Goal: Contribute content: Contribute content

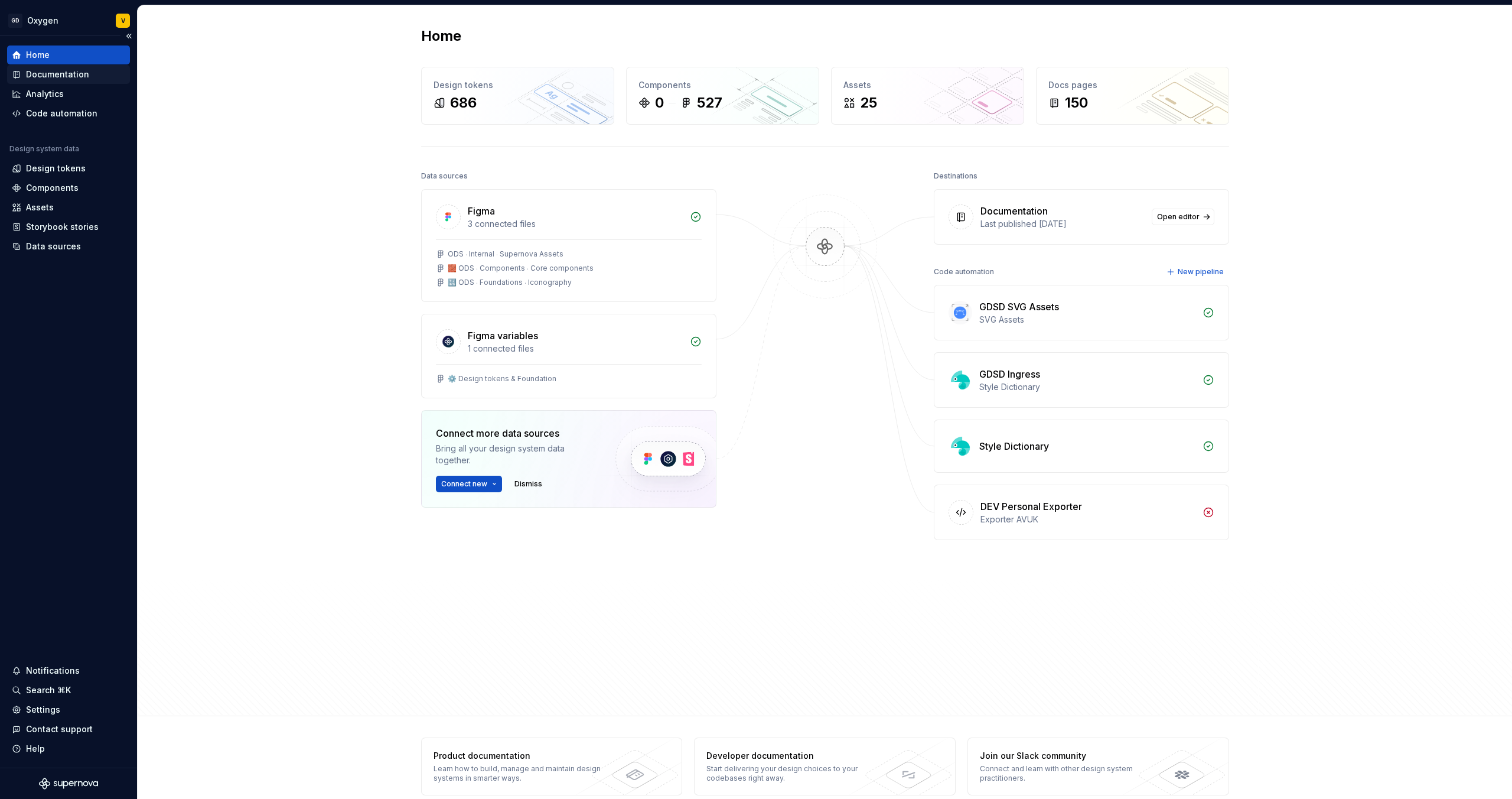
click at [53, 70] on div "Documentation" at bounding box center [57, 74] width 63 height 12
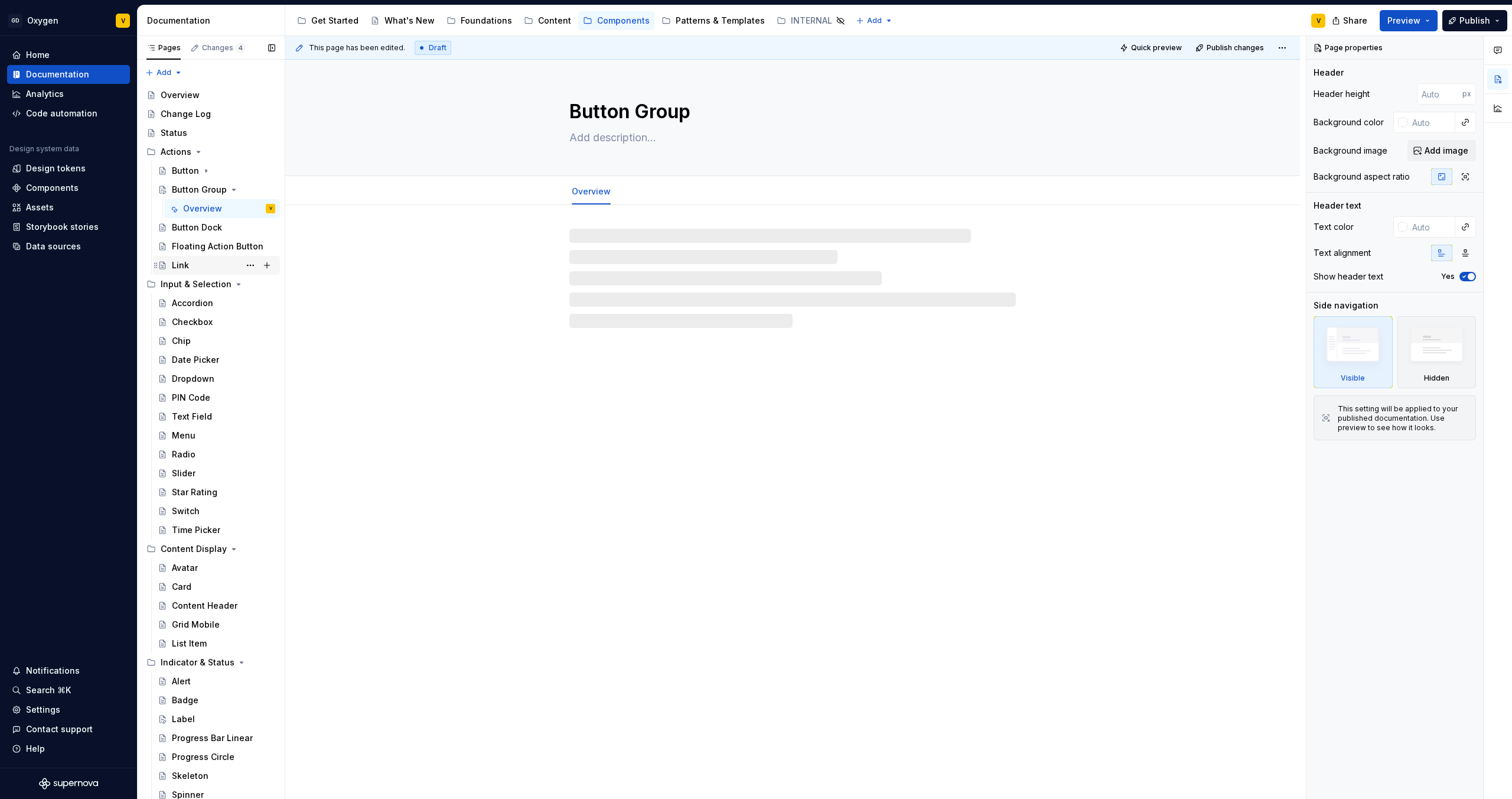
type textarea "*"
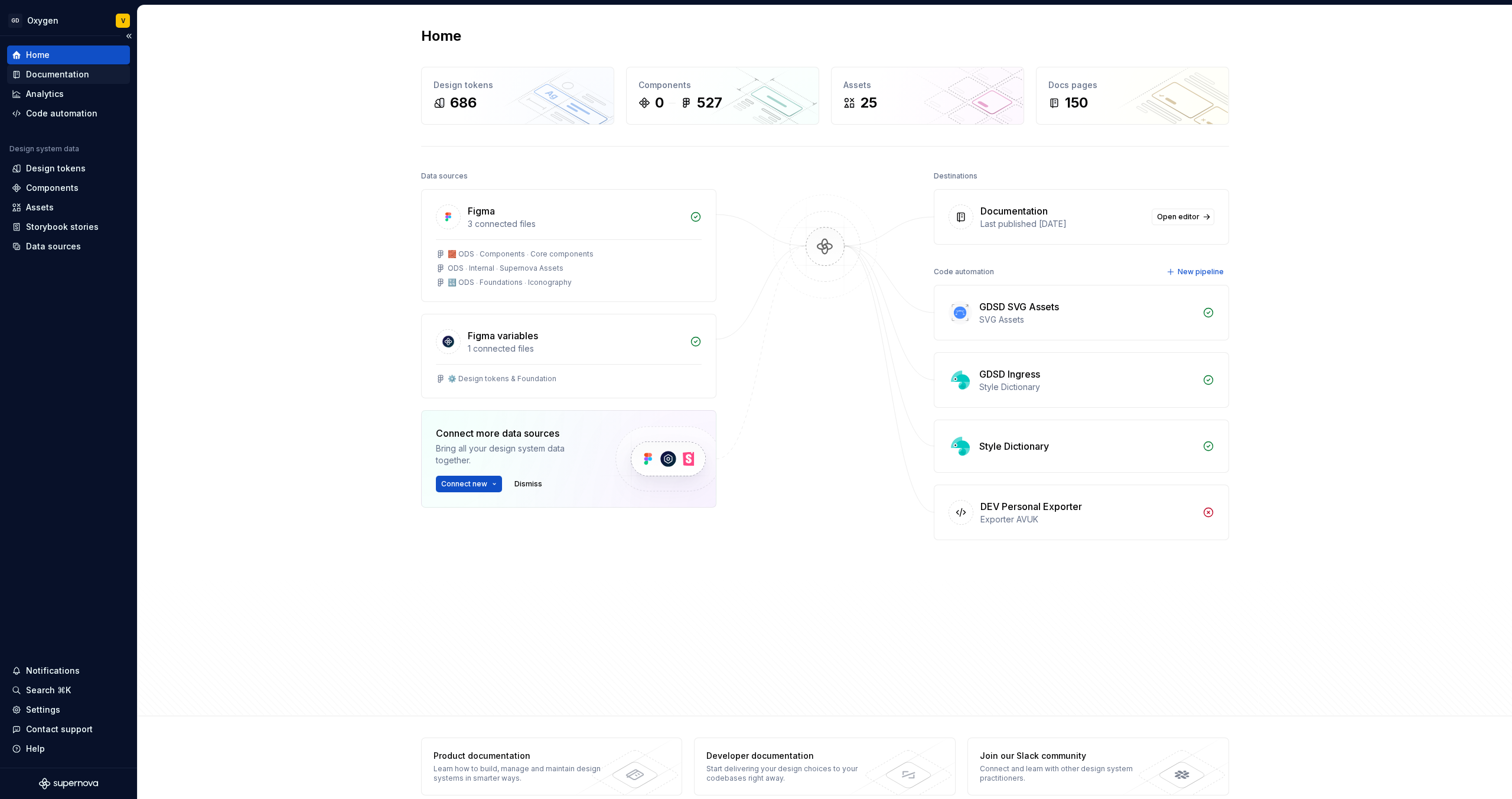
click at [53, 82] on div "Documentation" at bounding box center [68, 74] width 123 height 19
click at [57, 69] on div "Documentation" at bounding box center [57, 74] width 63 height 12
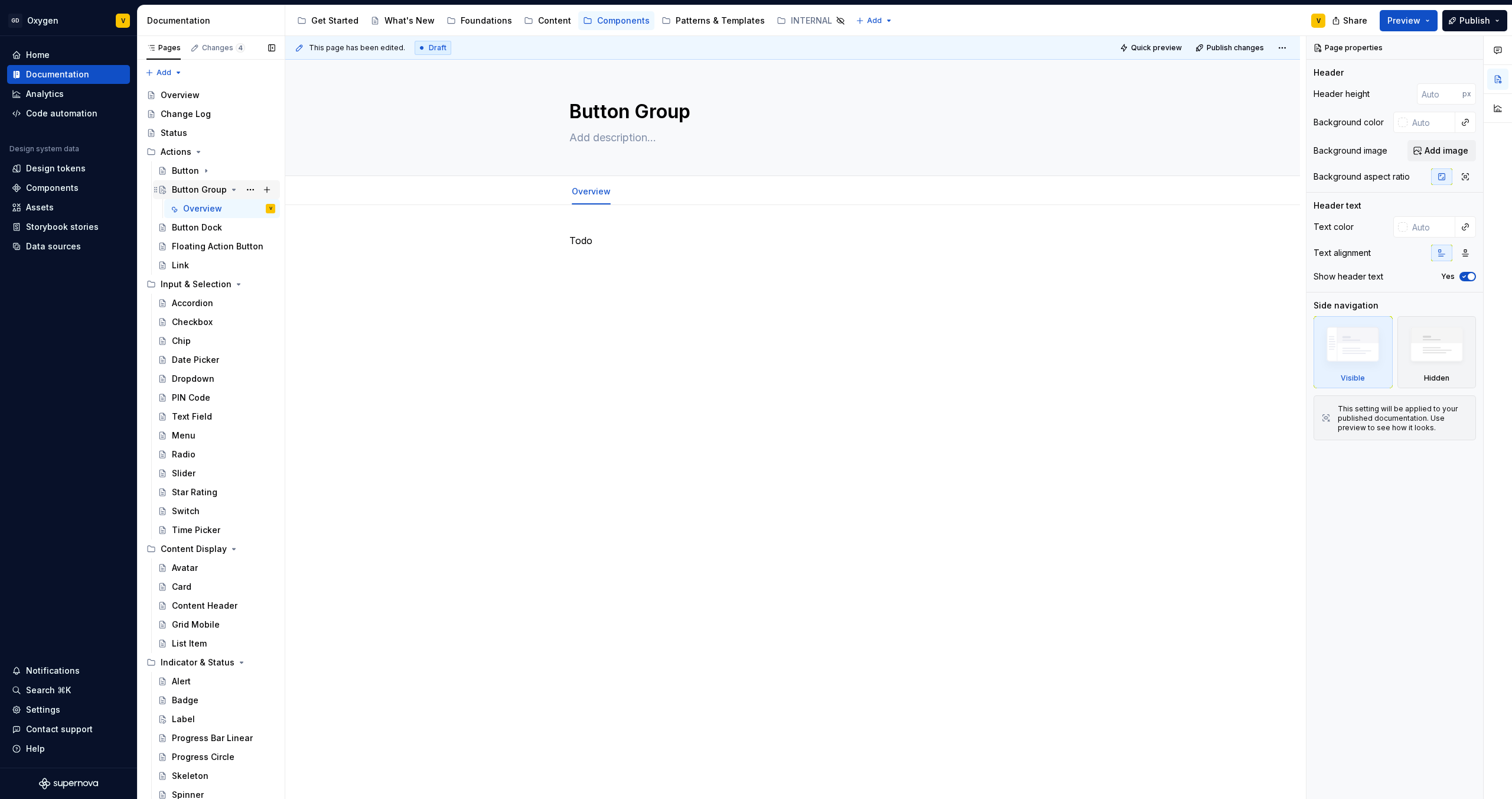
click at [230, 189] on icon "Page tree" at bounding box center [234, 189] width 9 height 9
click at [196, 209] on div "Button Dock" at bounding box center [197, 208] width 51 height 12
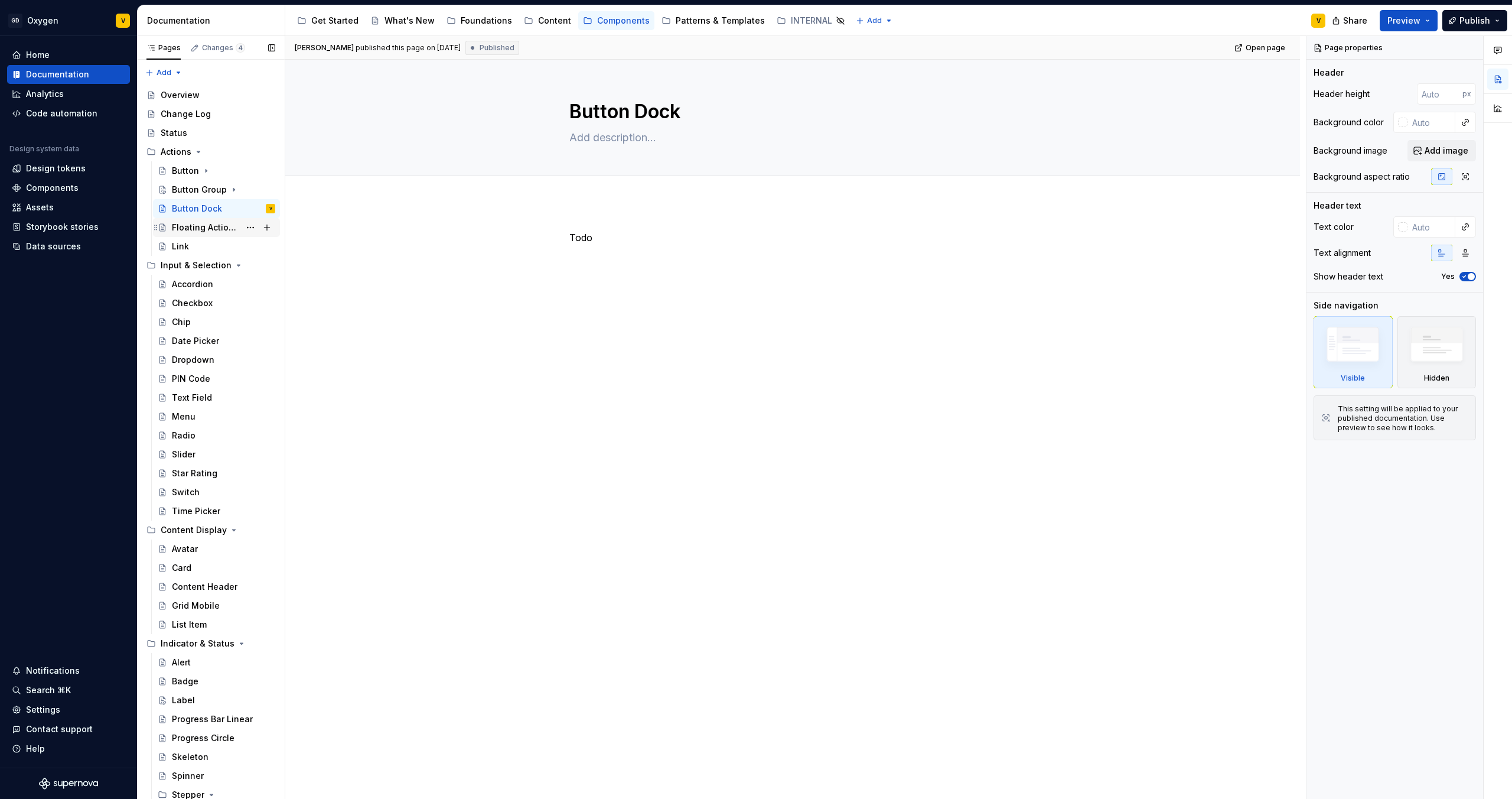
click at [199, 229] on div "Floating Action Button" at bounding box center [205, 227] width 68 height 12
click at [180, 251] on div "Link" at bounding box center [180, 246] width 17 height 12
click at [200, 194] on div "Button Group" at bounding box center [199, 189] width 55 height 12
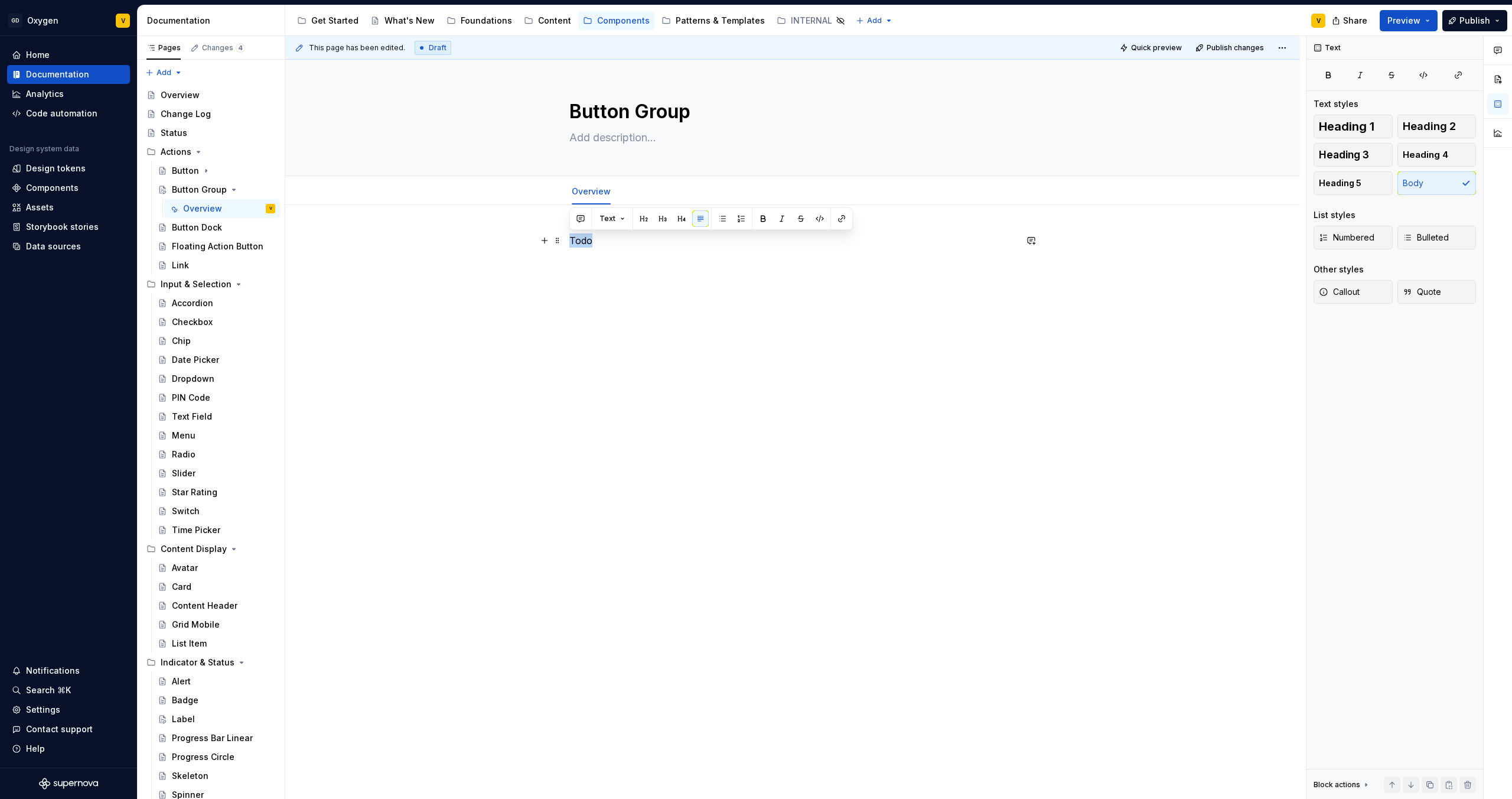
drag, startPoint x: 602, startPoint y: 242, endPoint x: 564, endPoint y: 243, distance: 38.0
click at [564, 243] on div "Todo" at bounding box center [793, 368] width 1015 height 327
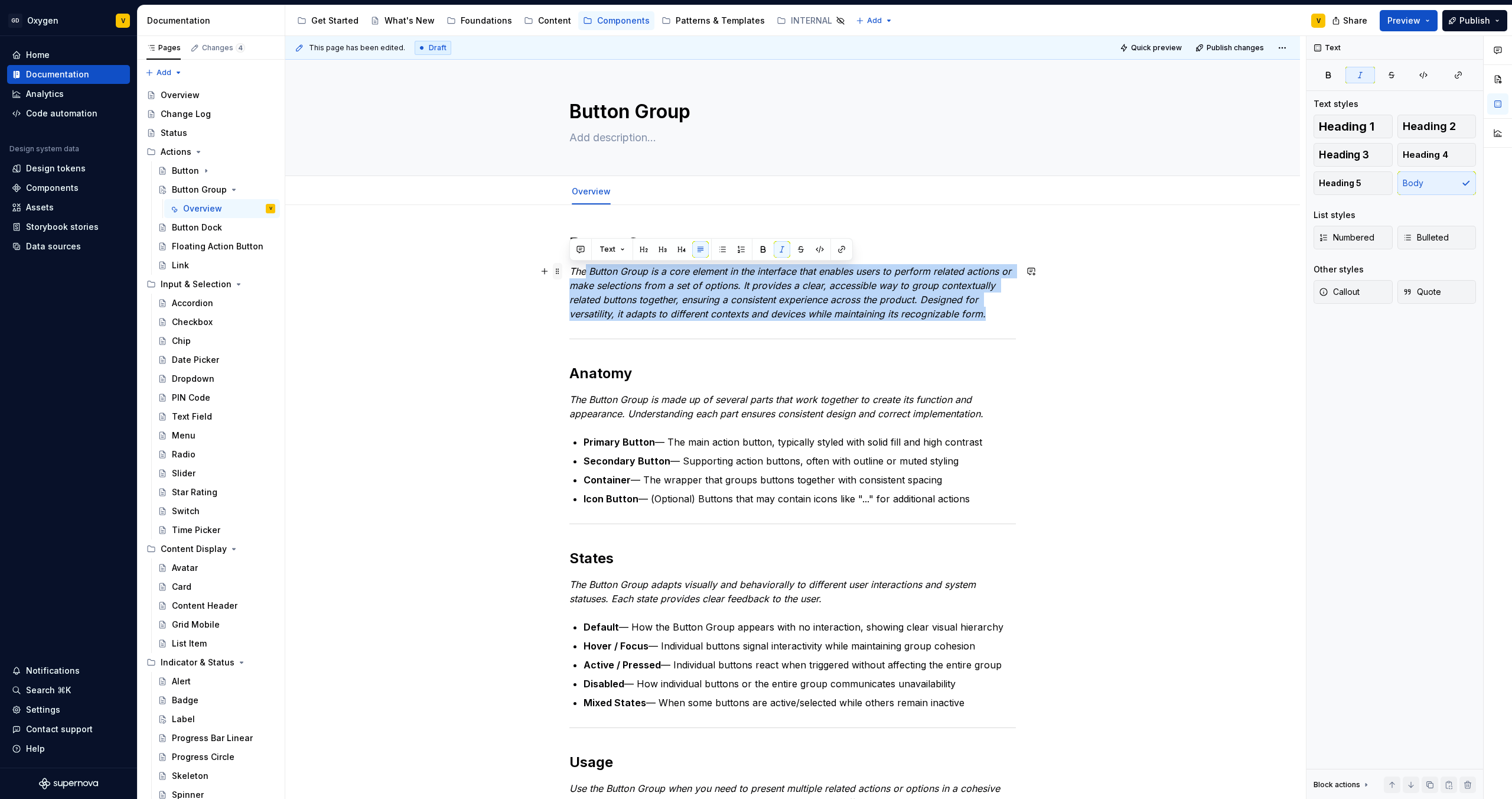
drag, startPoint x: 995, startPoint y: 316, endPoint x: 560, endPoint y: 269, distance: 437.5
copy em "Button Group is a core element in the interface that enables users to perform r…"
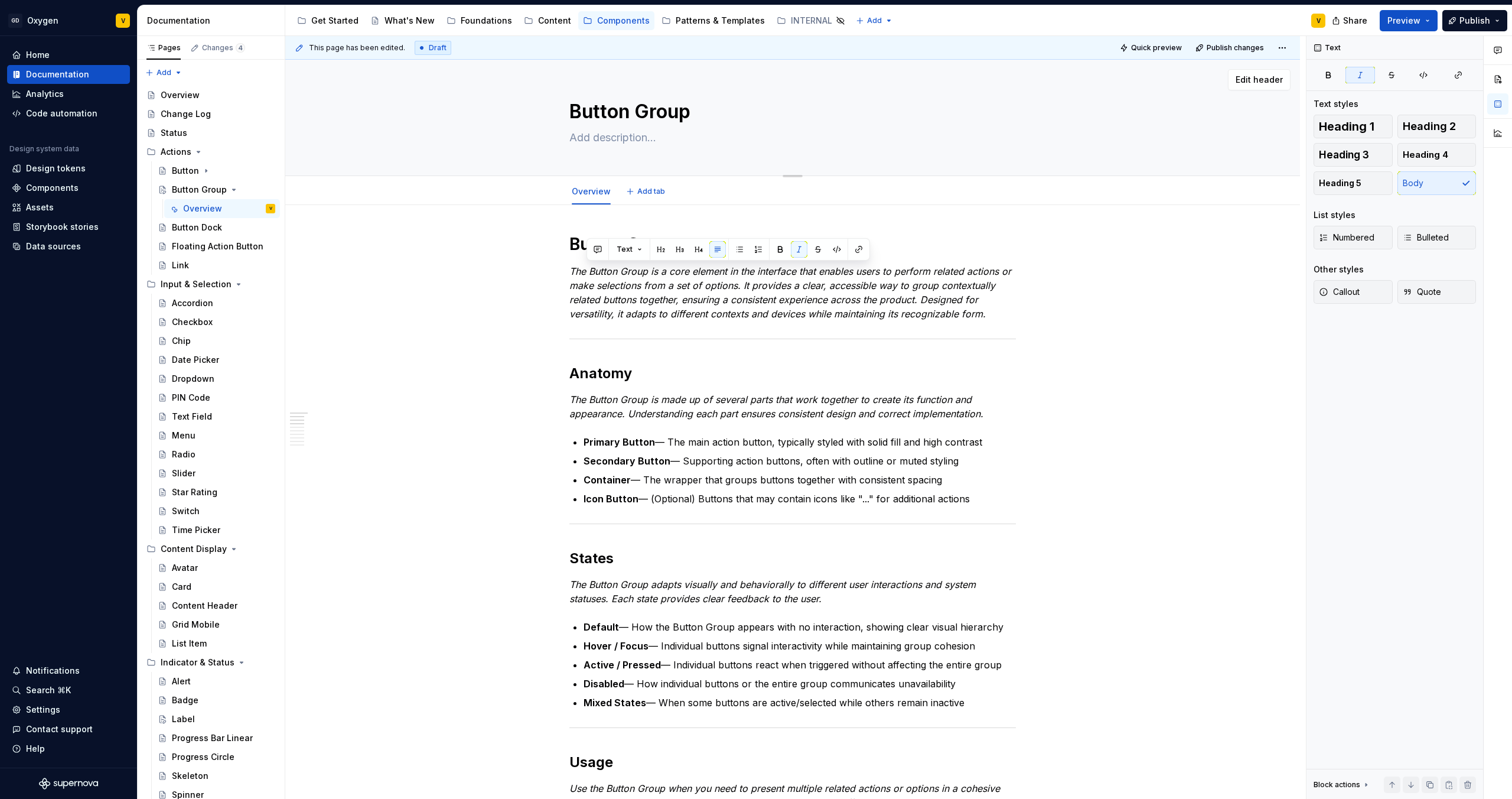
click at [631, 135] on textarea at bounding box center [790, 138] width 447 height 19
paste textarea "Button Group is a core element in the interface that enables users to perform r…"
type textarea "*"
type textarea "Button Group is a core element in the interface that enables users to perform r…"
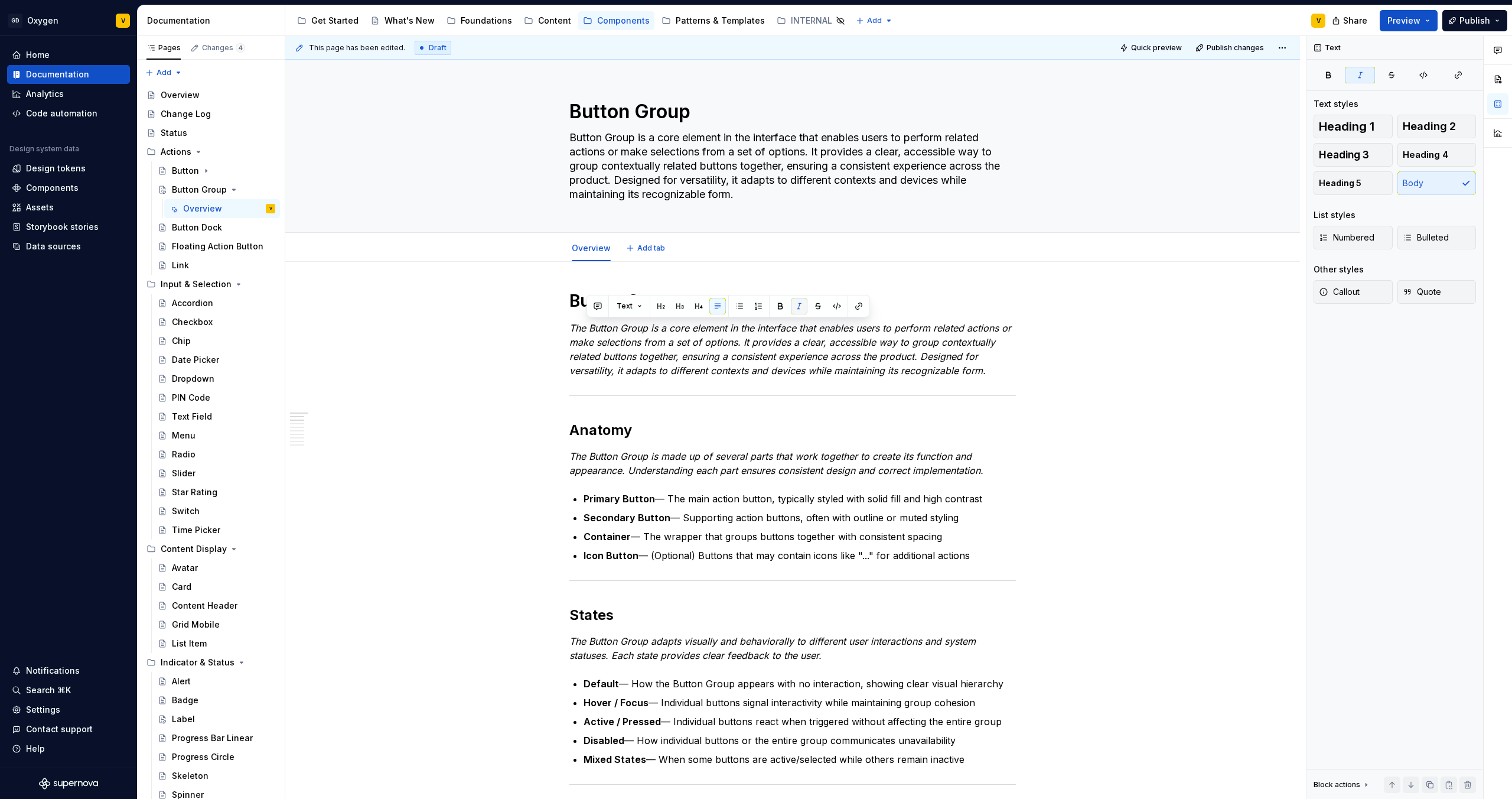
type textarea "*"
type textarea "Button Group is a core element in the interface that enables users to perform r…"
click at [729, 354] on em "The Button Group is a core element in the interface that enables users to perfo…" at bounding box center [792, 349] width 445 height 54
type textarea "*"
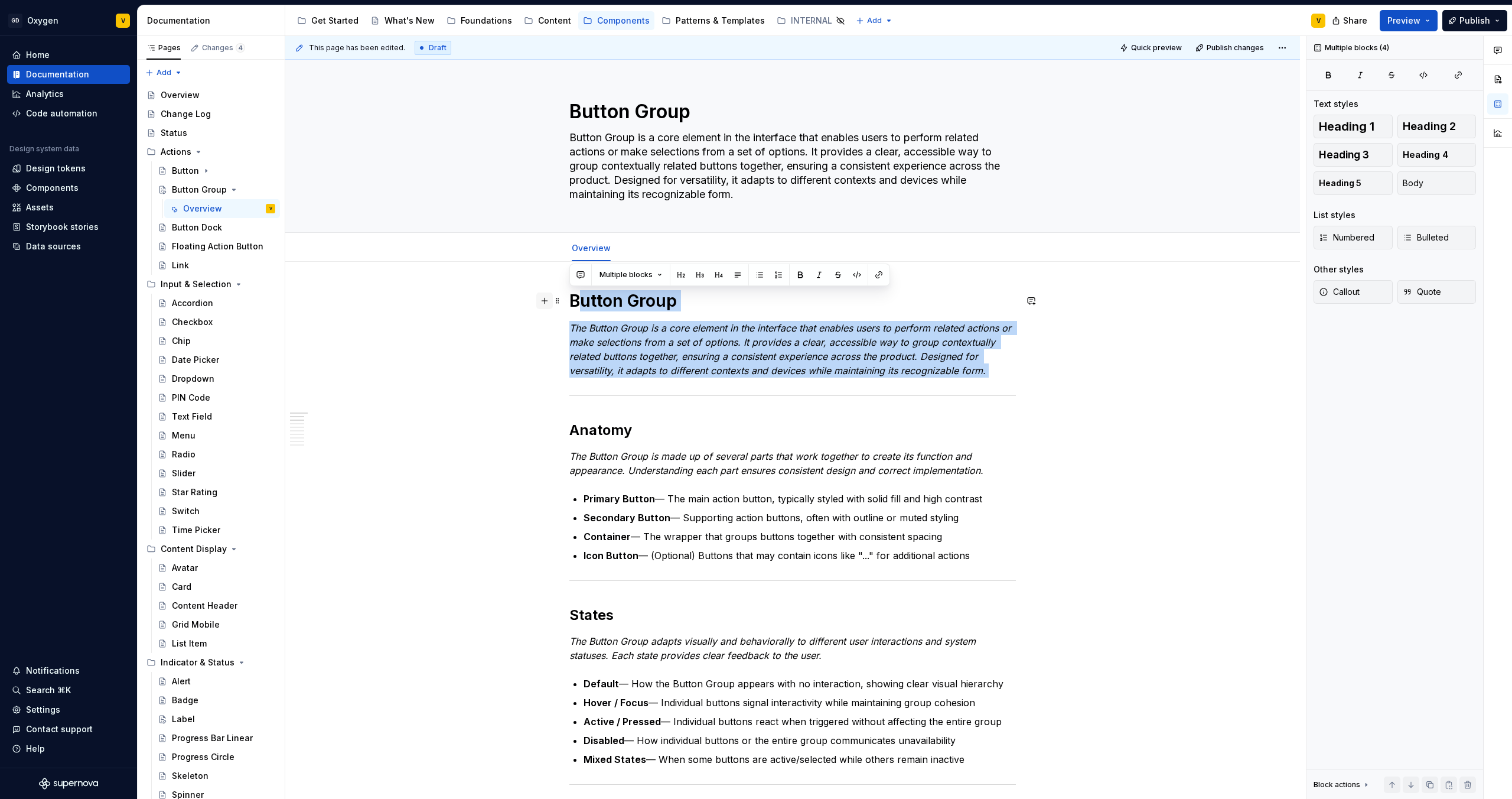
drag, startPoint x: 598, startPoint y: 408, endPoint x: 549, endPoint y: 296, distance: 122.2
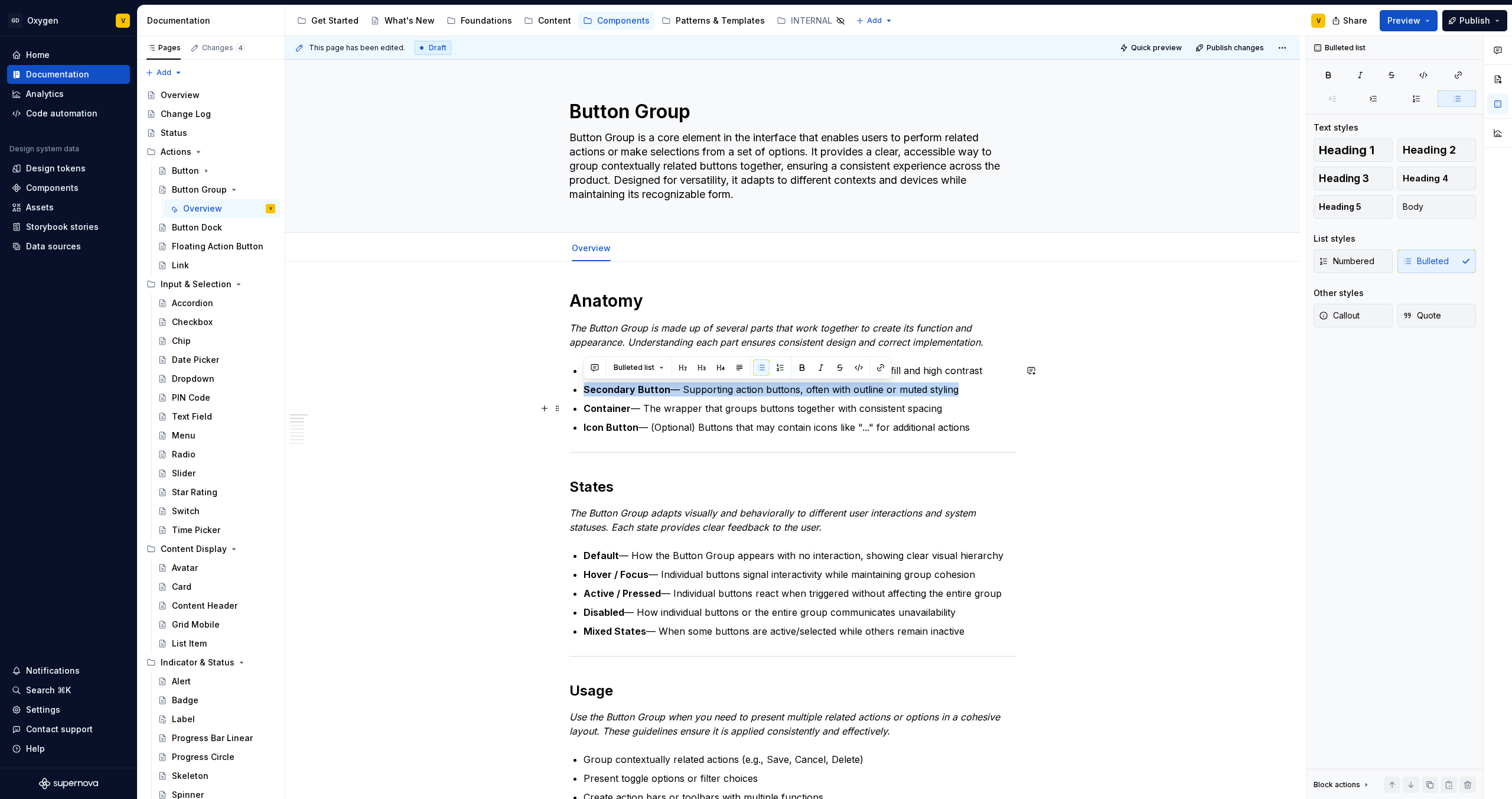
drag, startPoint x: 580, startPoint y: 392, endPoint x: 931, endPoint y: 397, distance: 351.0
click at [931, 397] on ul "Primary Button — The main action button, typically styled with solid fill and h…" at bounding box center [800, 399] width 433 height 71
drag, startPoint x: 643, startPoint y: 406, endPoint x: 988, endPoint y: 407, distance: 345.0
click at [988, 407] on p "Container — The wrapper that groups buttons together with consistent spacing" at bounding box center [800, 407] width 433 height 14
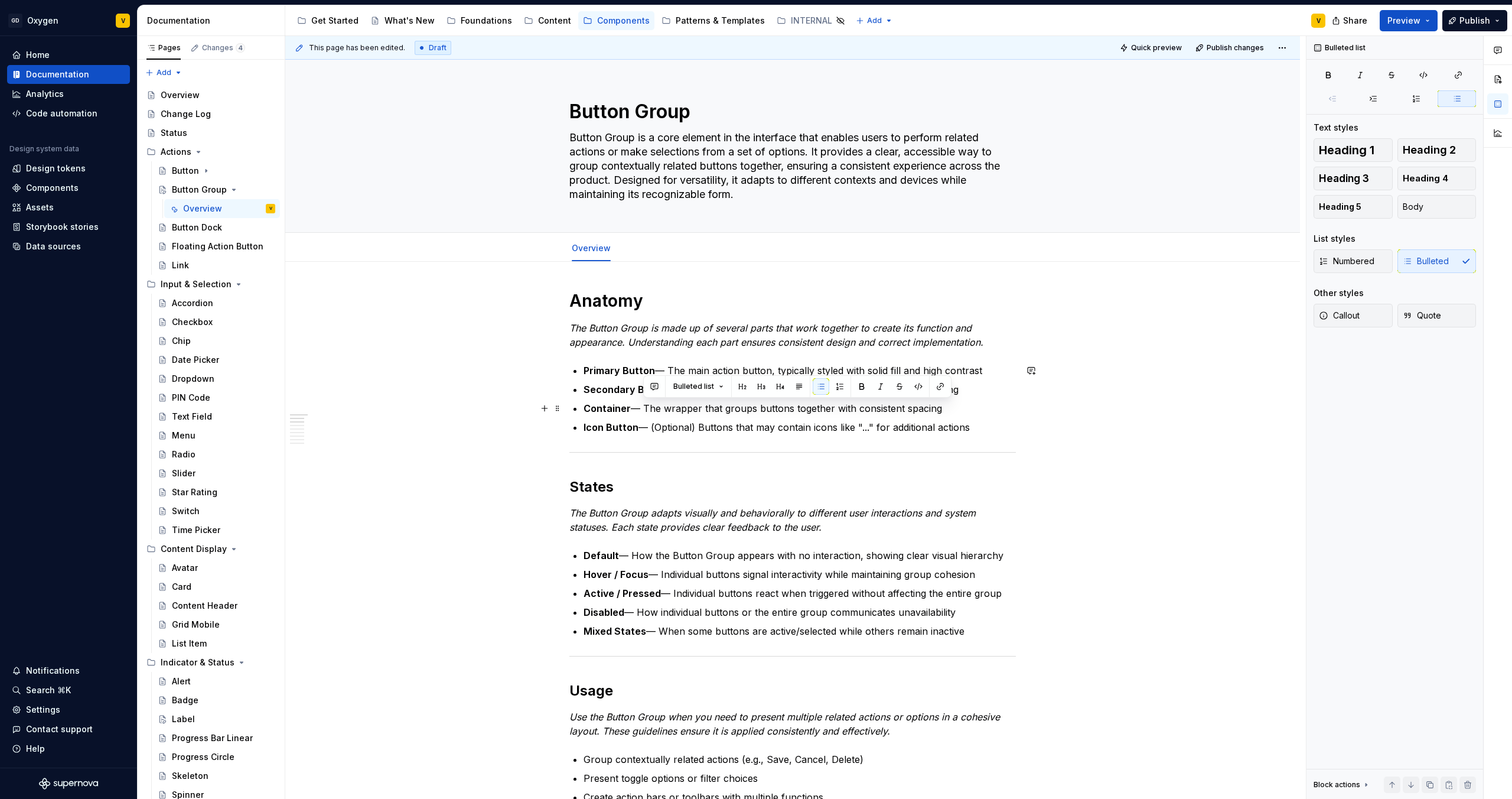
click at [988, 407] on p "Container — The wrapper that groups buttons together with consistent spacing" at bounding box center [800, 407] width 433 height 14
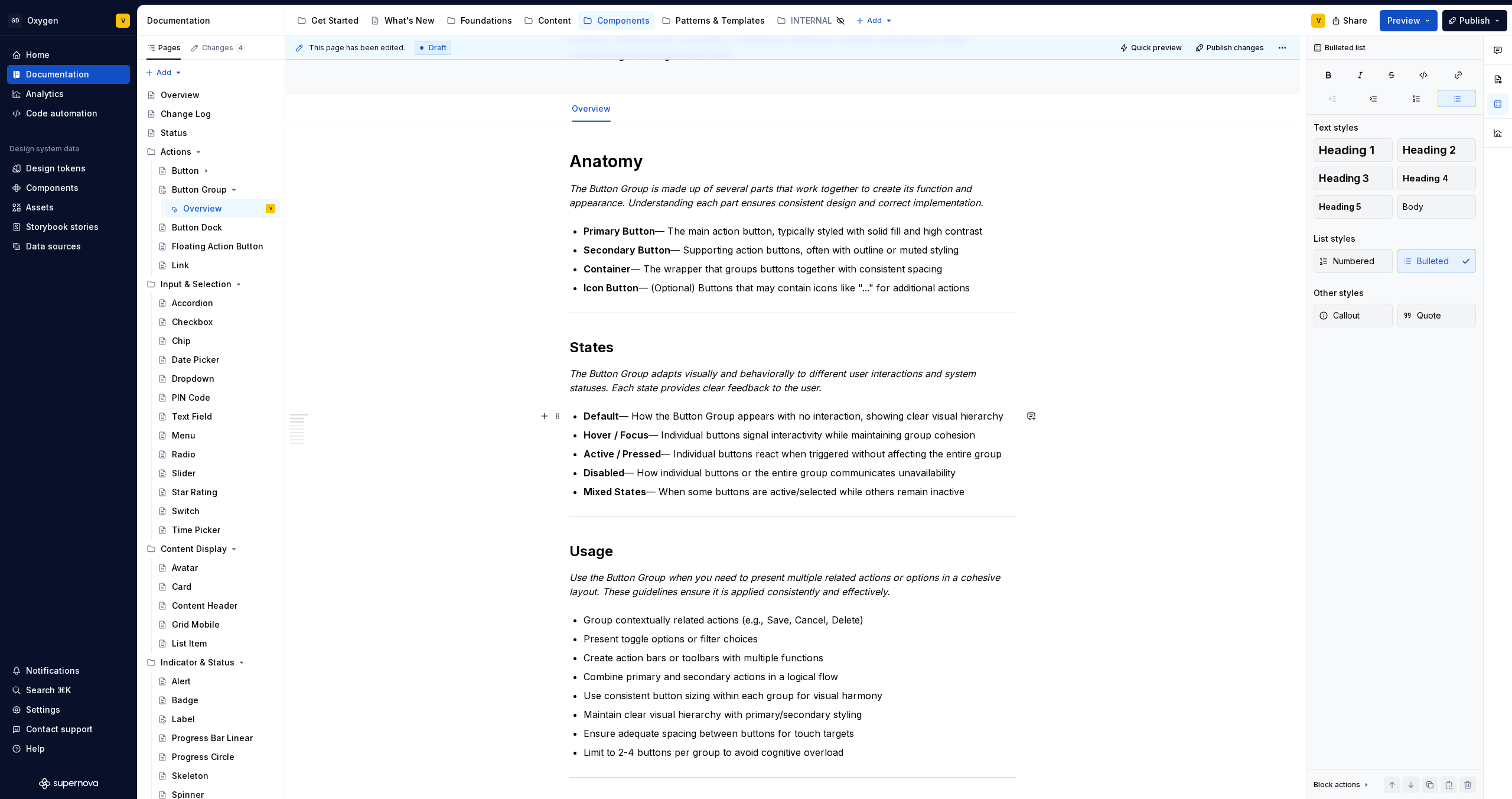
scroll to position [141, 0]
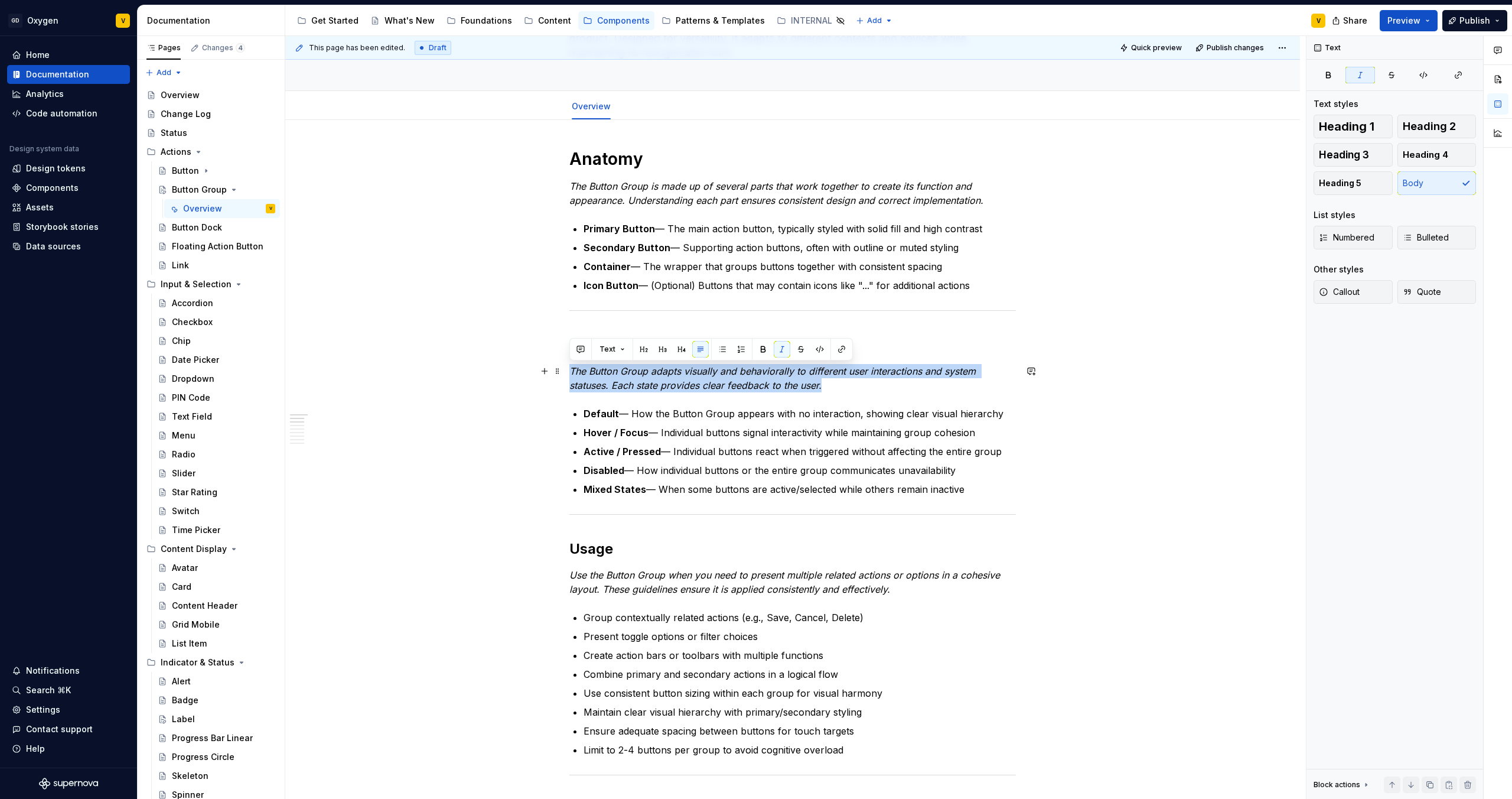
drag, startPoint x: 570, startPoint y: 374, endPoint x: 845, endPoint y: 387, distance: 275.3
click at [845, 387] on p "The Button Group adapts visually and behaviorally to different user interaction…" at bounding box center [793, 377] width 447 height 28
drag, startPoint x: 838, startPoint y: 387, endPoint x: 569, endPoint y: 363, distance: 270.1
click at [570, 363] on p "The Button Group adapts visually and behaviorally to different user interaction…" at bounding box center [793, 377] width 447 height 28
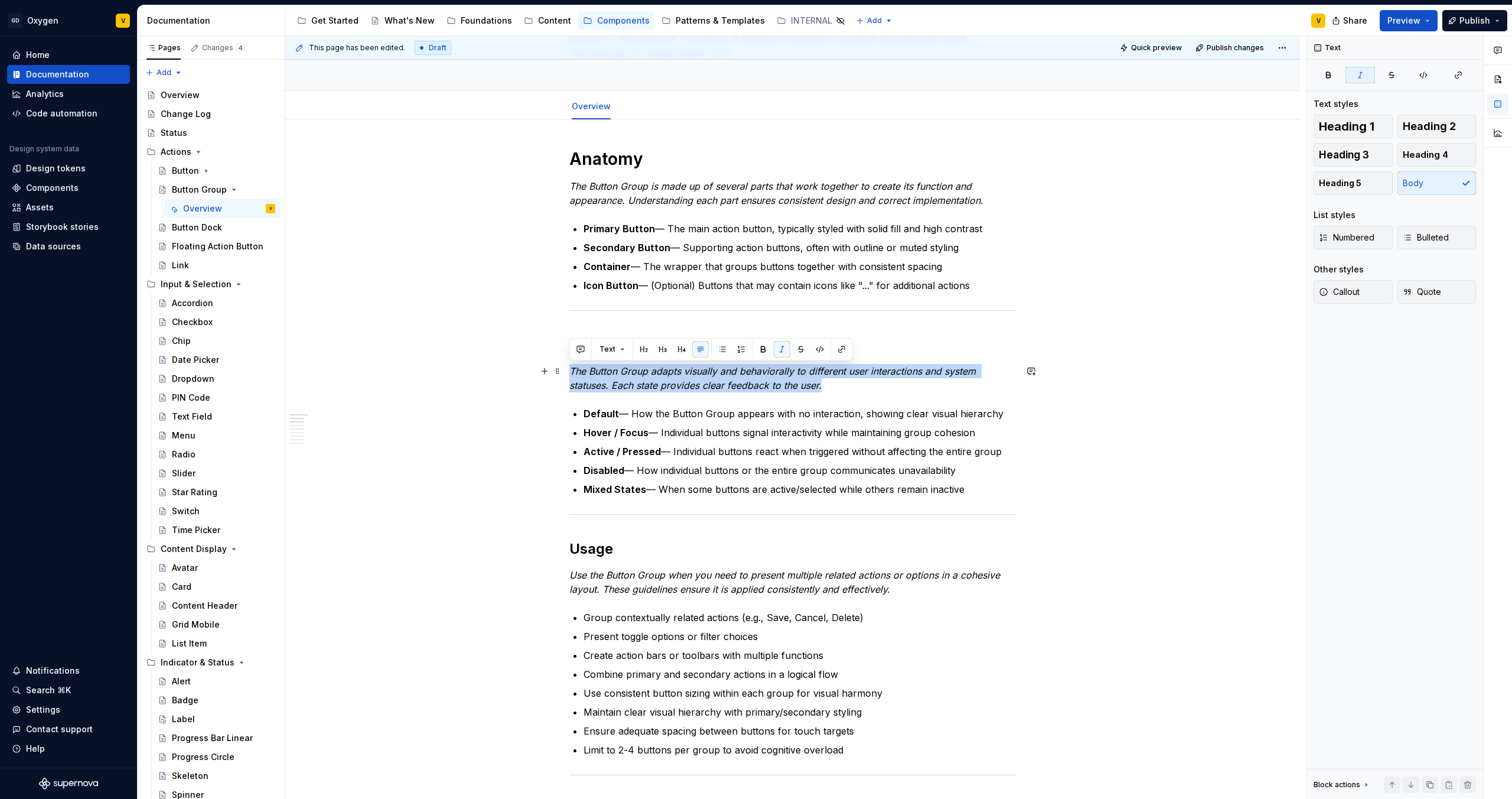
click at [605, 386] on em "The Button Group adapts visually and behaviorally to different user interaction…" at bounding box center [774, 378] width 409 height 26
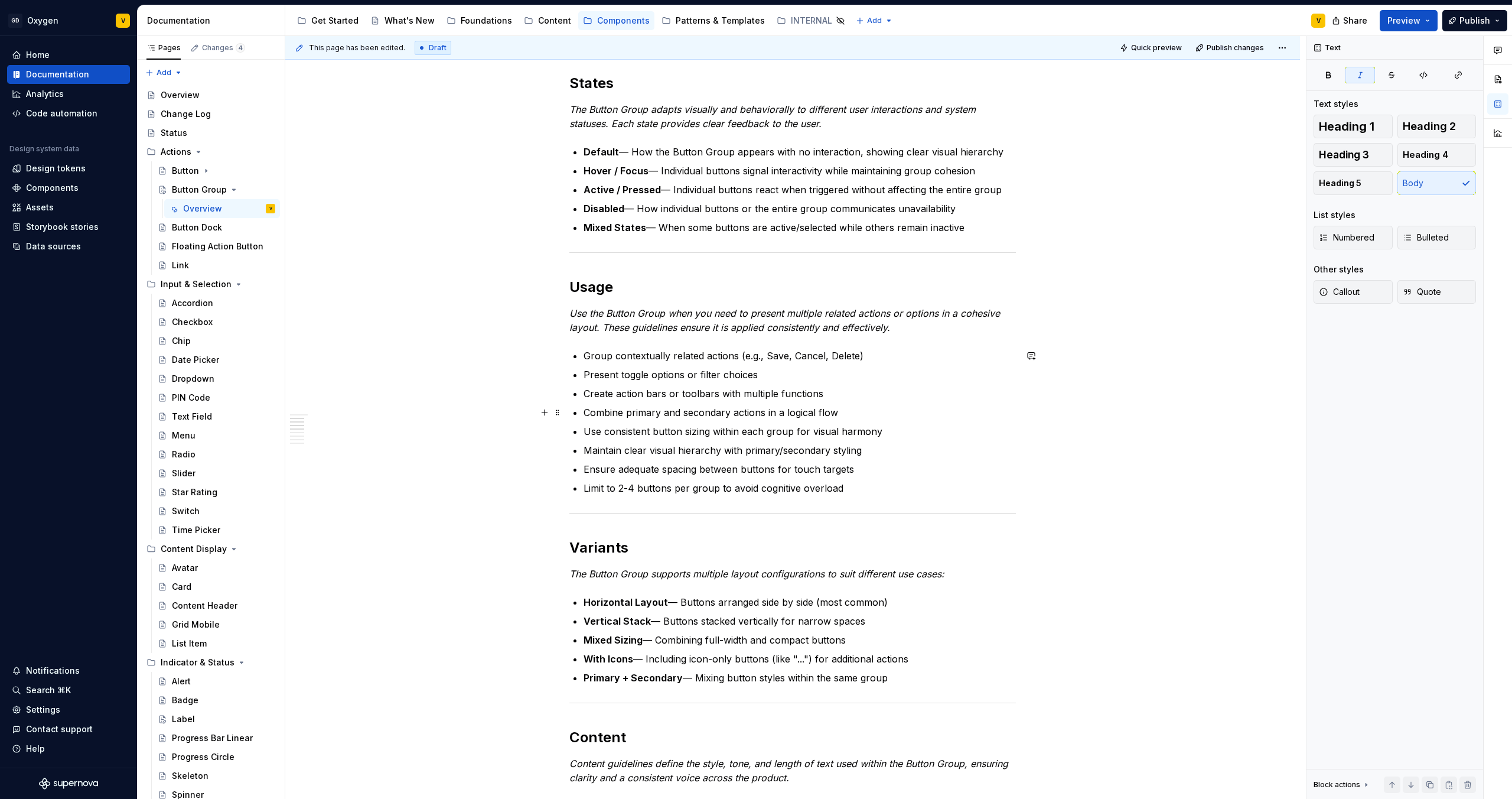
scroll to position [406, 0]
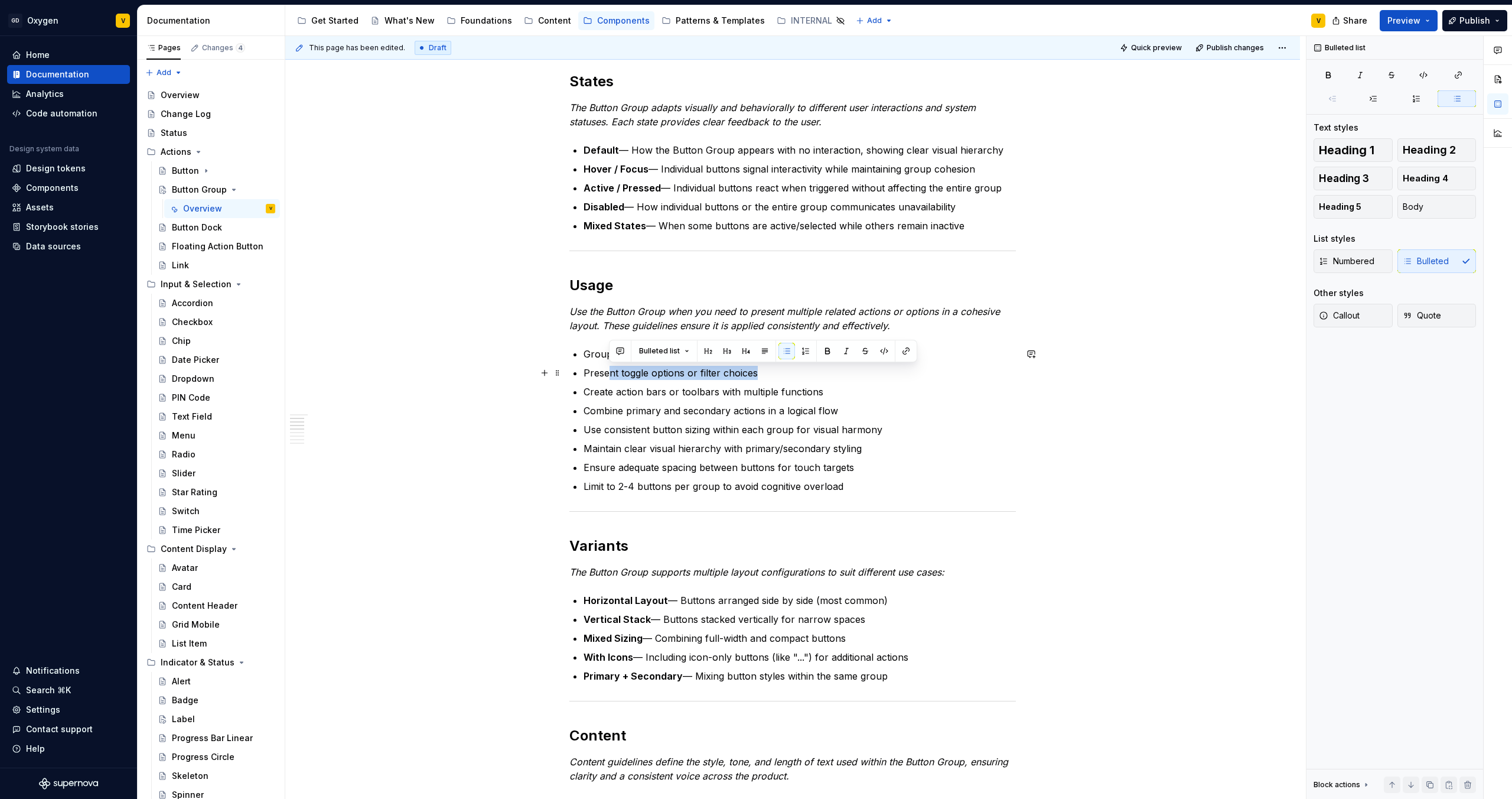
drag, startPoint x: 611, startPoint y: 374, endPoint x: 760, endPoint y: 377, distance: 149.0
click at [760, 377] on p "Present toggle options or filter choices" at bounding box center [800, 372] width 433 height 14
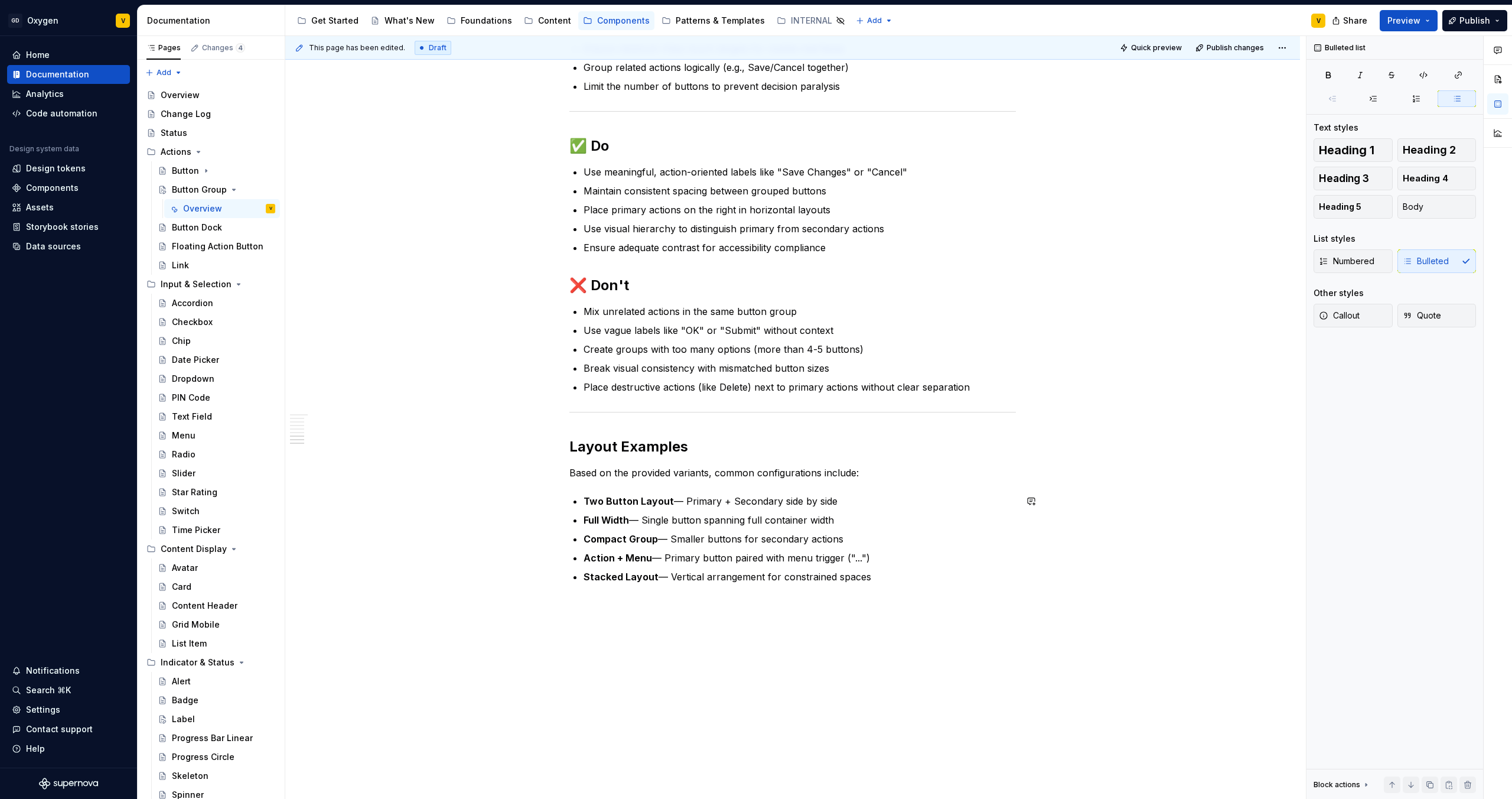
scroll to position [1383, 0]
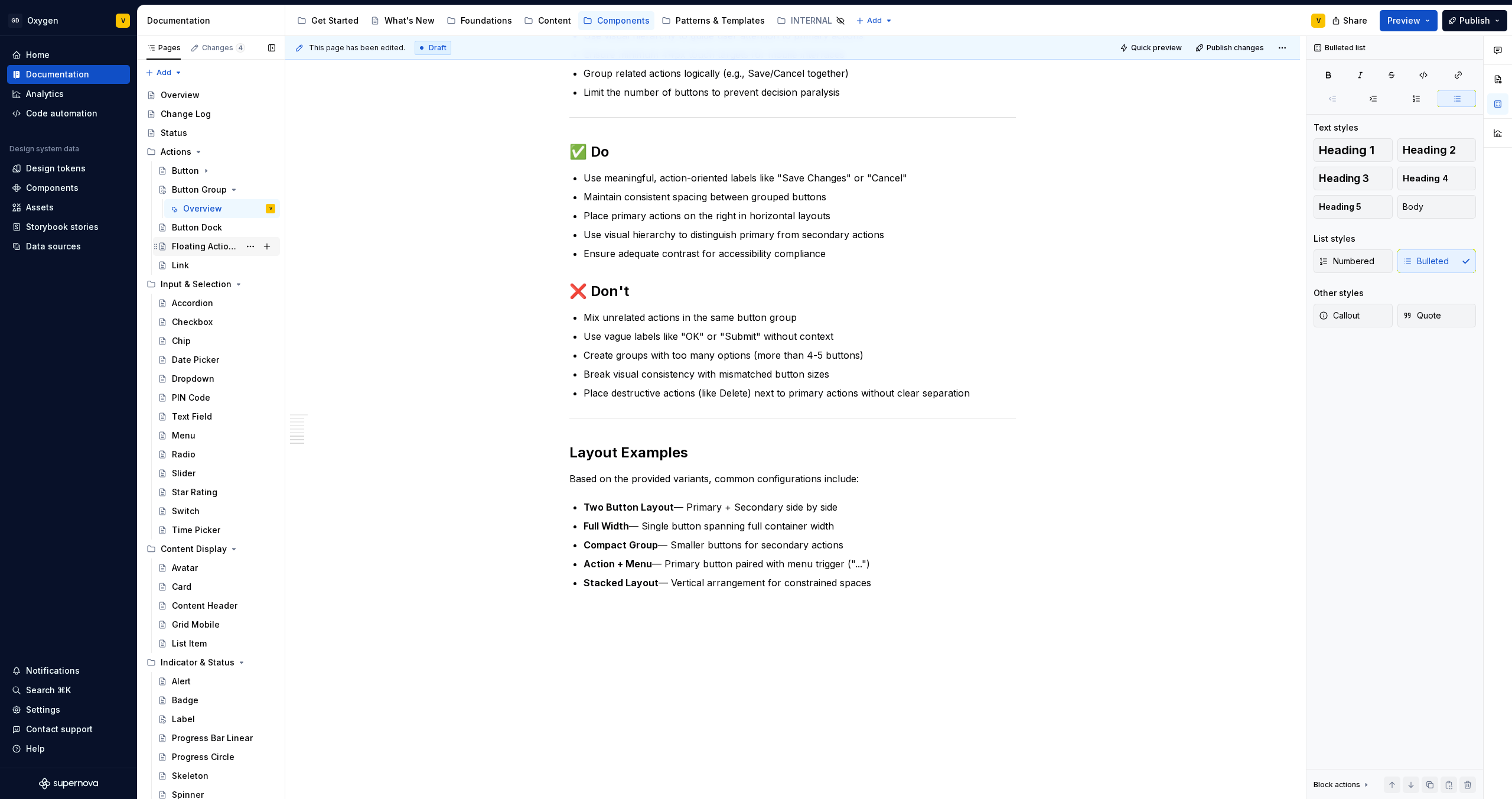
click at [192, 250] on div "Floating Action Button" at bounding box center [205, 246] width 68 height 12
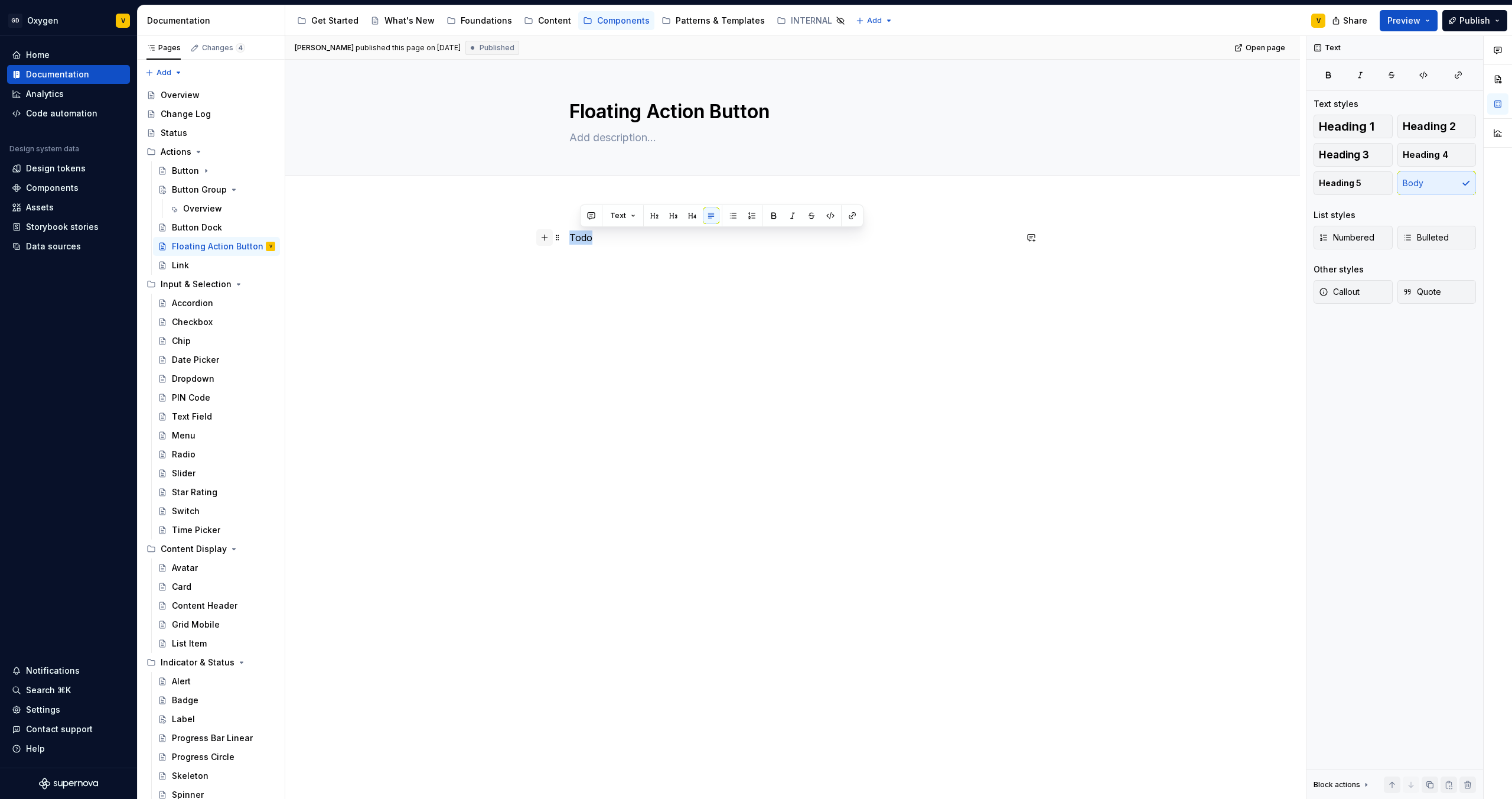
drag, startPoint x: 603, startPoint y: 239, endPoint x: 542, endPoint y: 239, distance: 61.0
click at [570, 239] on div "Todo" at bounding box center [793, 259] width 447 height 59
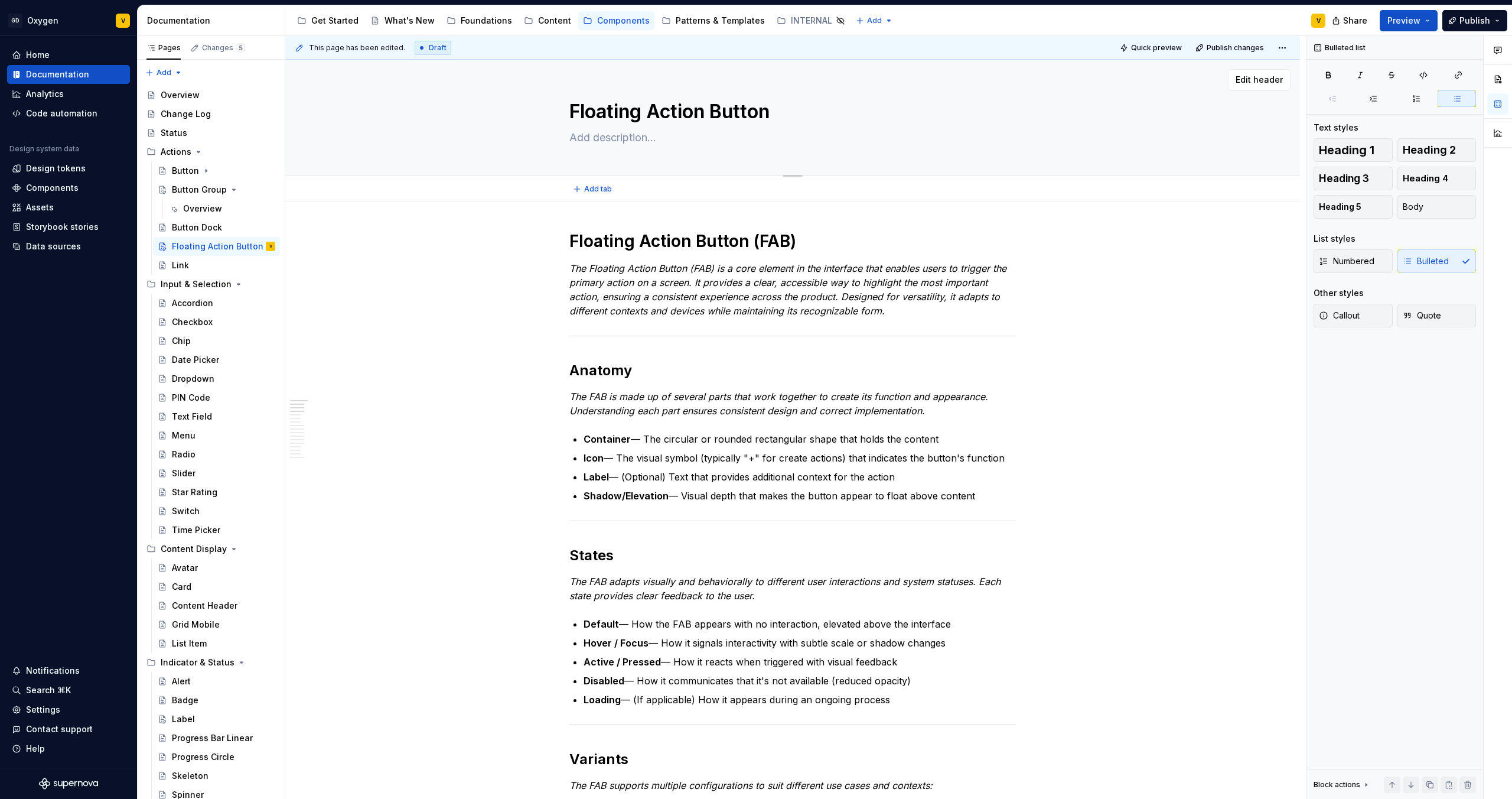
click at [783, 111] on textarea "Floating Action Button" at bounding box center [790, 111] width 447 height 28
click at [784, 111] on textarea "Floating Action Button" at bounding box center [790, 111] width 447 height 28
type textarea "*"
type textarea "Floating Action Button"
type textarea "*"
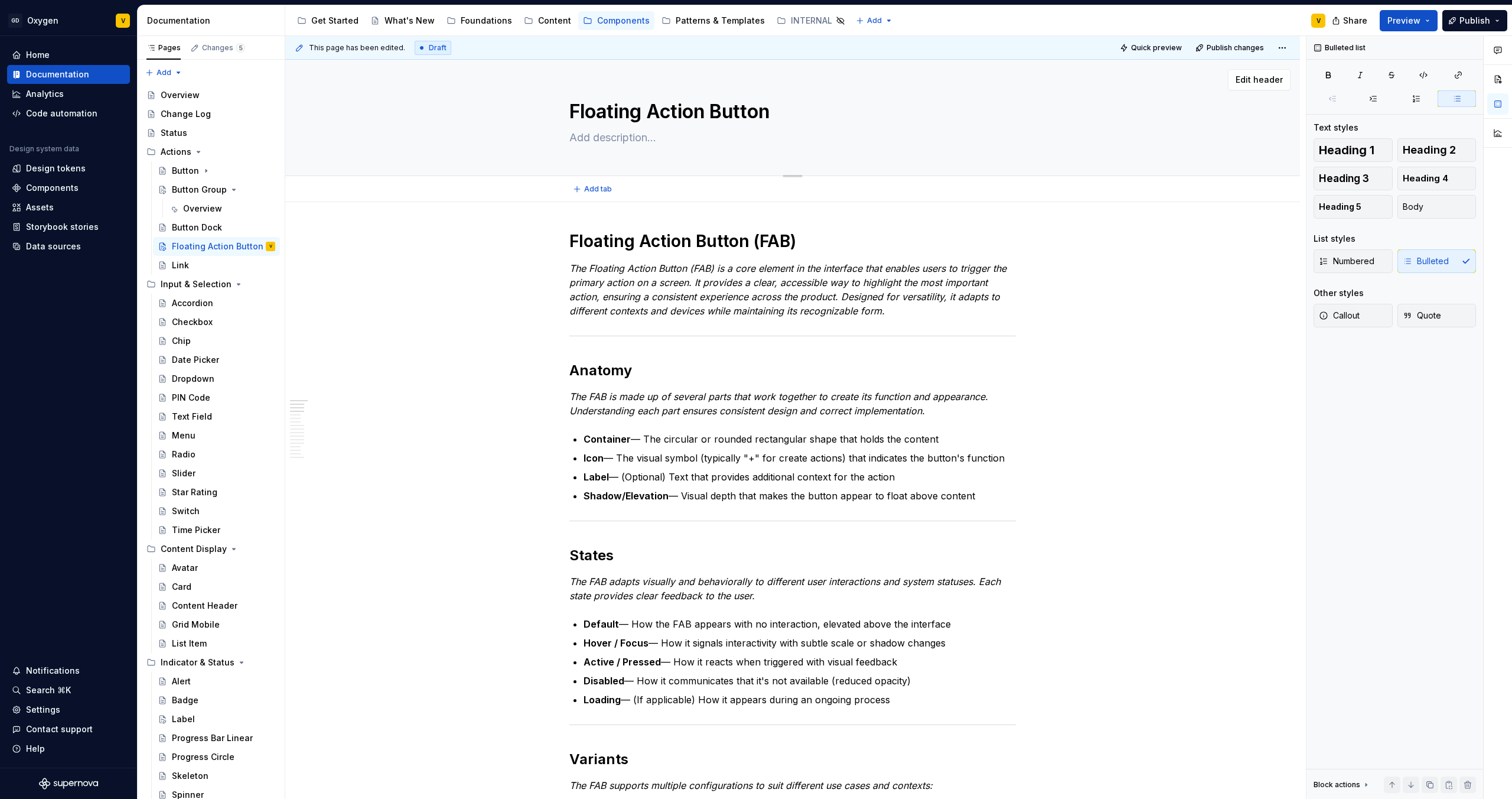
type textarea "Floating Action Button ("
type textarea "*"
type textarea "Floating Action Button (F"
type textarea "*"
type textarea "Floating Action Button (FA"
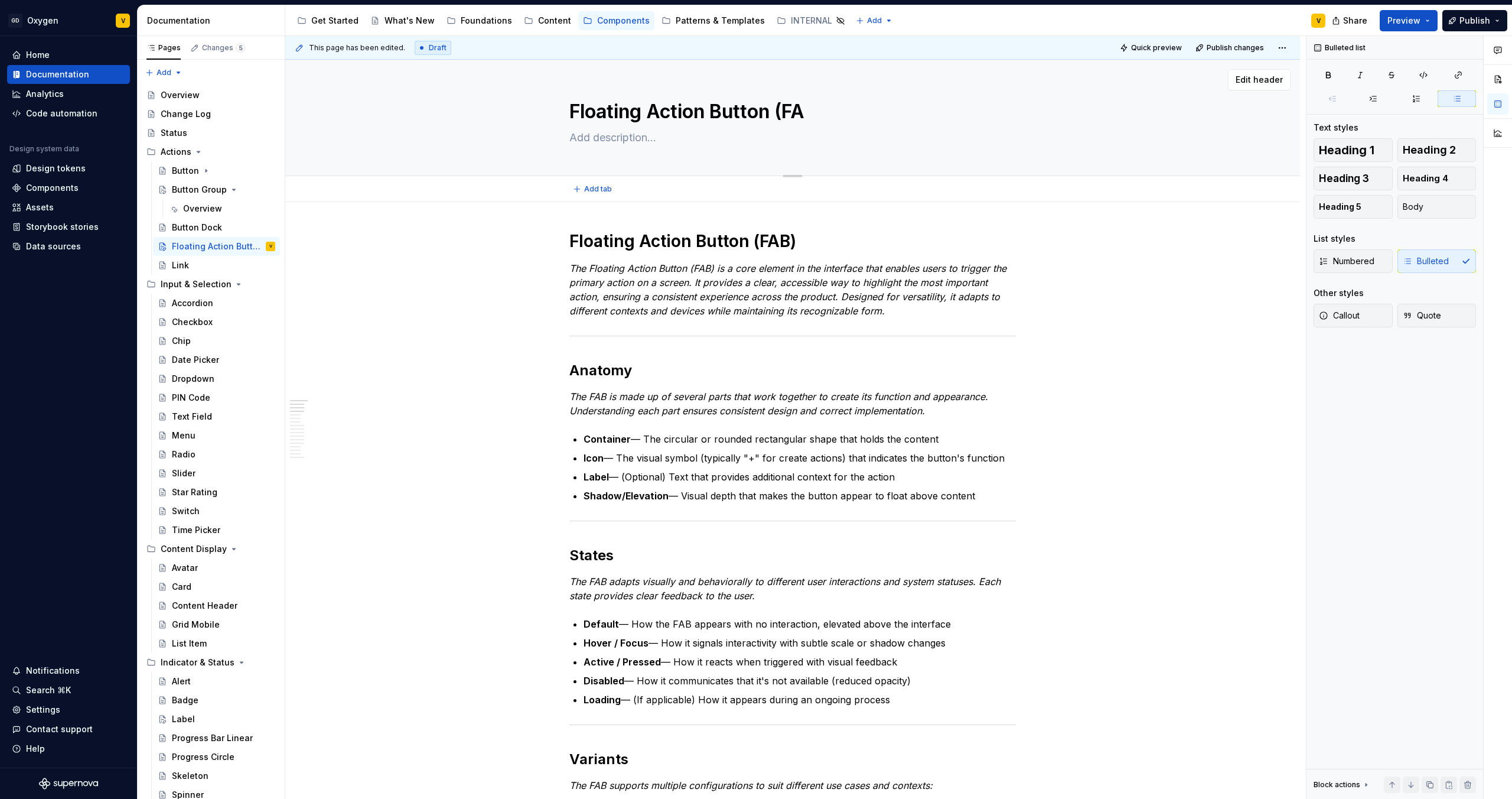
type textarea "*"
type textarea "Floating Action Button (FAB"
type textarea "*"
type textarea "Floating Action Button (FAB)"
type textarea "*"
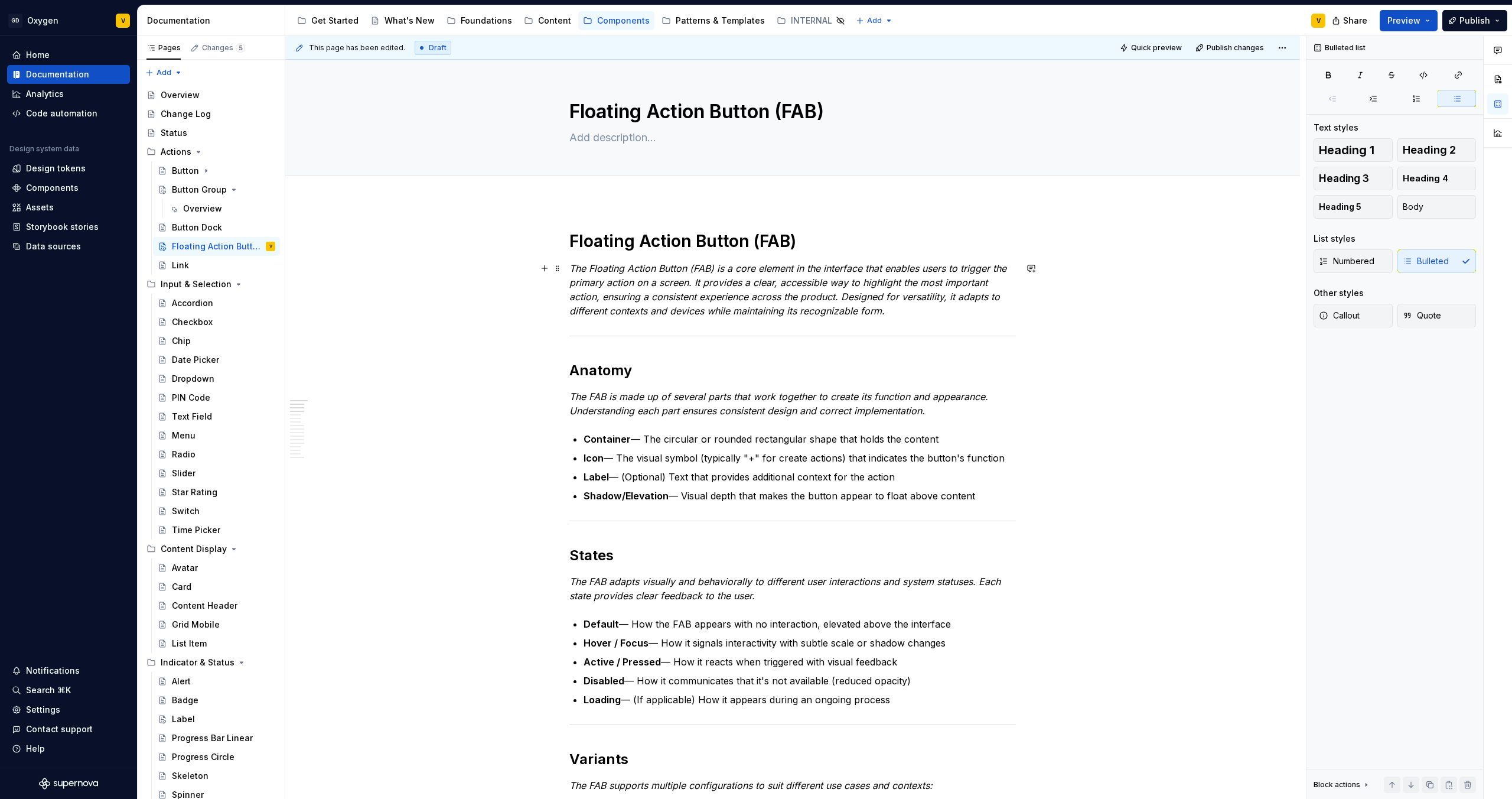
type textarea "Floating Action Button (FAB)"
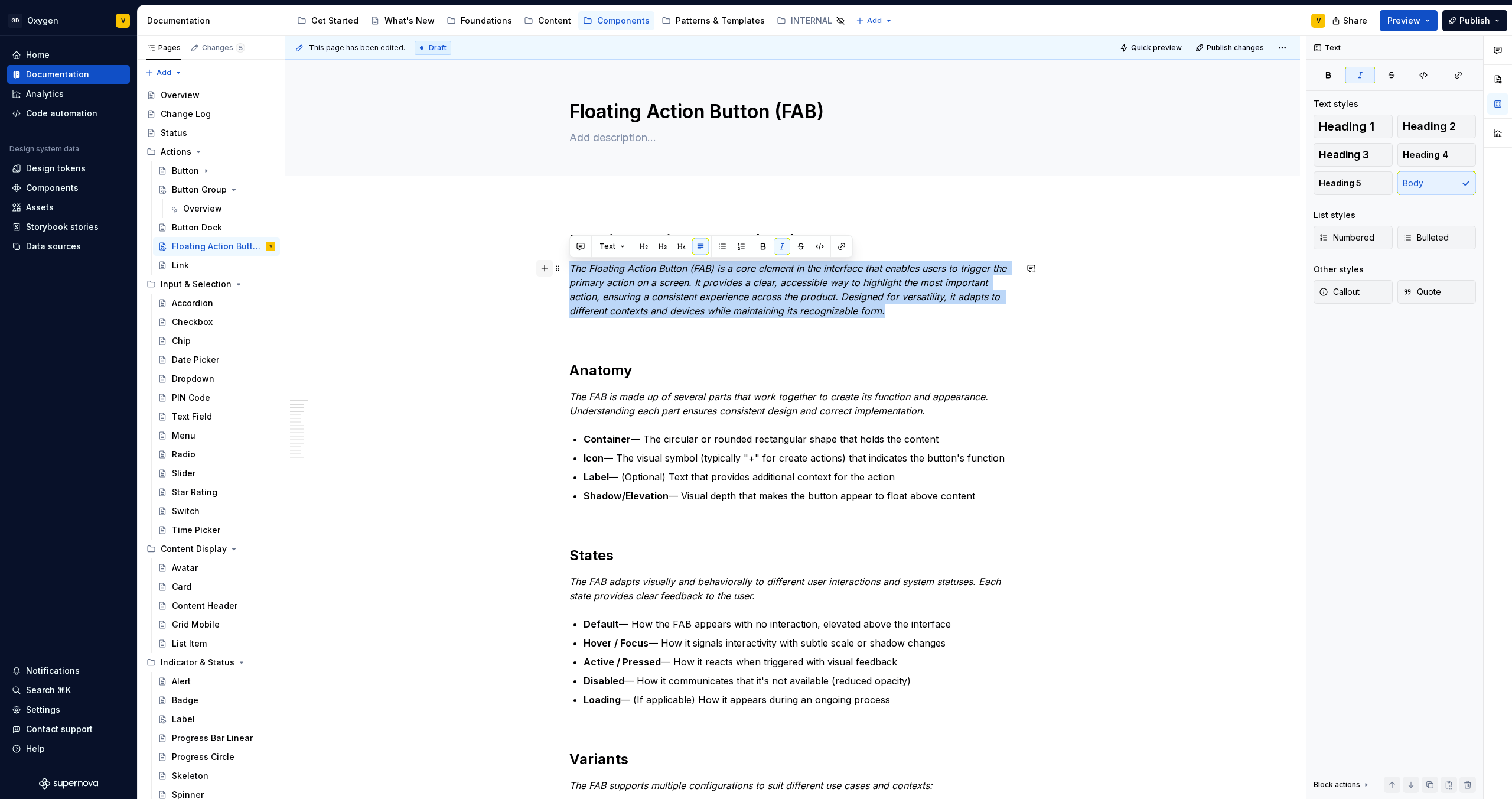
drag, startPoint x: 887, startPoint y: 314, endPoint x: 540, endPoint y: 267, distance: 350.2
copy em "The Floating Action Button (FAB) is a core element in the interface that enable…"
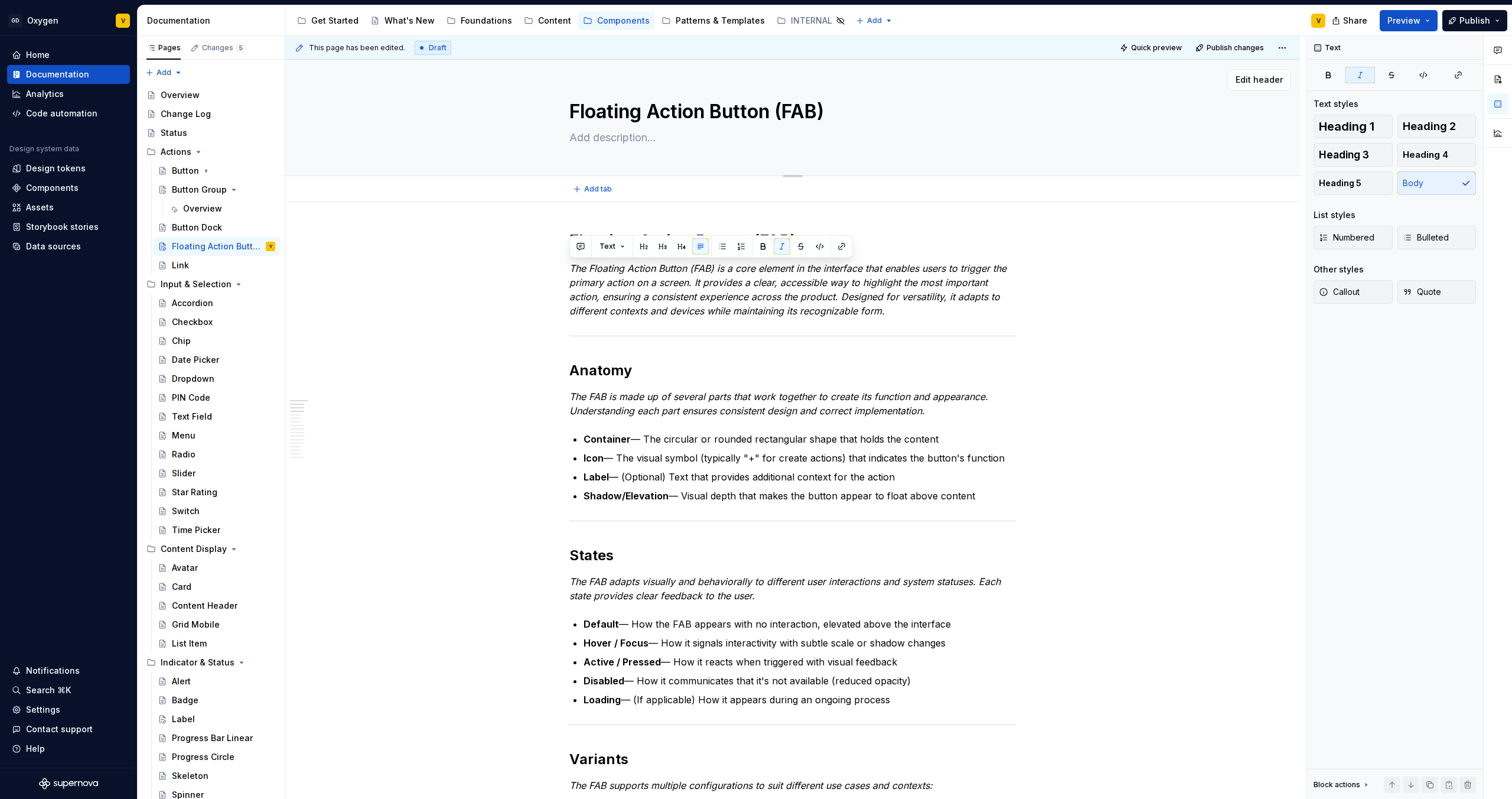
click at [630, 139] on textarea at bounding box center [790, 138] width 447 height 19
paste textarea "The Floating Action Button (FAB) is a core element in the interface that enable…"
type textarea "*"
type textarea "The Floating Action Button (FAB) is a core element in the interface that enable…"
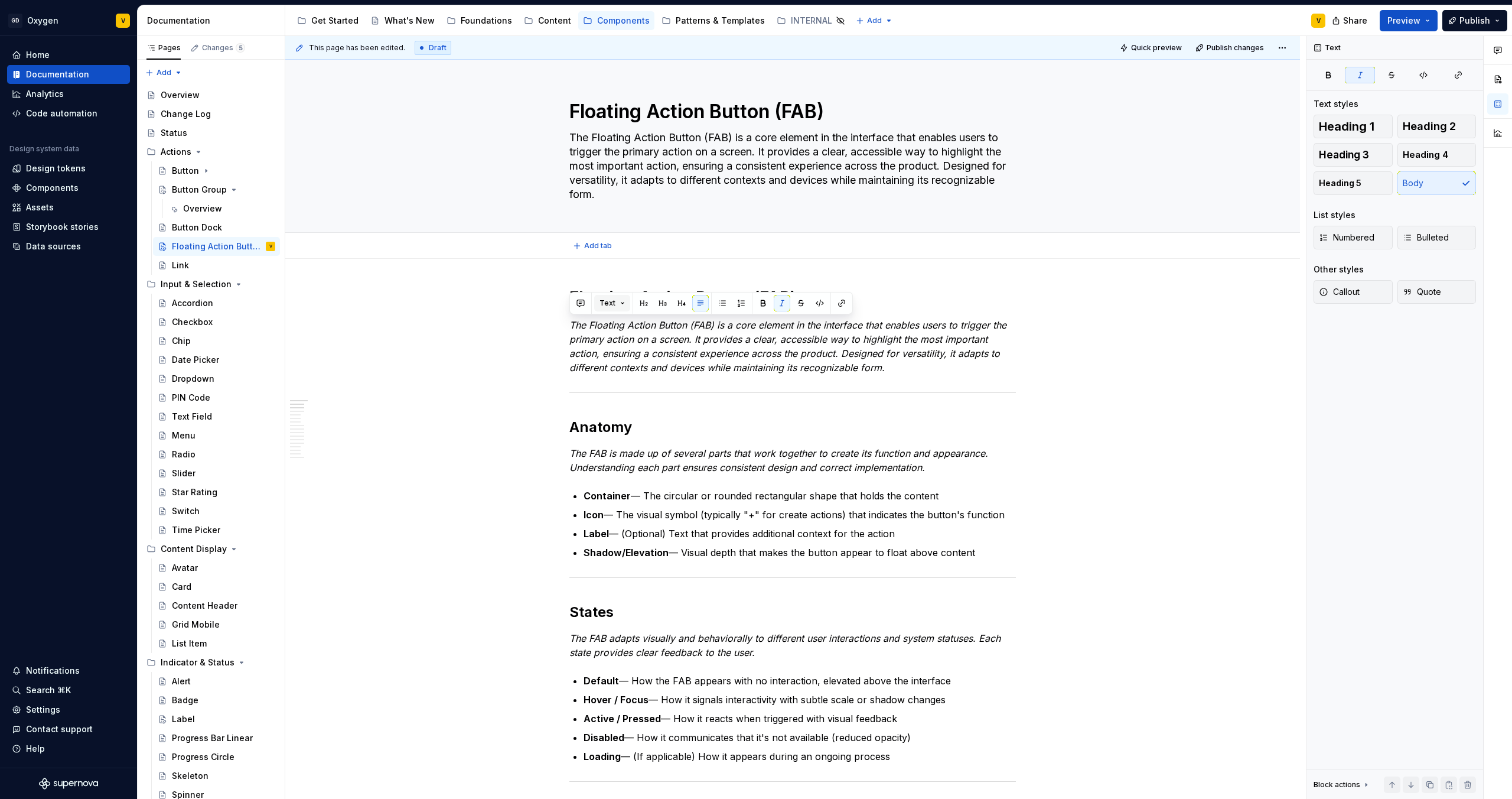
type textarea "*"
type textarea "The Floating Action Button (FAB) is a core element in the interface that enable…"
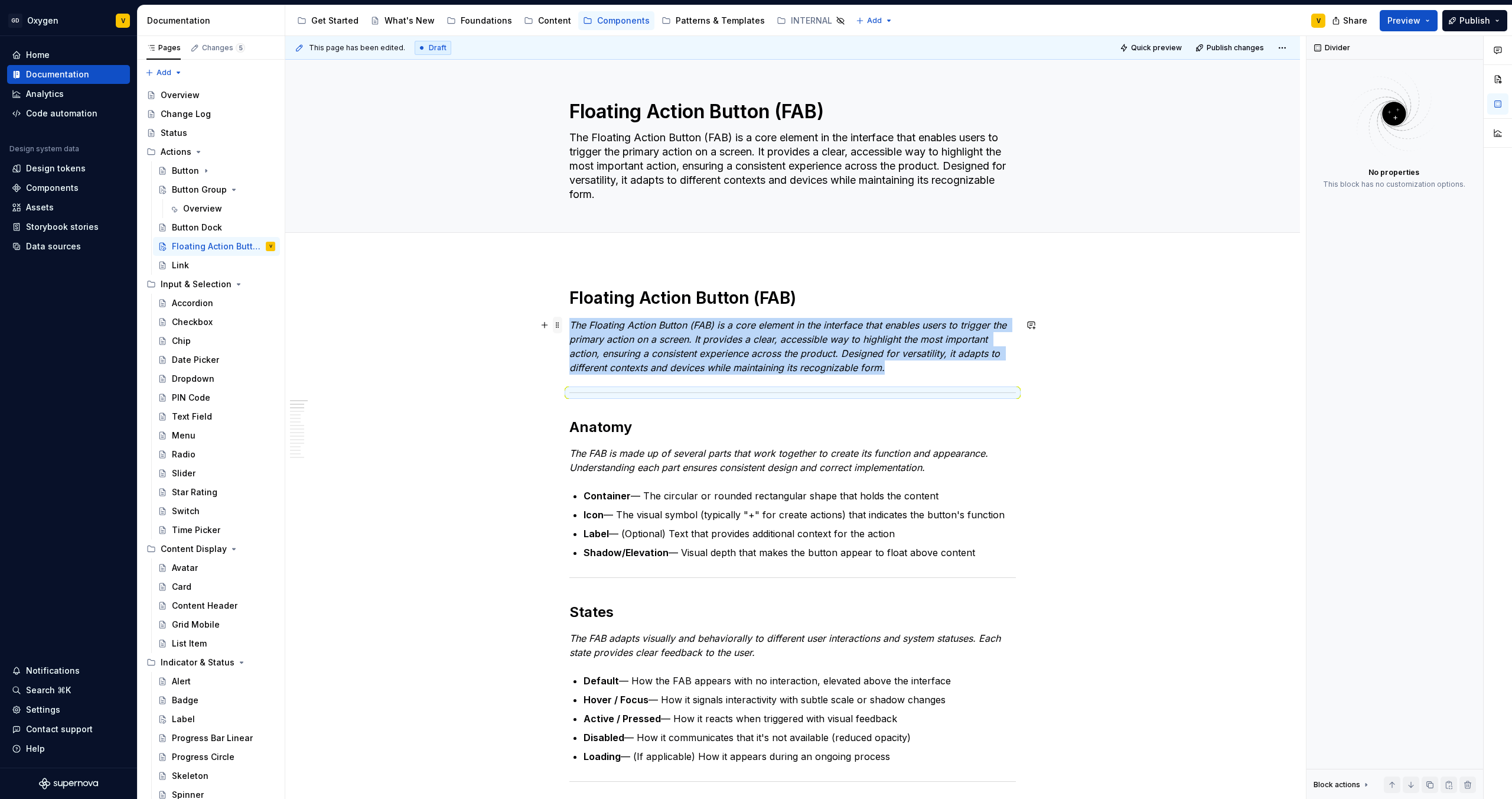
click at [556, 329] on span at bounding box center [557, 325] width 9 height 17
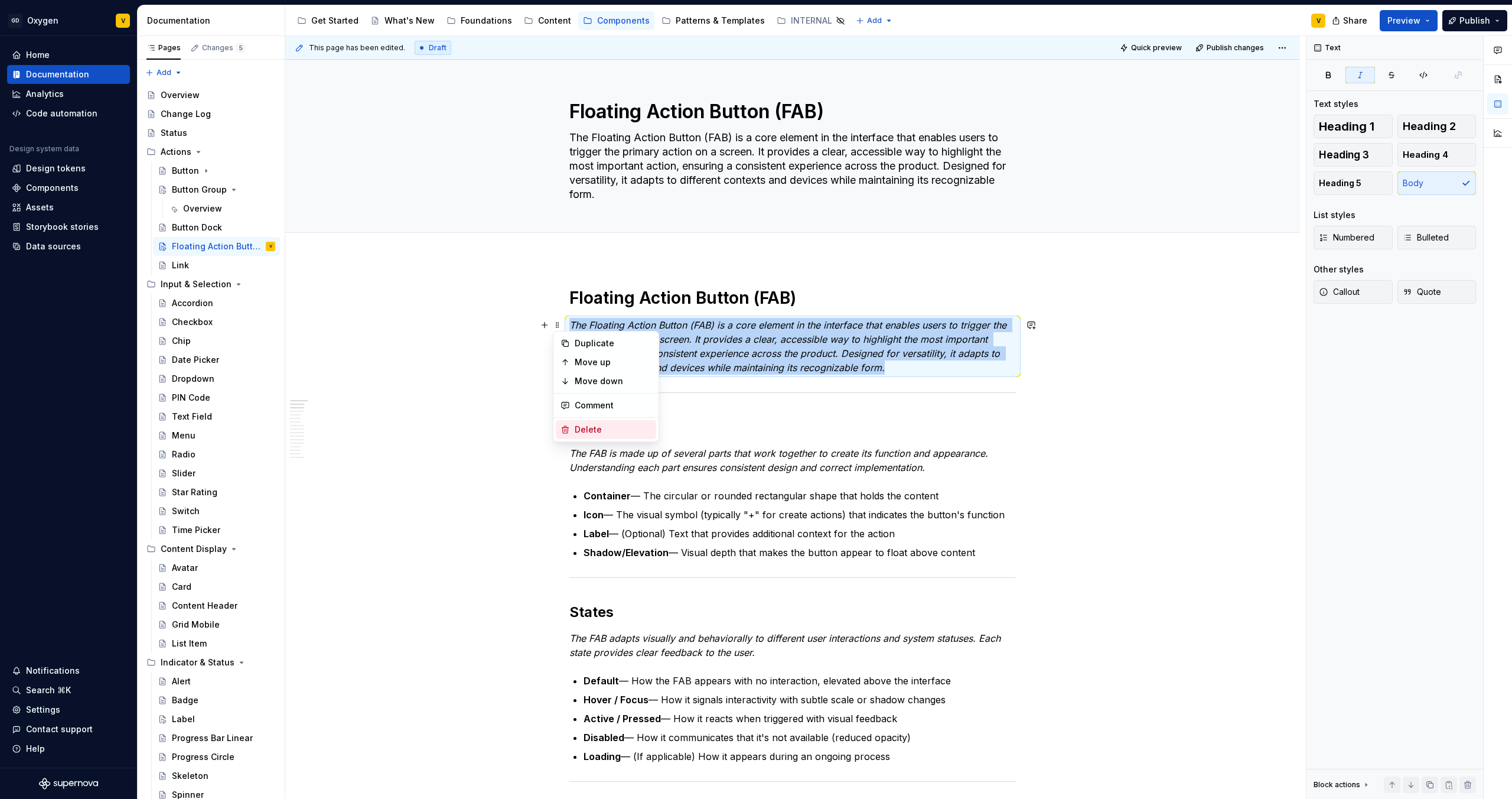
click at [583, 433] on div "Delete" at bounding box center [614, 429] width 77 height 12
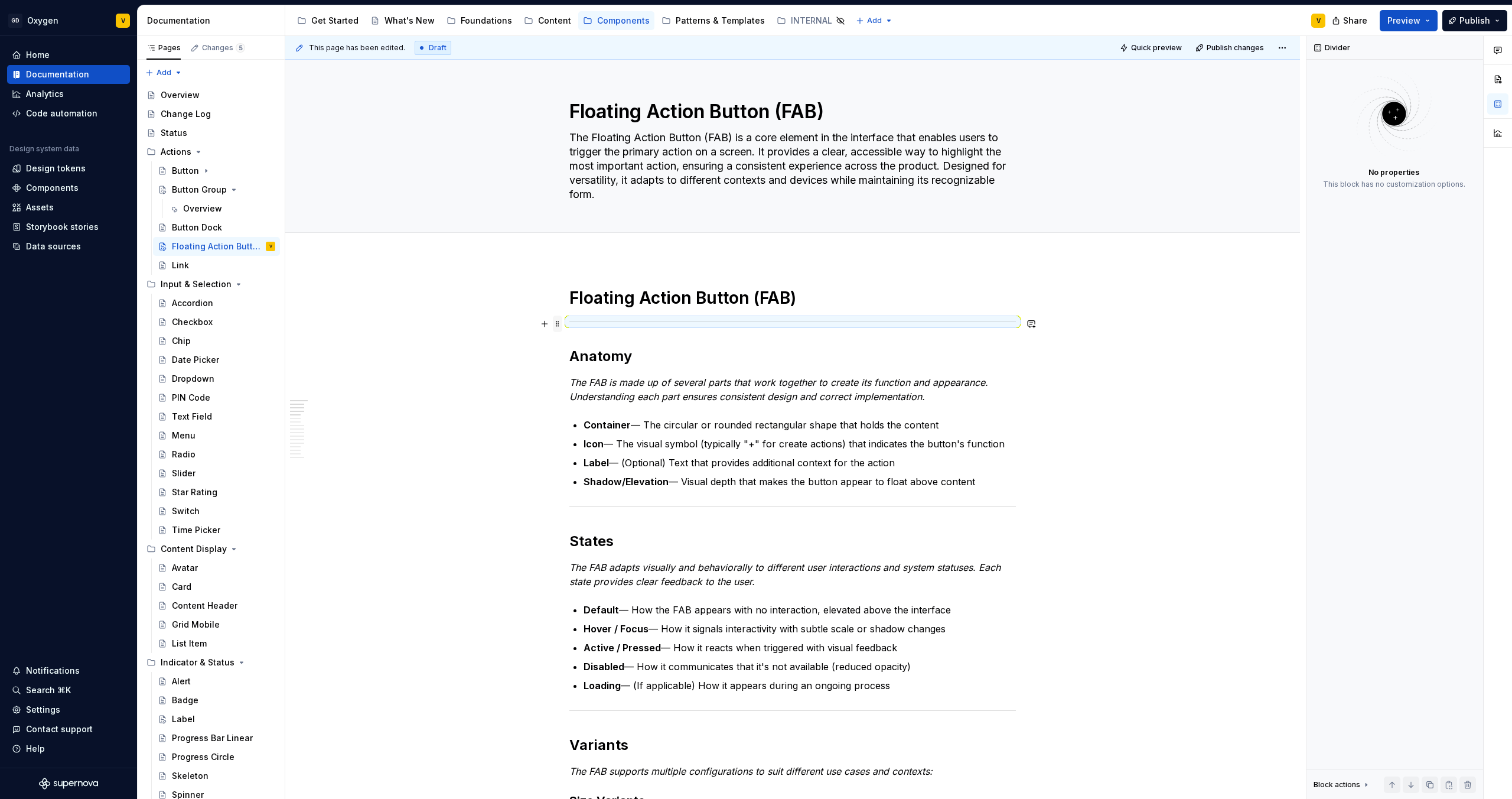
click at [556, 324] on span at bounding box center [557, 324] width 9 height 17
click at [572, 428] on div "Delete" at bounding box center [605, 428] width 100 height 19
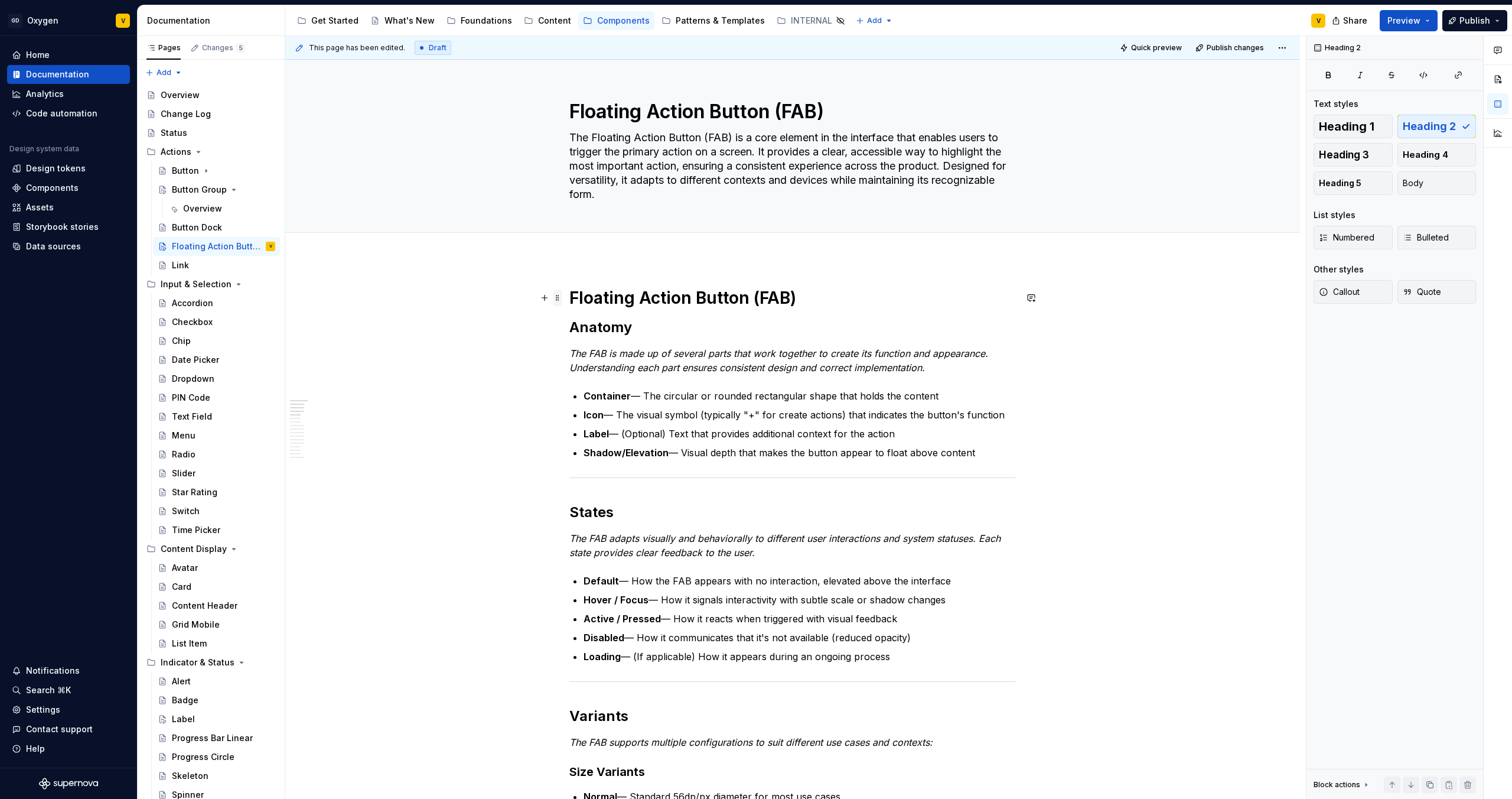
click at [557, 299] on span at bounding box center [557, 298] width 9 height 17
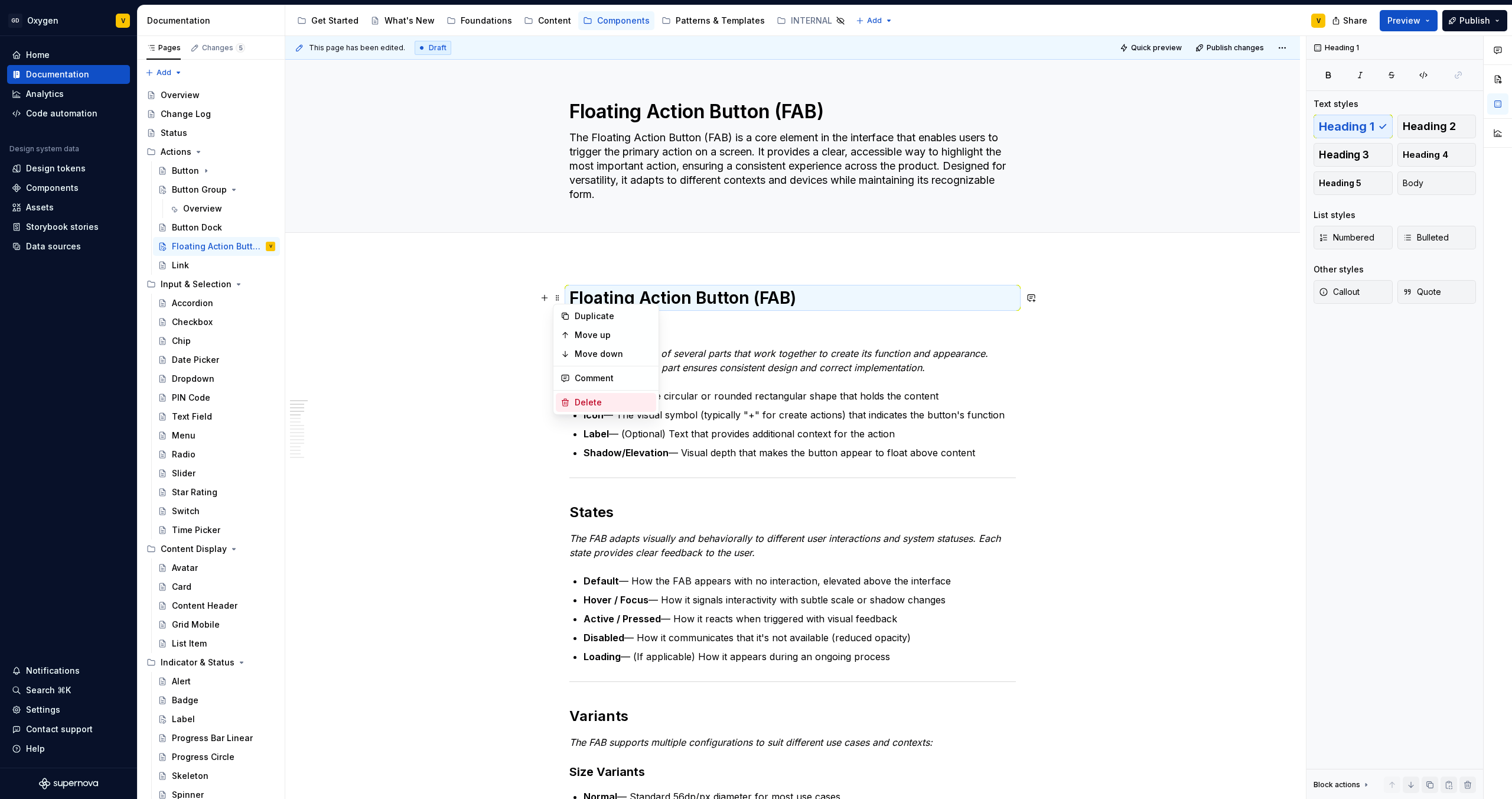
click at [582, 396] on div "Delete" at bounding box center [614, 402] width 77 height 12
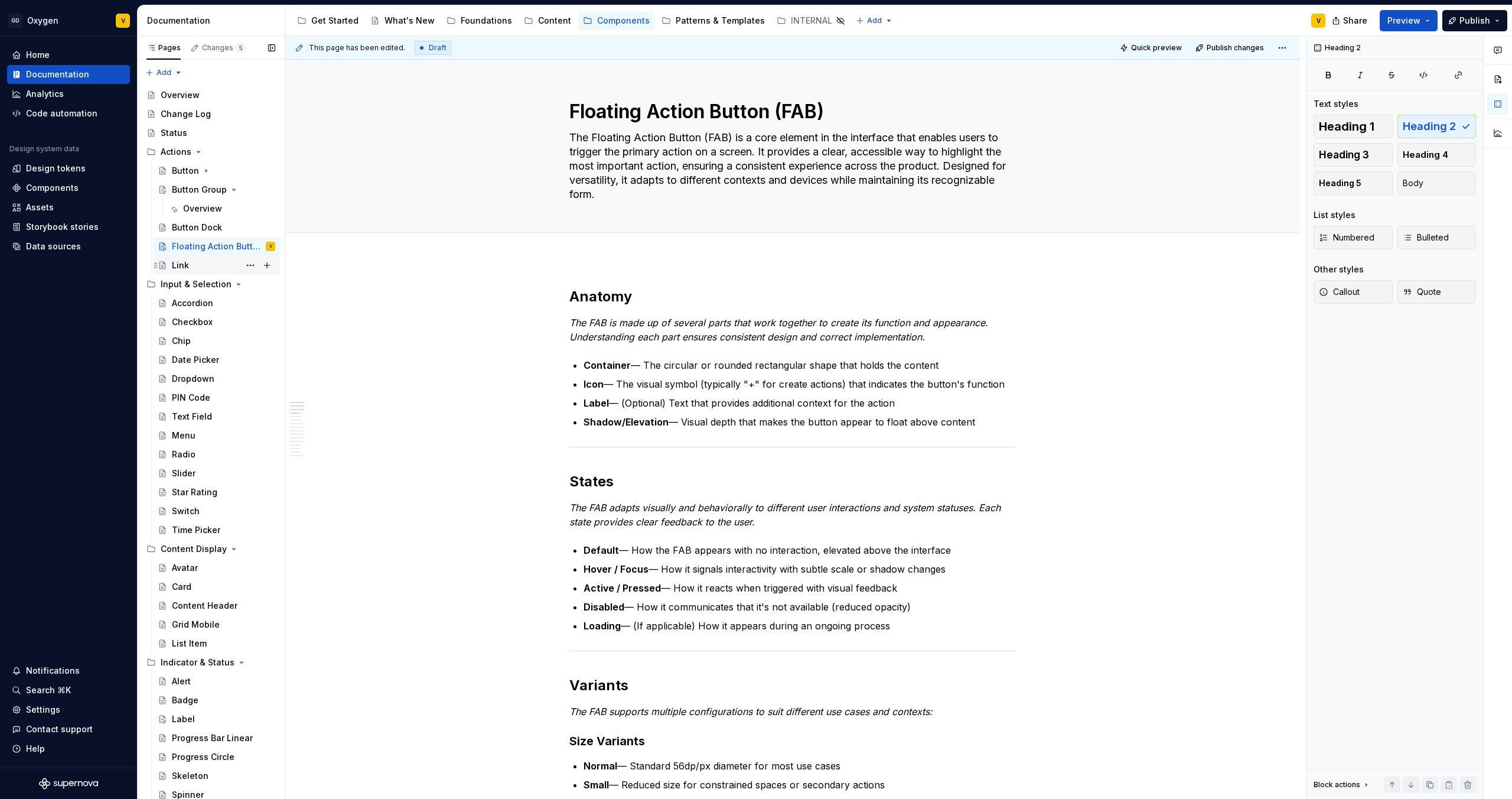
click at [174, 269] on div "Link" at bounding box center [180, 265] width 17 height 12
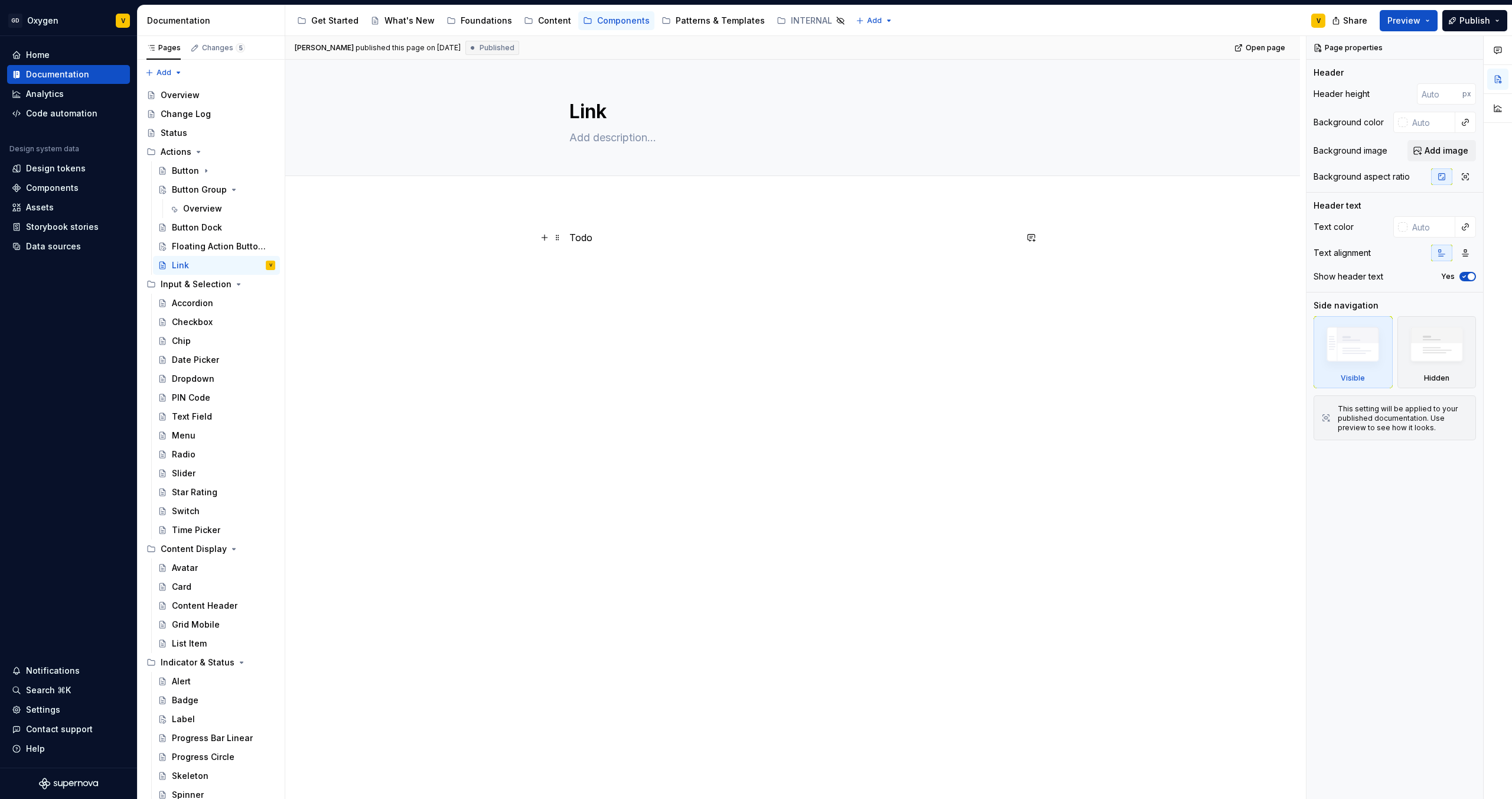
type textarea "*"
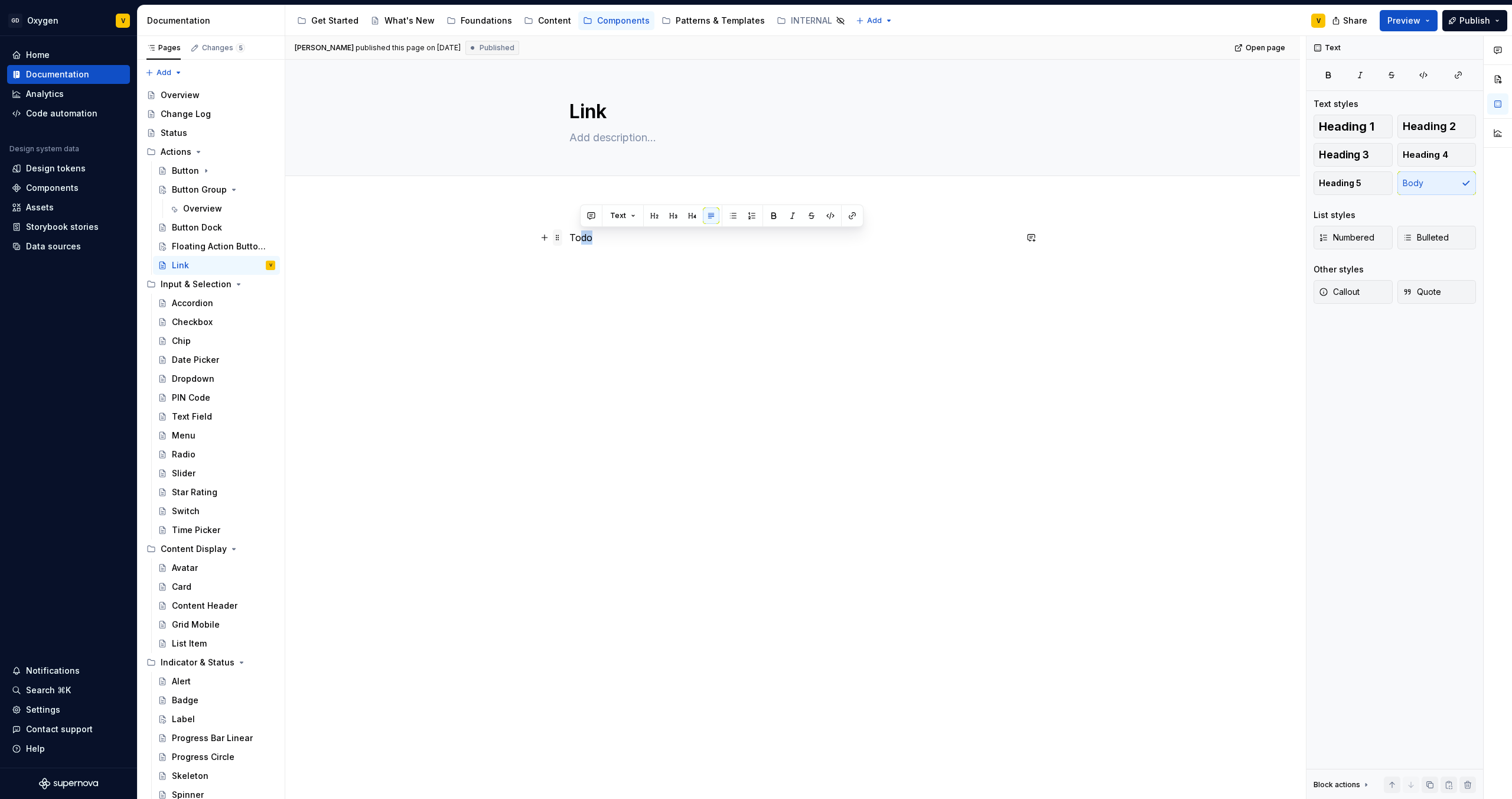
drag, startPoint x: 599, startPoint y: 243, endPoint x: 556, endPoint y: 241, distance: 43.0
click at [570, 241] on div "Todo" at bounding box center [793, 259] width 447 height 59
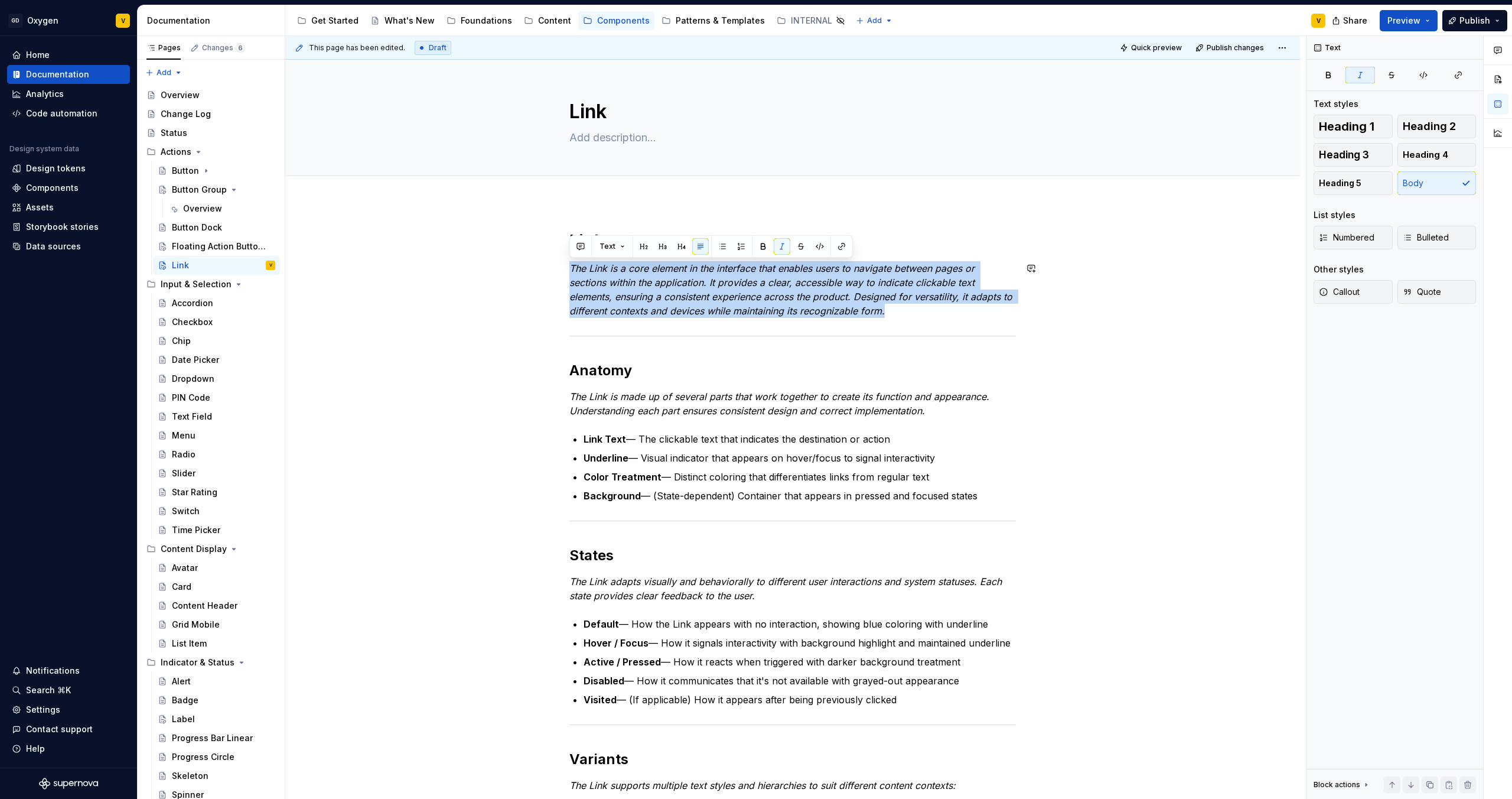
drag, startPoint x: 886, startPoint y: 317, endPoint x: 559, endPoint y: 259, distance: 332.1
copy em "The Link is a core element in the interface that enables users to navigate betw…"
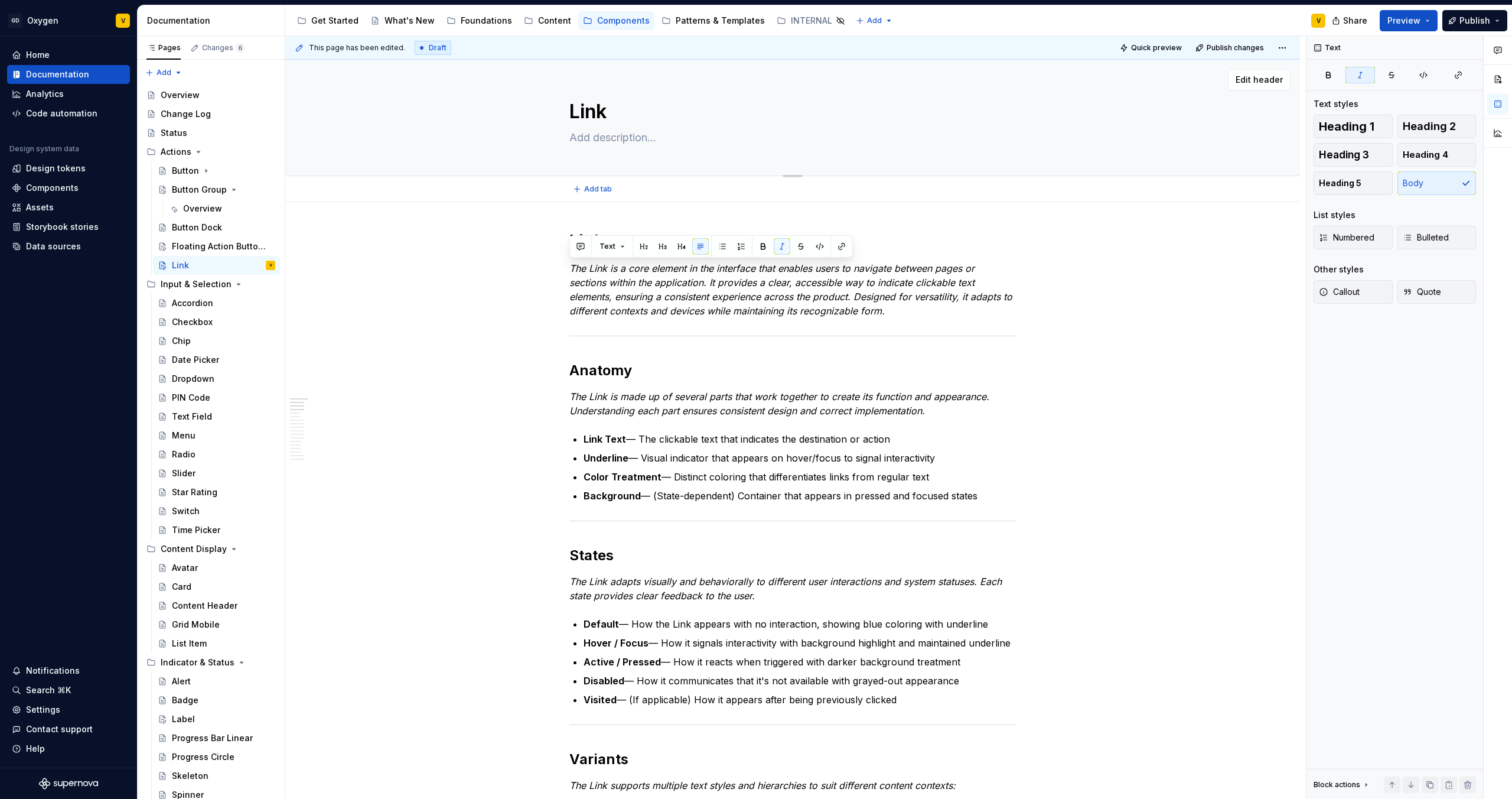
click at [598, 132] on textarea at bounding box center [790, 138] width 447 height 19
paste textarea "The Link is a core element in the interface that enables users to navigate betw…"
type textarea "*"
type textarea "The Link is a core element in the interface that enables users to navigate betw…"
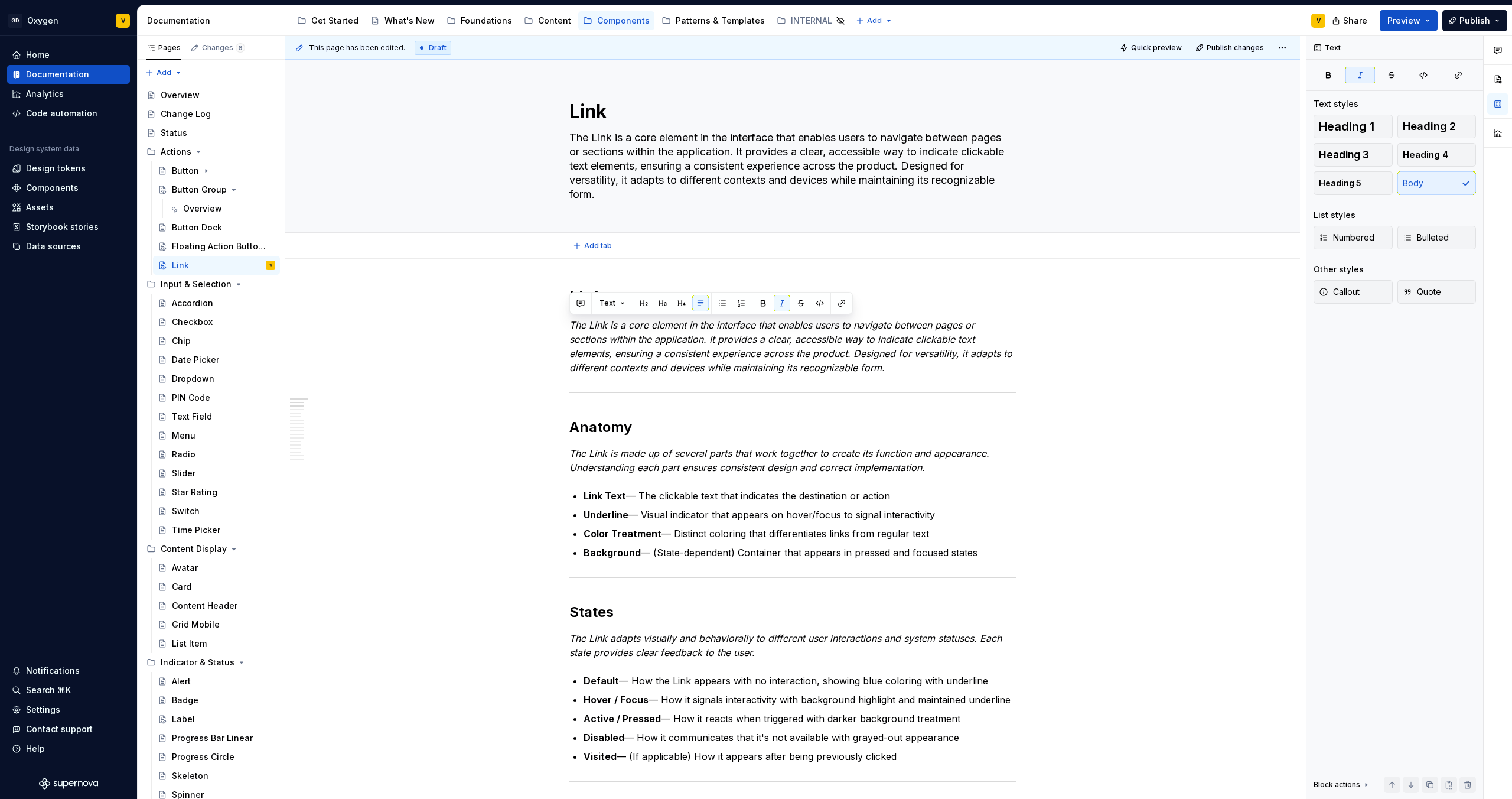
type textarea "*"
type textarea "The Link is a core element in the interface that enables users to navigate betw…"
click at [768, 364] on em "The Link is a core element in the interface that enables users to navigate betw…" at bounding box center [793, 347] width 446 height 54
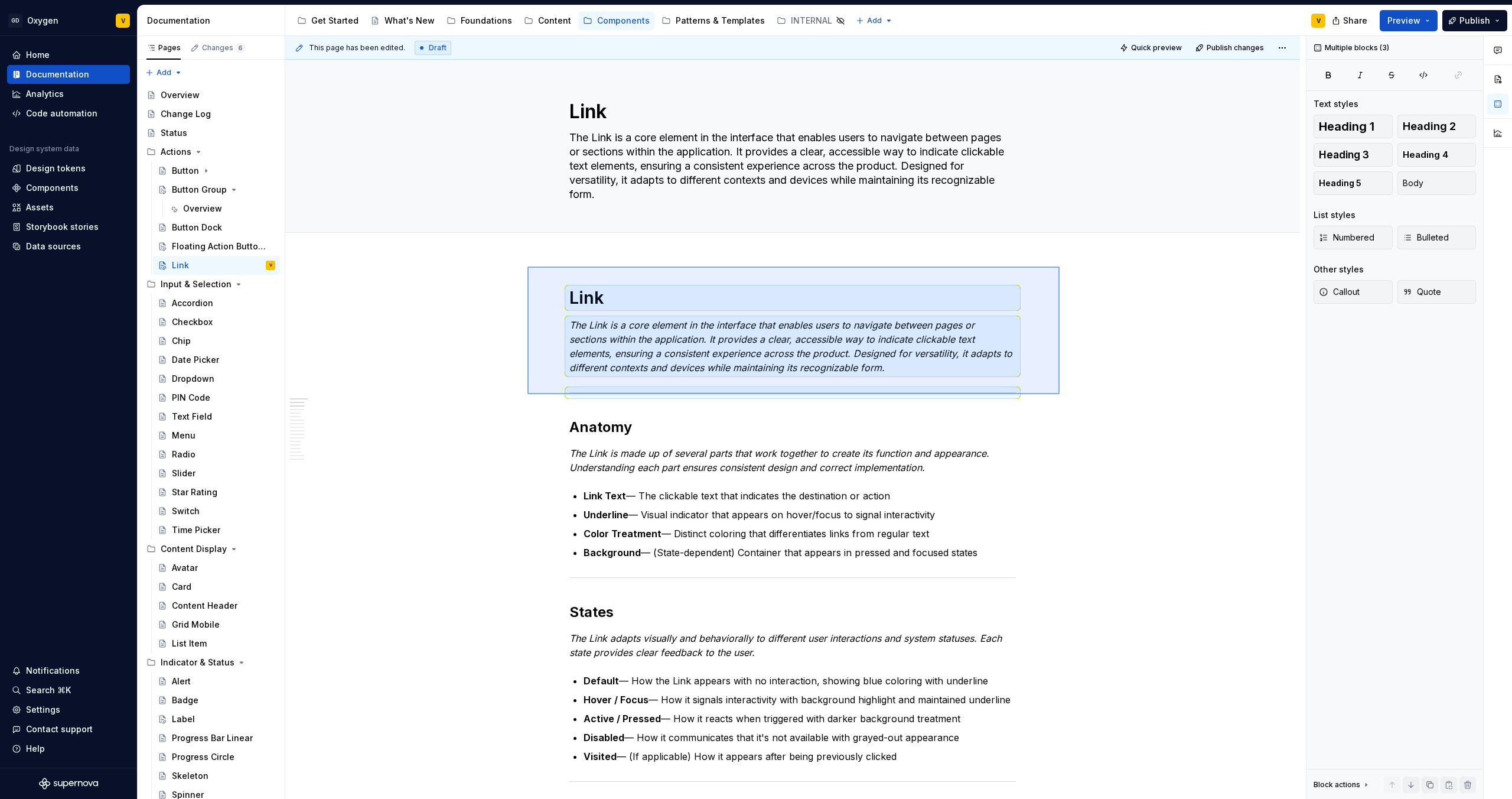
drag, startPoint x: 1060, startPoint y: 394, endPoint x: 530, endPoint y: 267, distance: 545.0
click at [530, 267] on div "This page has been edited. Draft Quick preview Publish changes Link The Link is…" at bounding box center [796, 417] width 1021 height 763
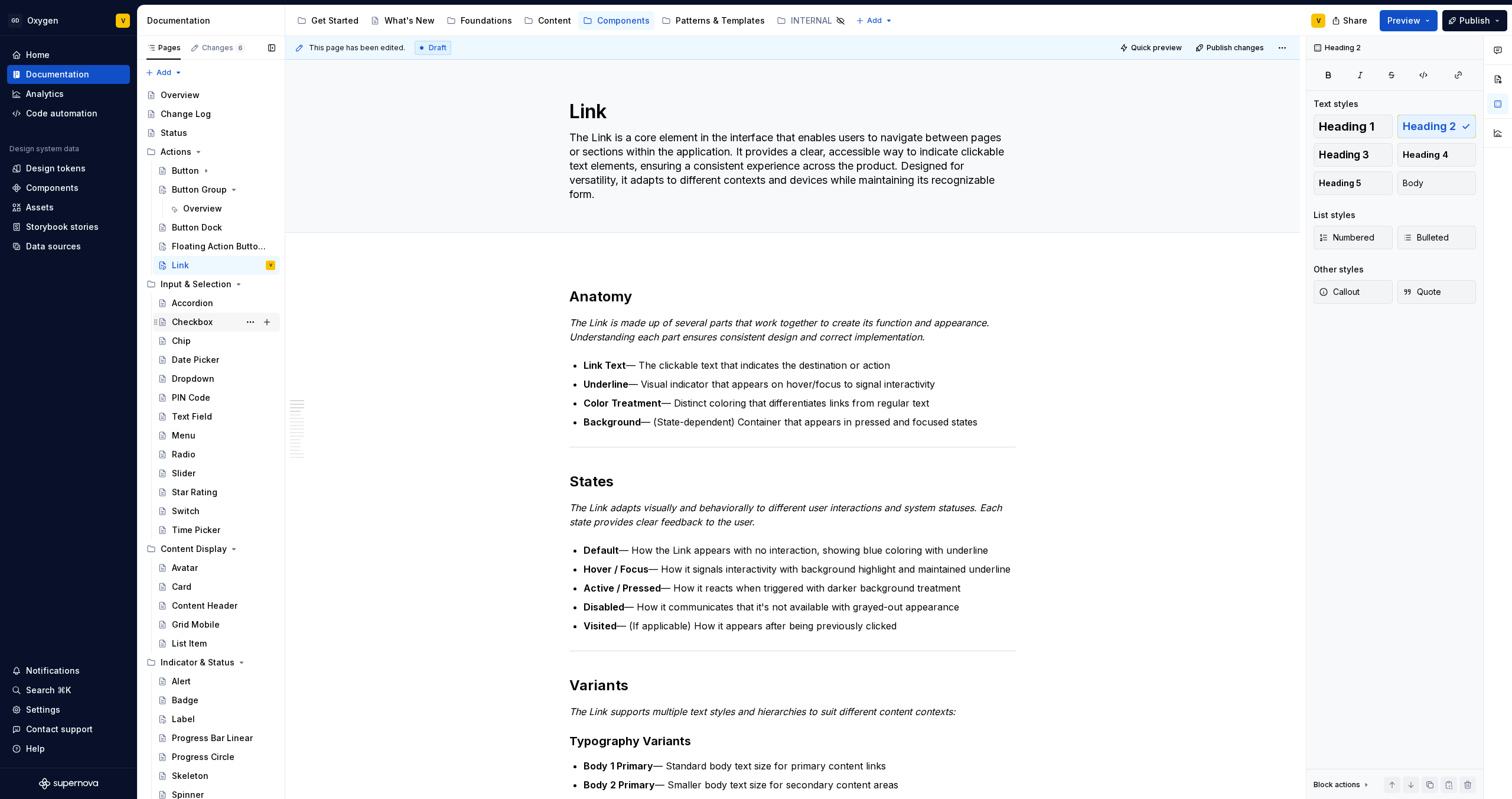
click at [205, 324] on div "Checkbox" at bounding box center [192, 321] width 41 height 12
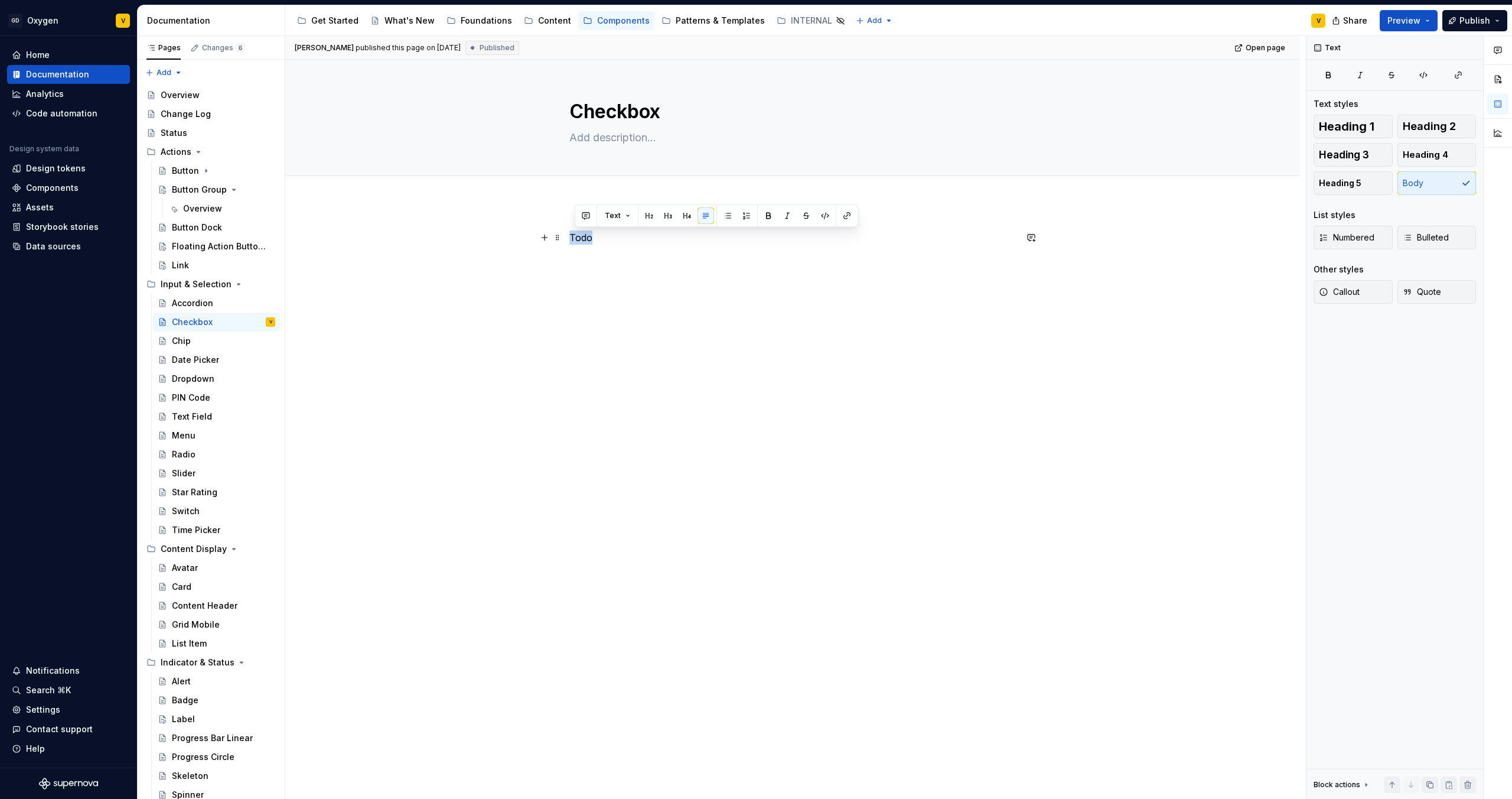
drag, startPoint x: 626, startPoint y: 248, endPoint x: 564, endPoint y: 237, distance: 63.0
click at [564, 237] on div "Todo" at bounding box center [793, 365] width 1015 height 327
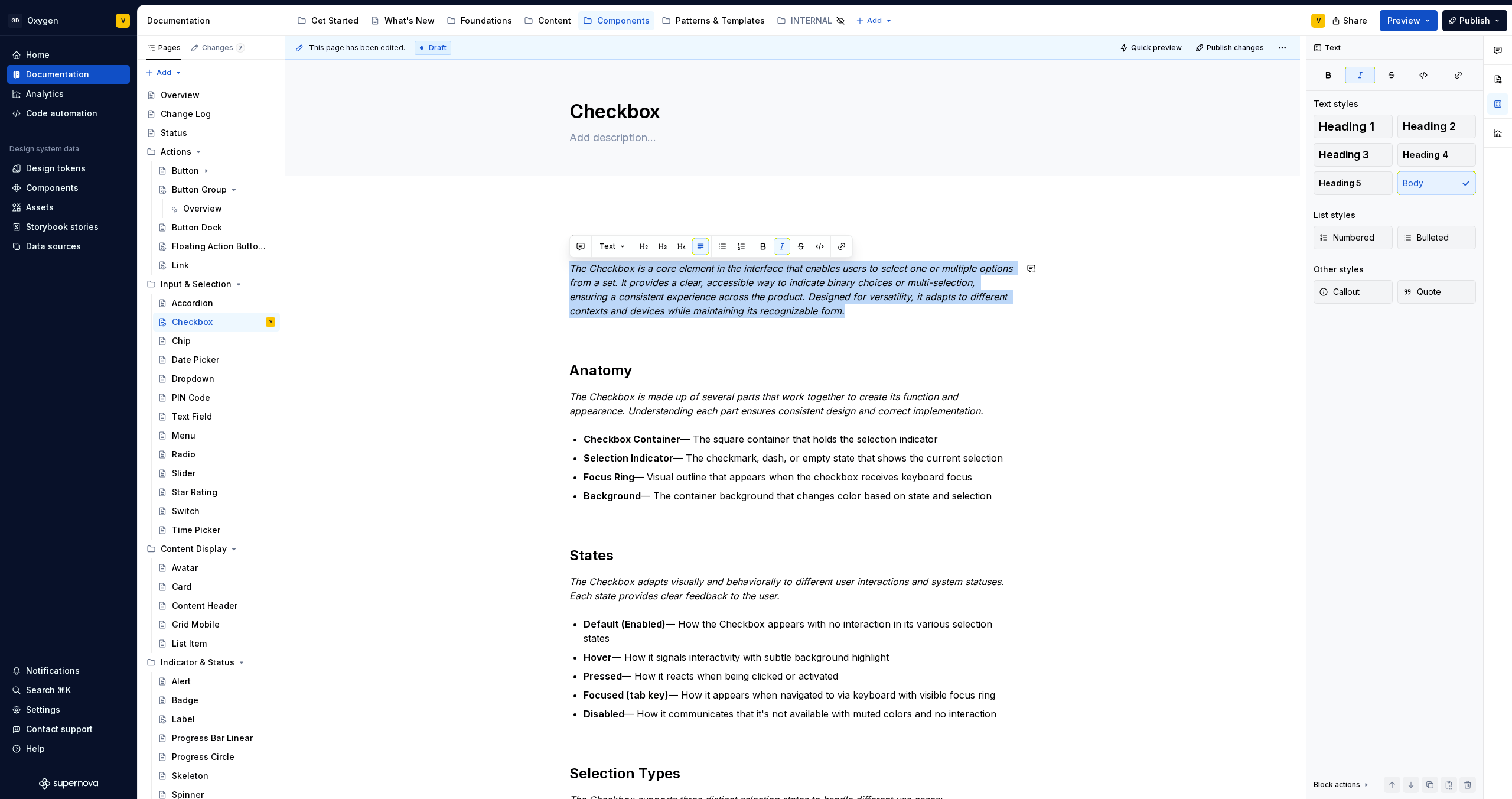
drag, startPoint x: 848, startPoint y: 314, endPoint x: 536, endPoint y: 259, distance: 316.8
copy em "The Checkbox is a core element in the interface that enables users to select on…"
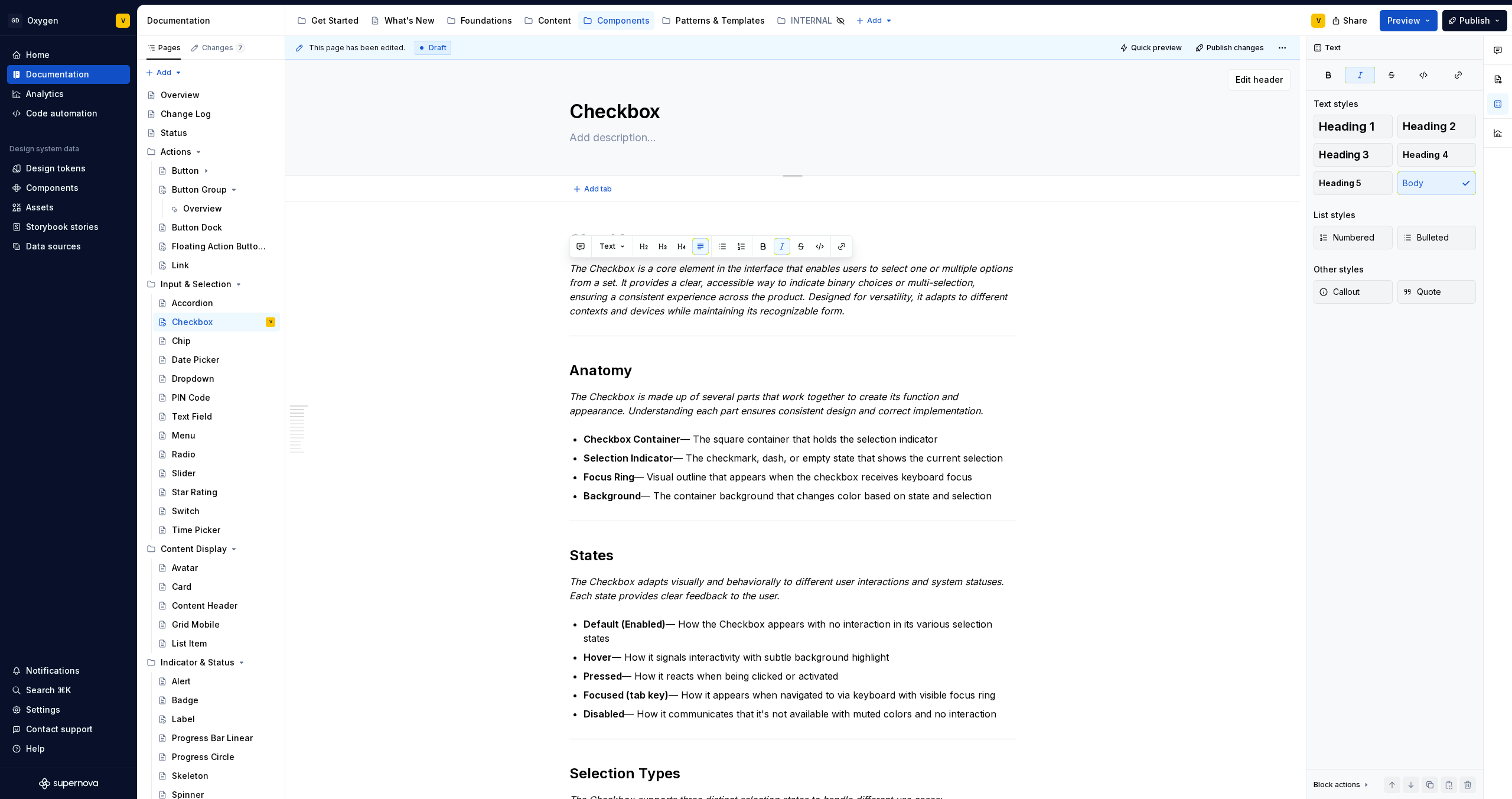
click at [605, 136] on textarea at bounding box center [790, 138] width 447 height 19
paste textarea "The Checkbox is a core element in the interface that enables users to select on…"
type textarea "*"
type textarea "The Checkbox is a core element in the interface that enables users to select on…"
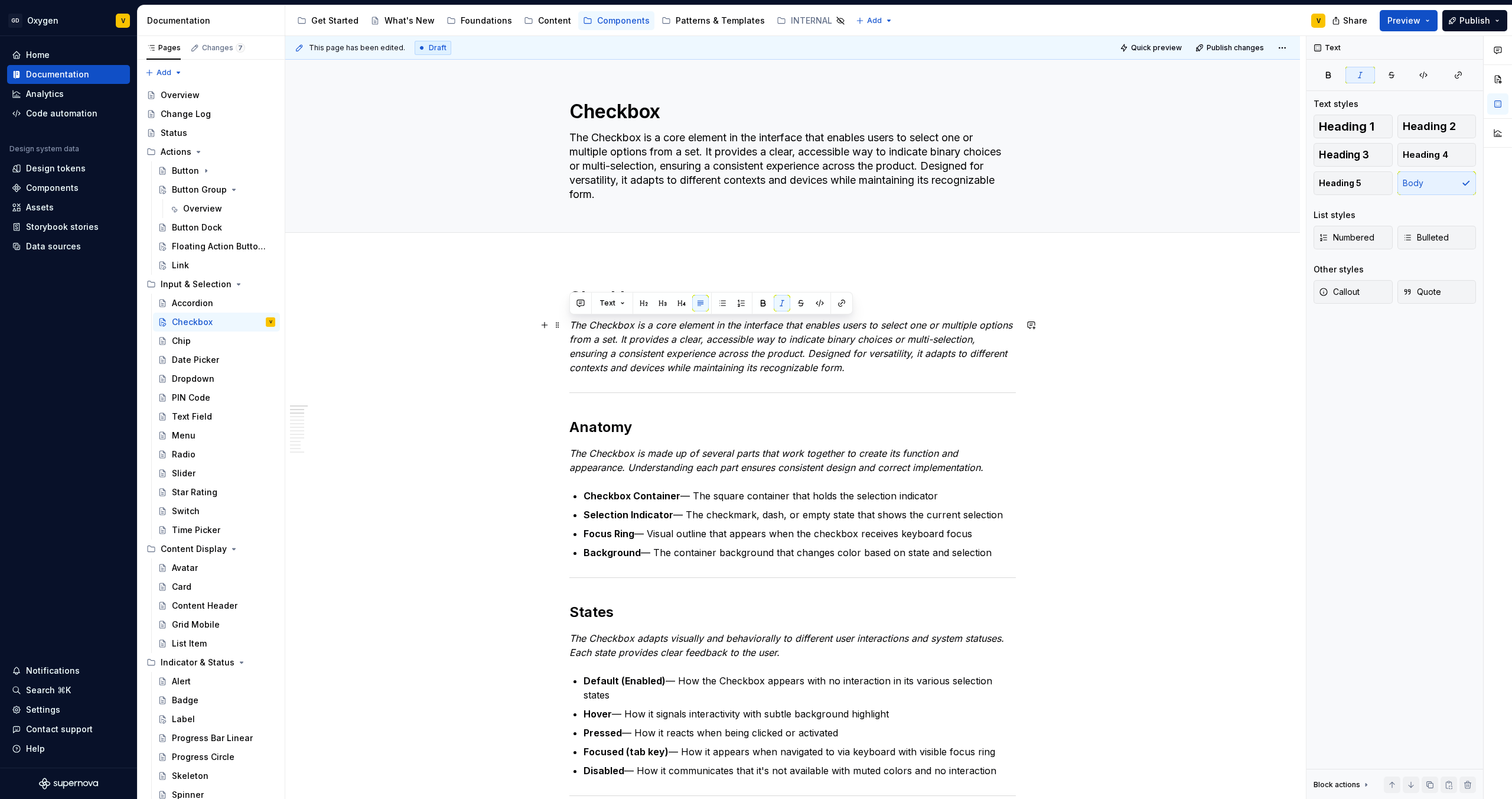
type textarea "*"
type textarea "The Checkbox is a core element in the interface that enables users to select on…"
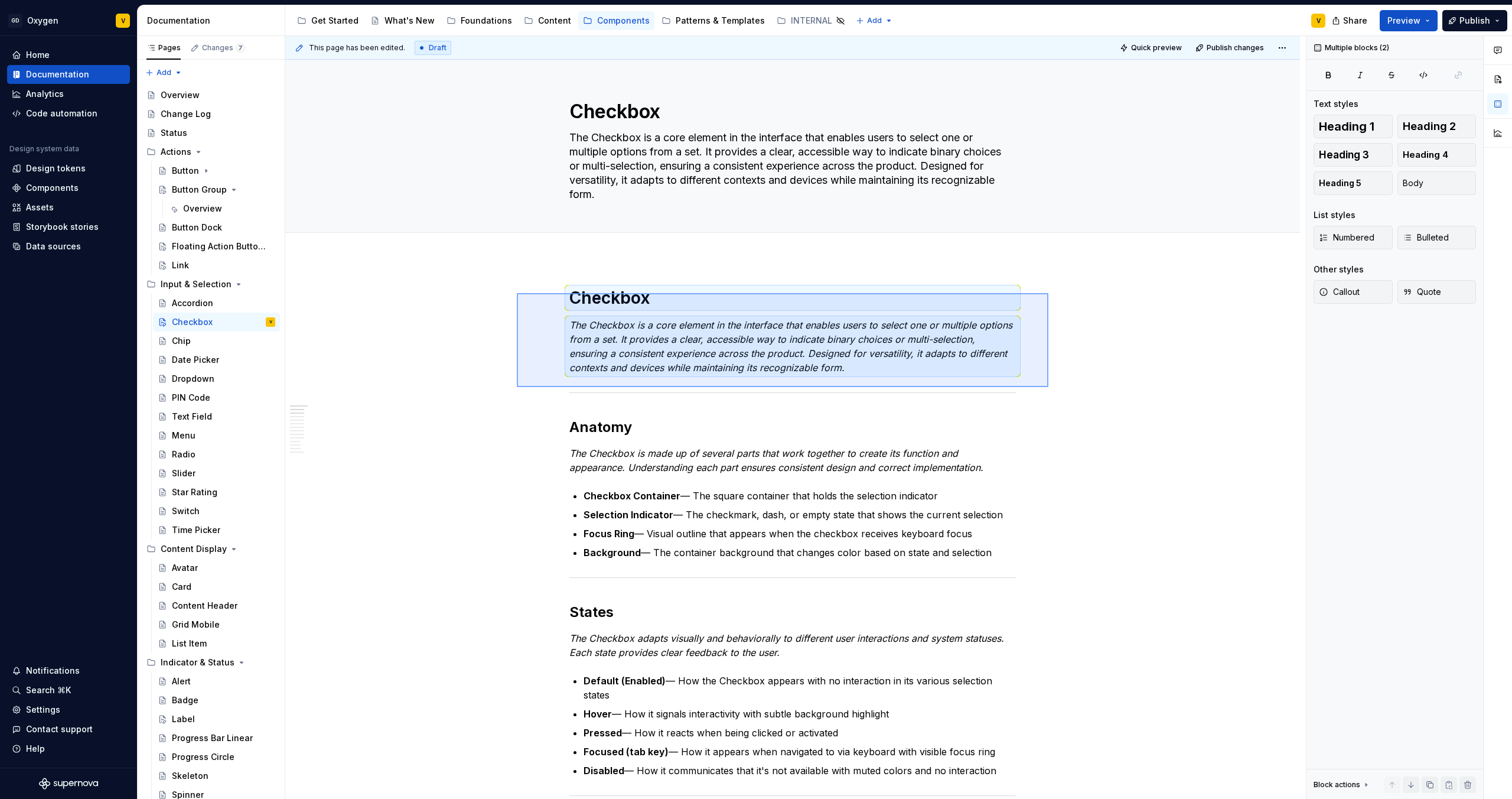
drag, startPoint x: 1048, startPoint y: 387, endPoint x: 517, endPoint y: 293, distance: 539.3
click at [517, 293] on div "This page has been edited. Draft Quick preview Publish changes Checkbox The Che…" at bounding box center [796, 417] width 1021 height 763
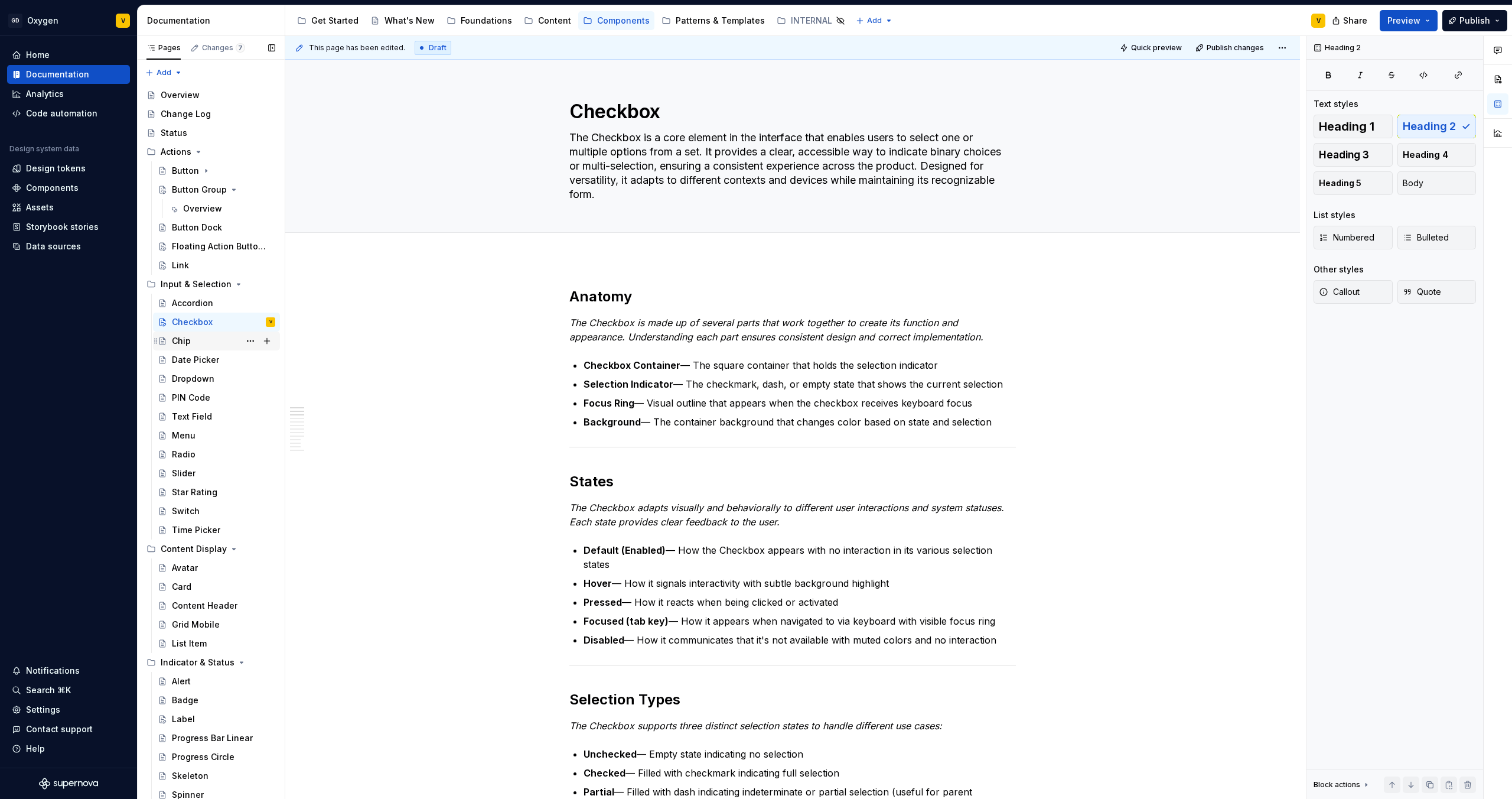
click at [186, 345] on div "Chip" at bounding box center [181, 341] width 19 height 12
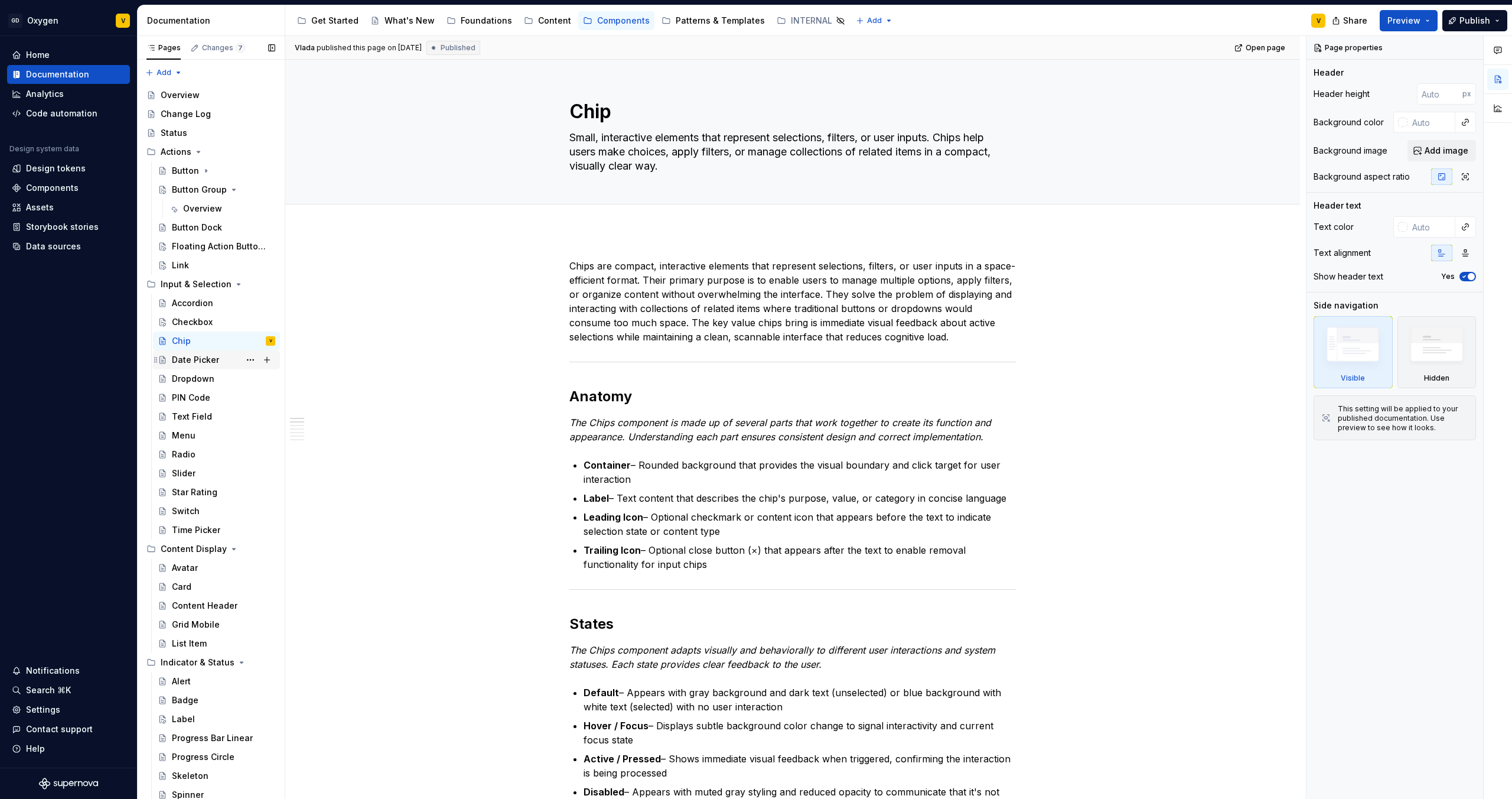
click at [201, 360] on div "Date Picker" at bounding box center [195, 360] width 47 height 12
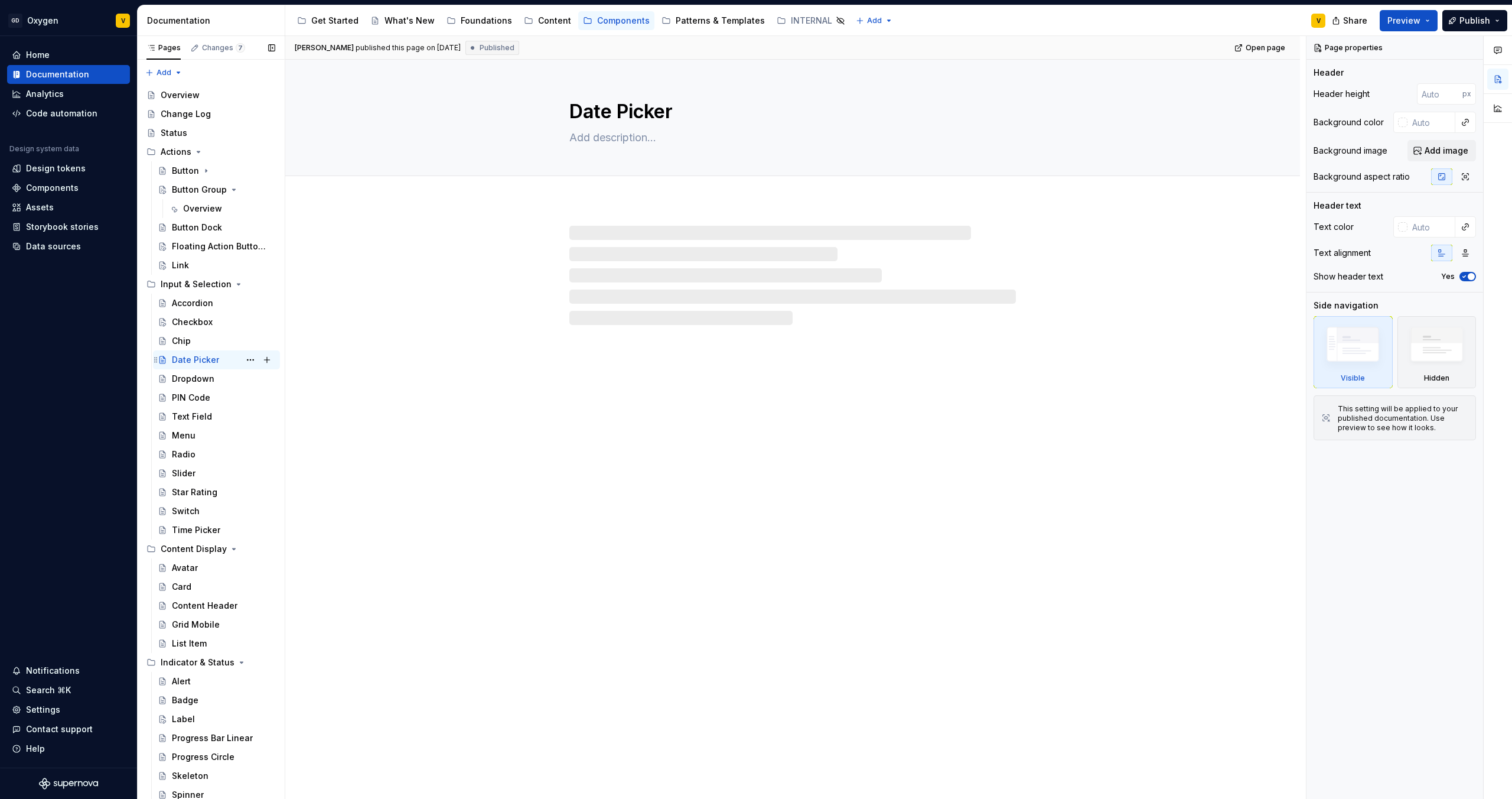
click at [194, 359] on div "Date Picker" at bounding box center [195, 360] width 47 height 12
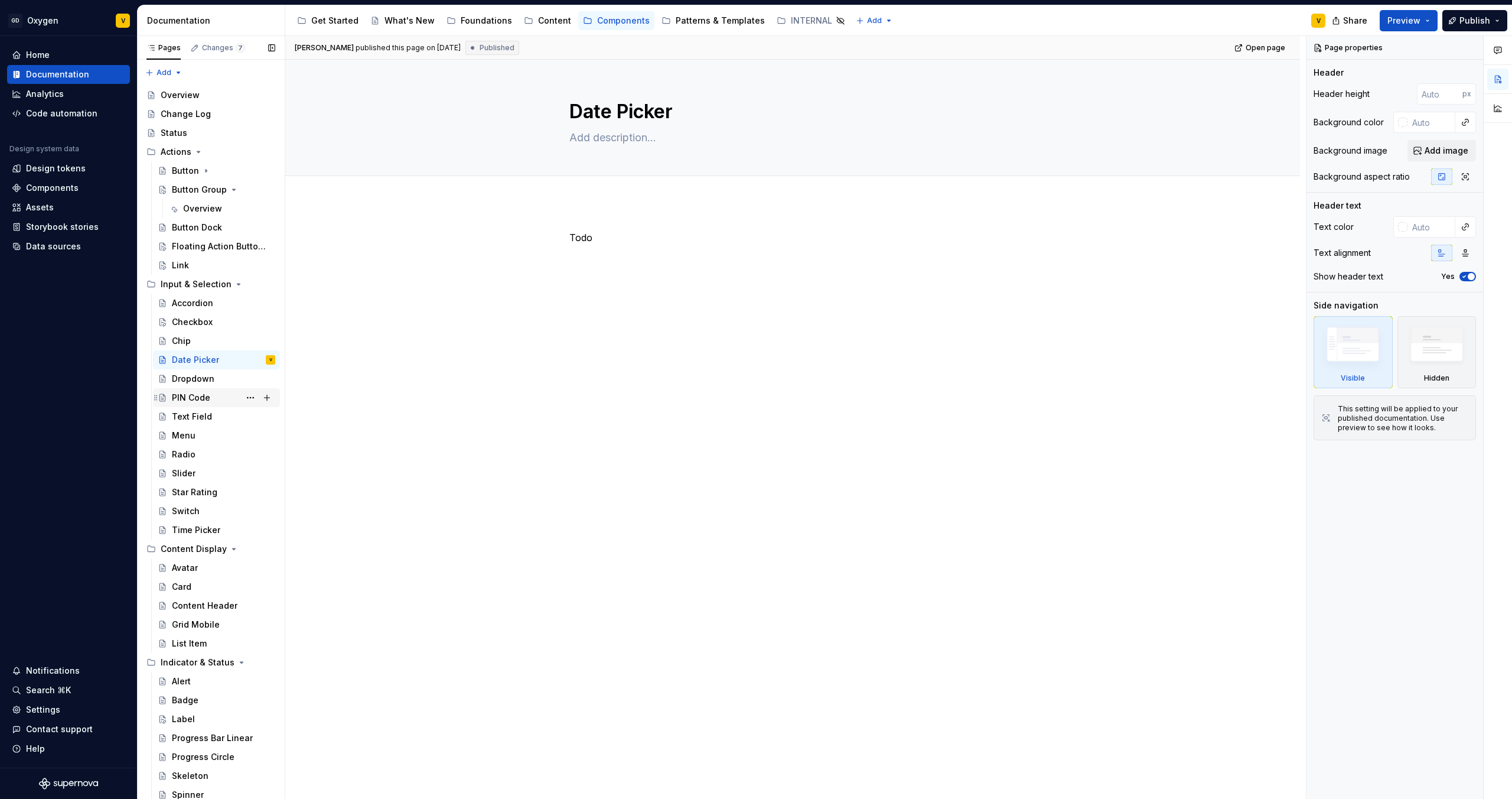
click at [193, 400] on div "PIN Code" at bounding box center [190, 397] width 38 height 12
type textarea "*"
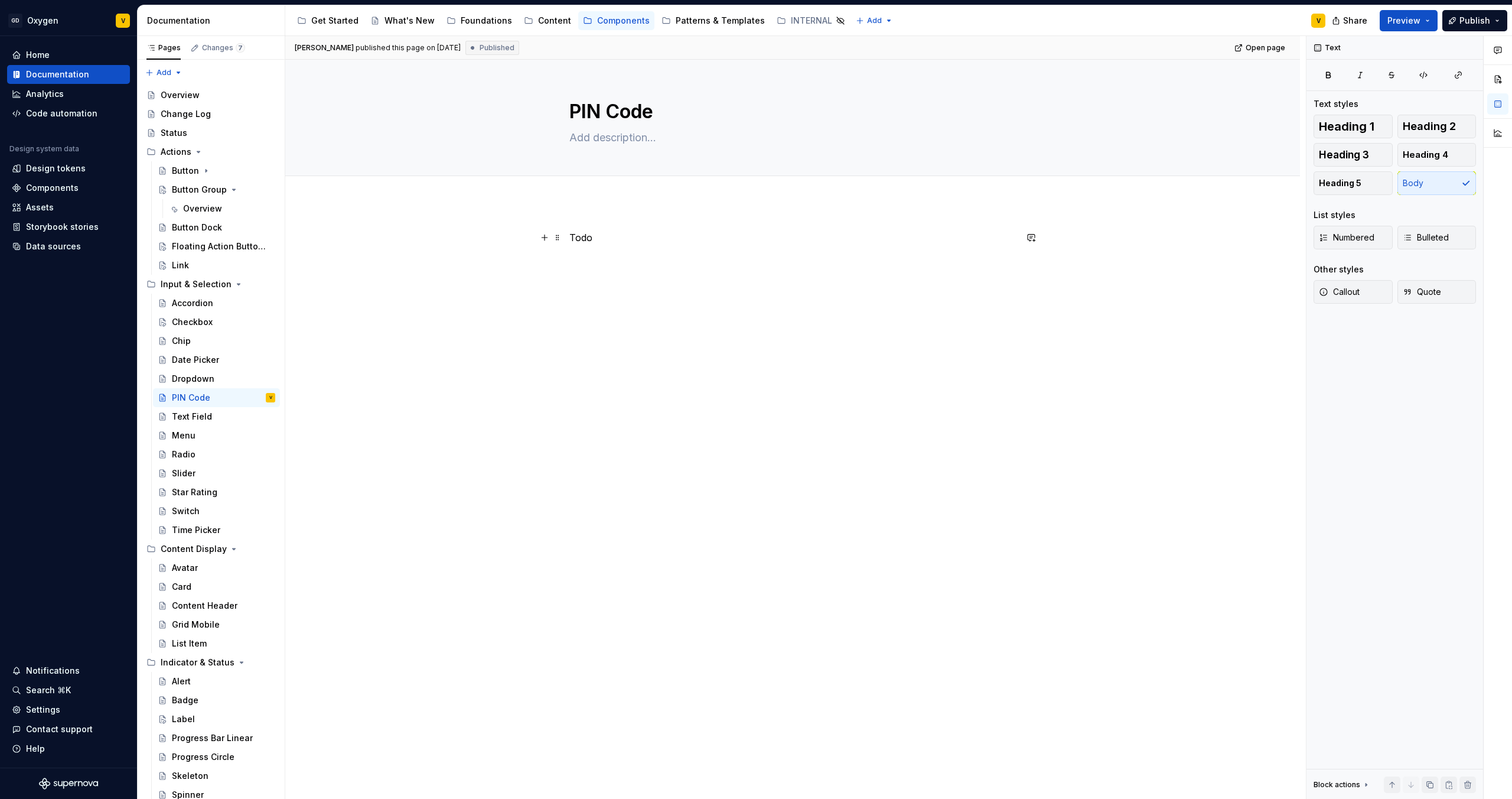
click at [619, 244] on p "Todo" at bounding box center [793, 237] width 447 height 14
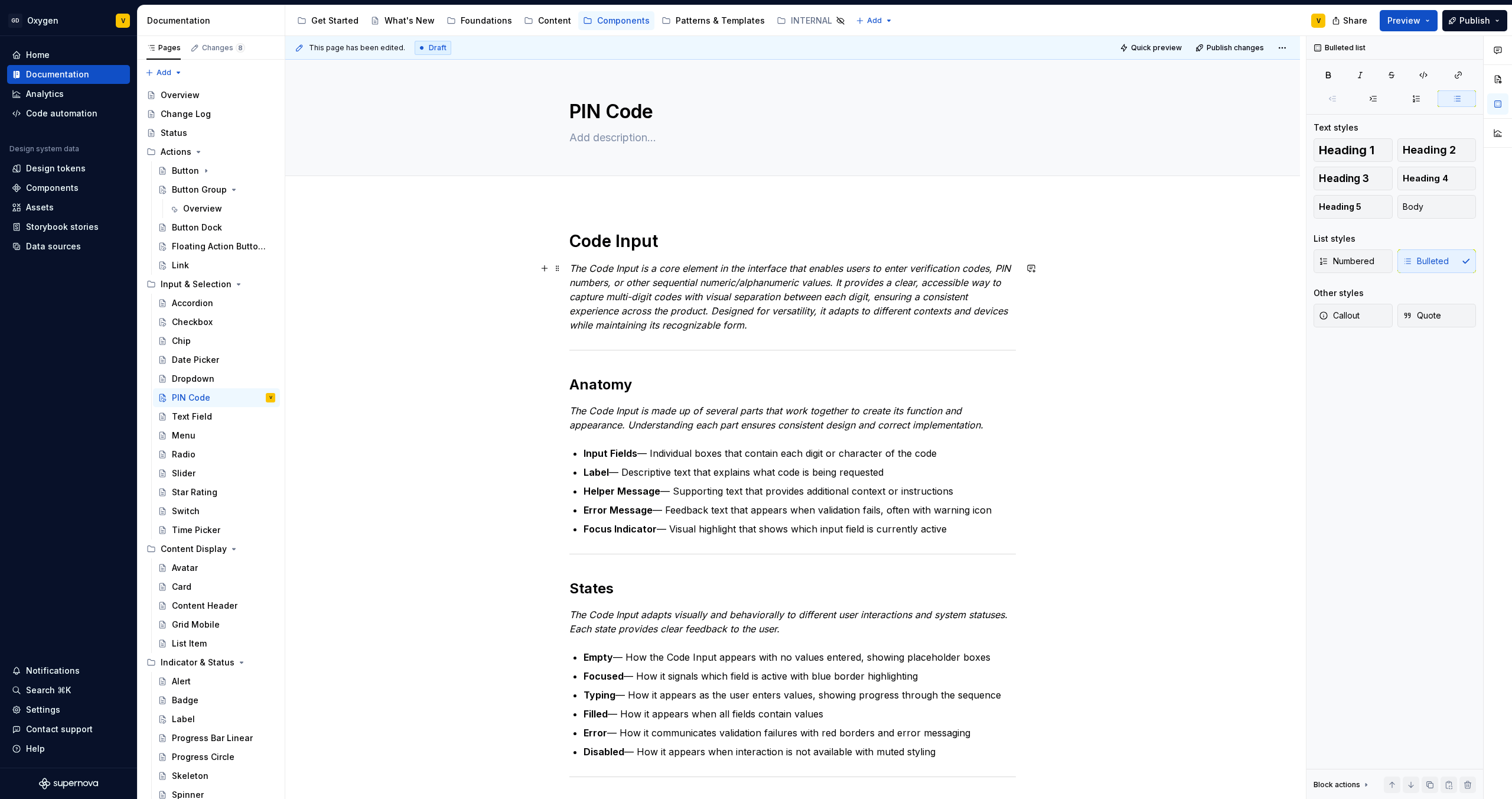
click at [638, 309] on em "The Code Input is a core element in the interface that enables users to enter v…" at bounding box center [792, 296] width 444 height 68
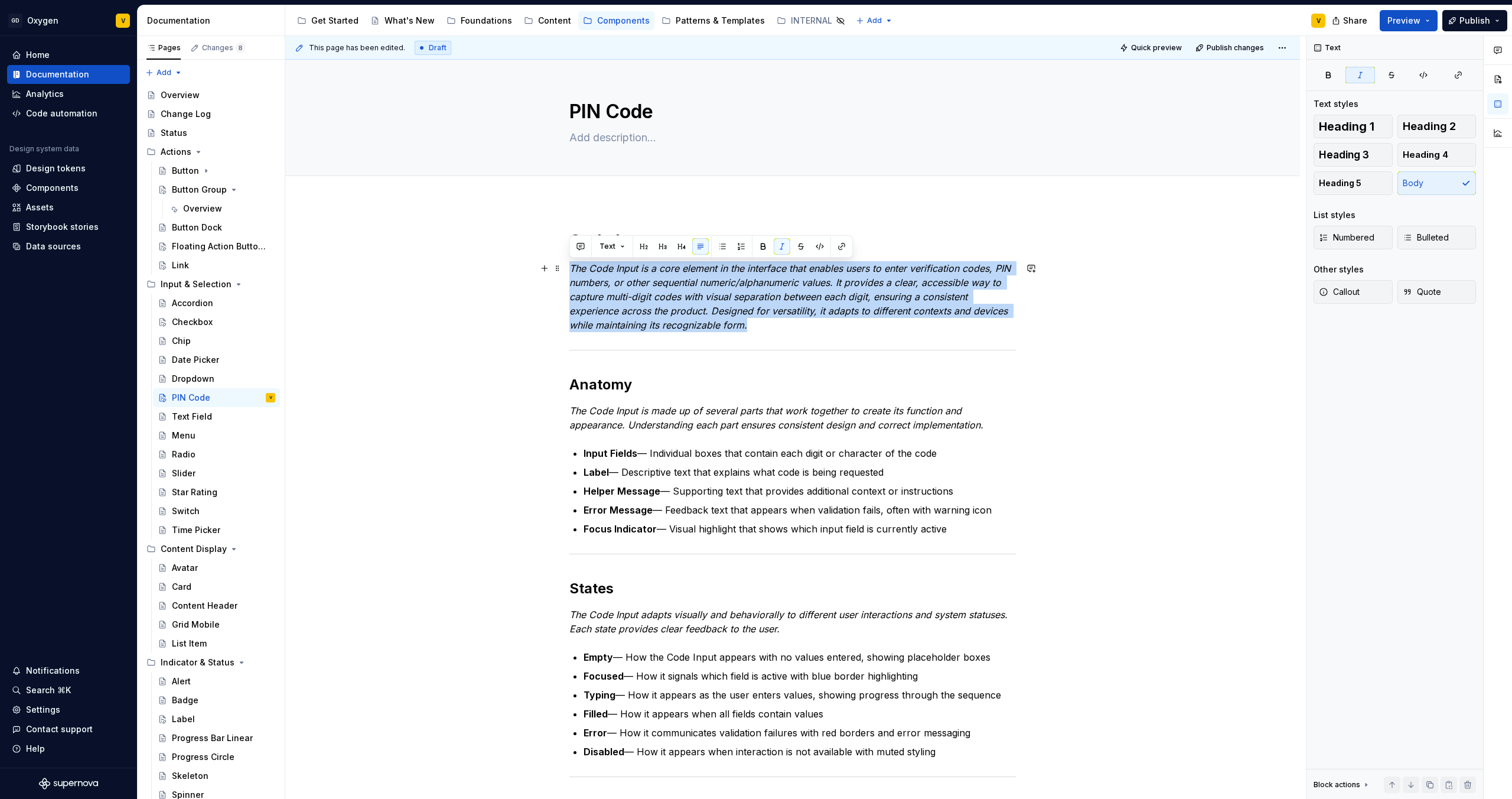
drag, startPoint x: 755, startPoint y: 330, endPoint x: 567, endPoint y: 265, distance: 198.9
copy em "The Code Input is a core element in the interface that enables users to enter v…"
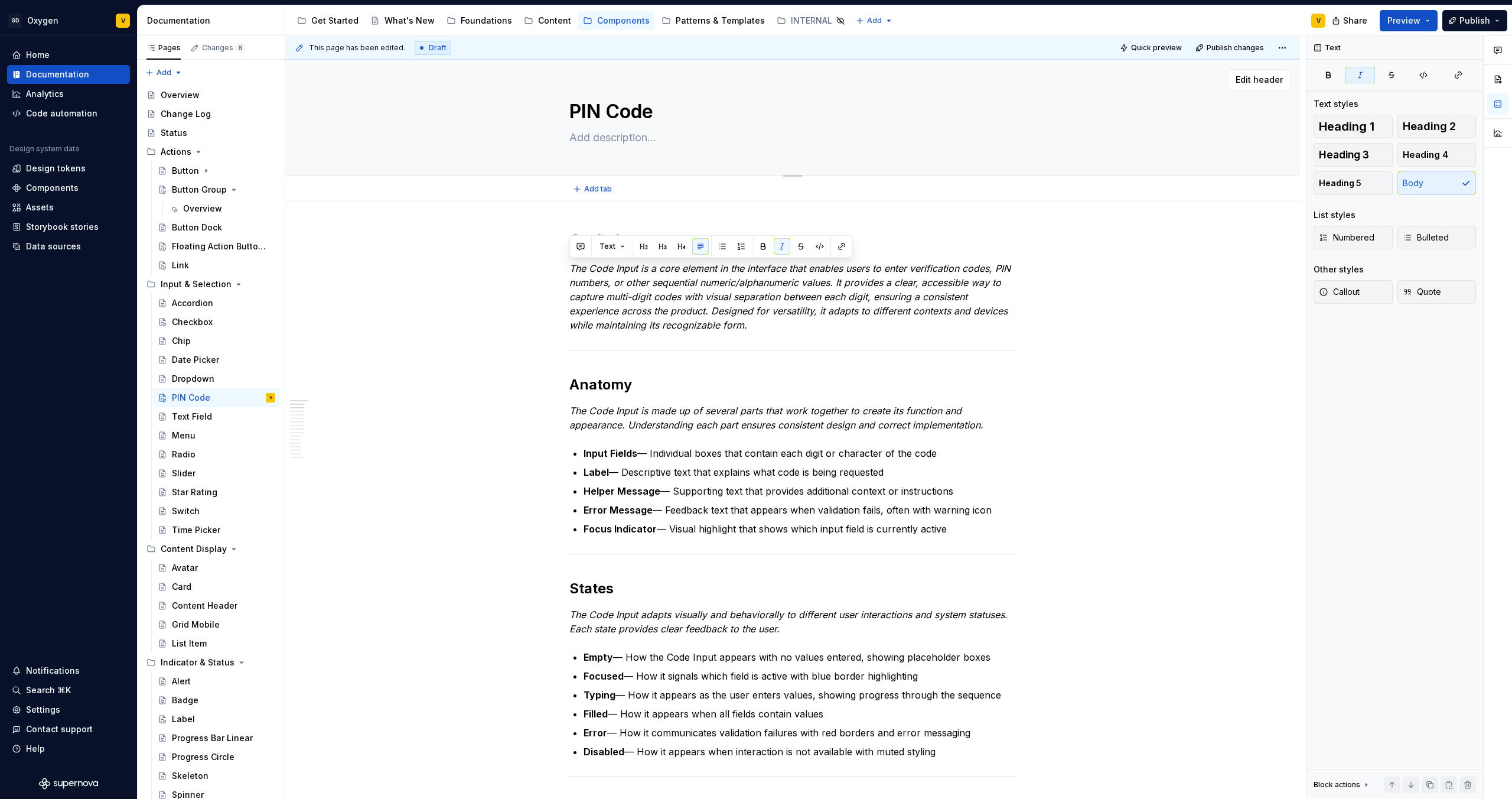
click at [603, 118] on textarea "PIN Code" at bounding box center [790, 111] width 447 height 28
click at [610, 110] on textarea "PIN Code" at bounding box center [790, 111] width 447 height 28
drag, startPoint x: 605, startPoint y: 110, endPoint x: 557, endPoint y: 104, distance: 48.4
click at [557, 104] on div "PIN Code" at bounding box center [793, 118] width 920 height 116
type textarea "*"
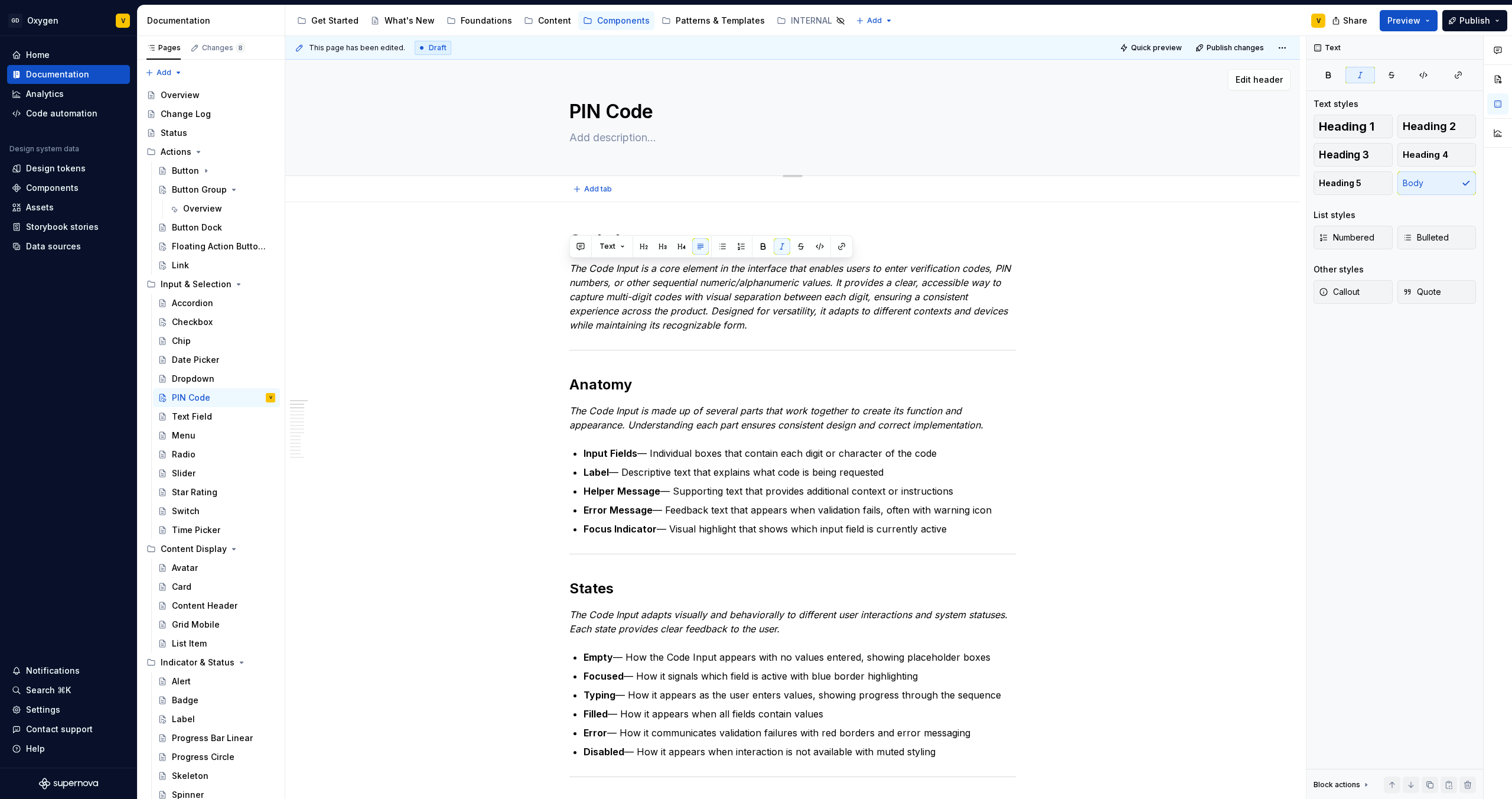
type textarea "Code"
type textarea "*"
type textarea "Code"
type textarea "*"
type textarea "Code I"
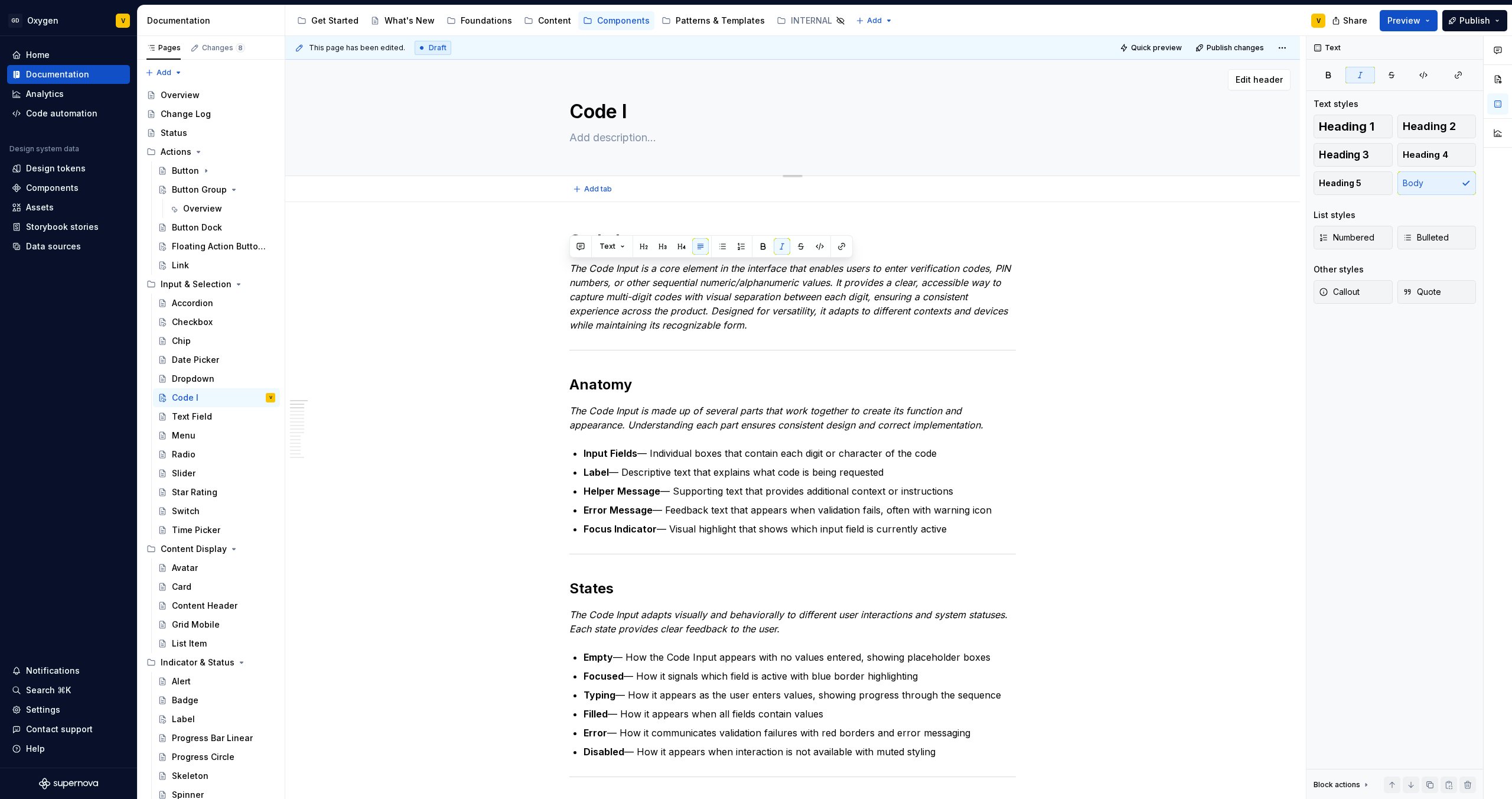
type textarea "*"
type textarea "Code In"
type textarea "*"
type textarea "Code Inp"
type textarea "*"
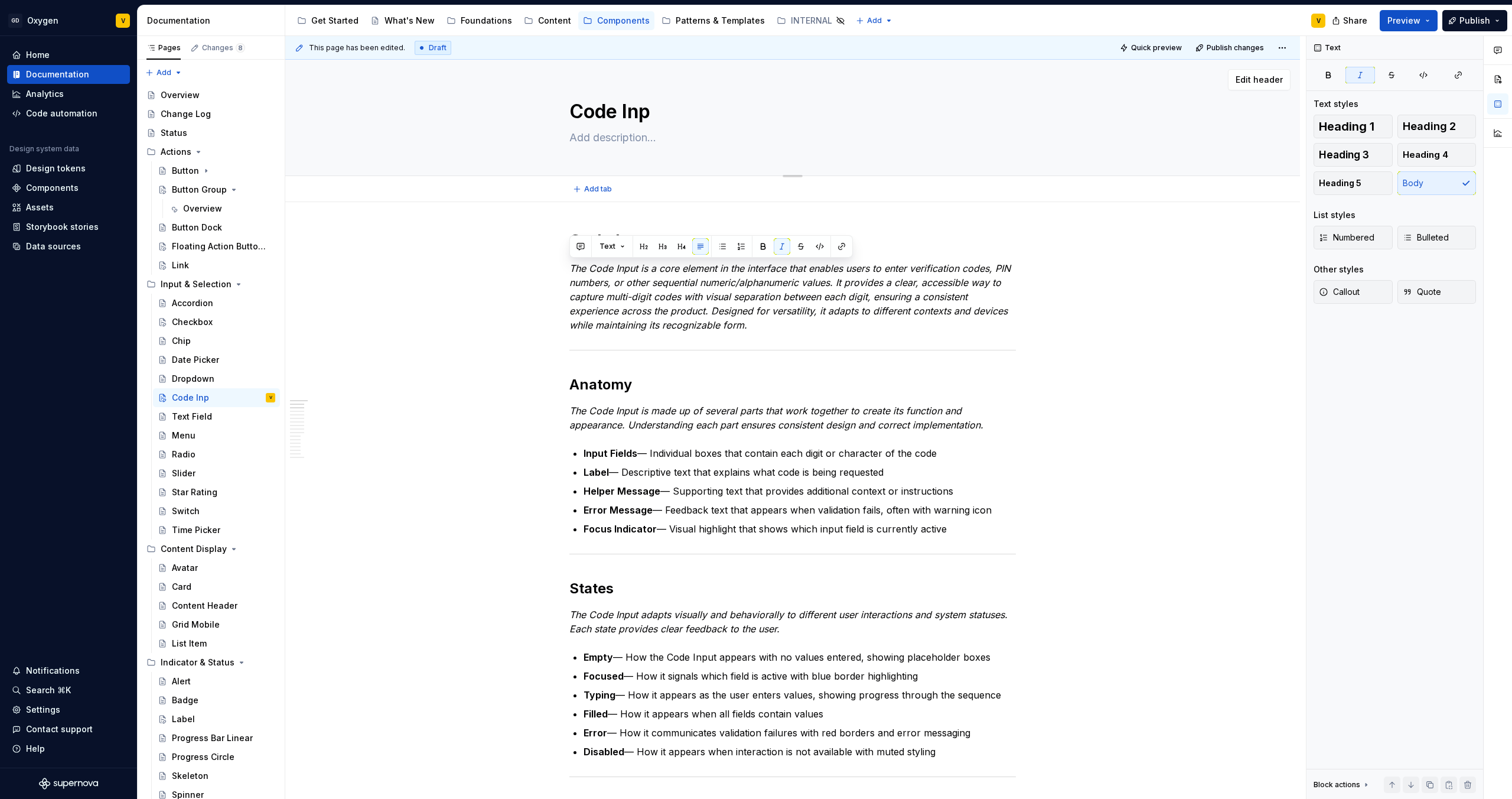
type textarea "Code Inpu"
type textarea "*"
type textarea "Code Input"
type textarea "*"
type textarea "Code Input"
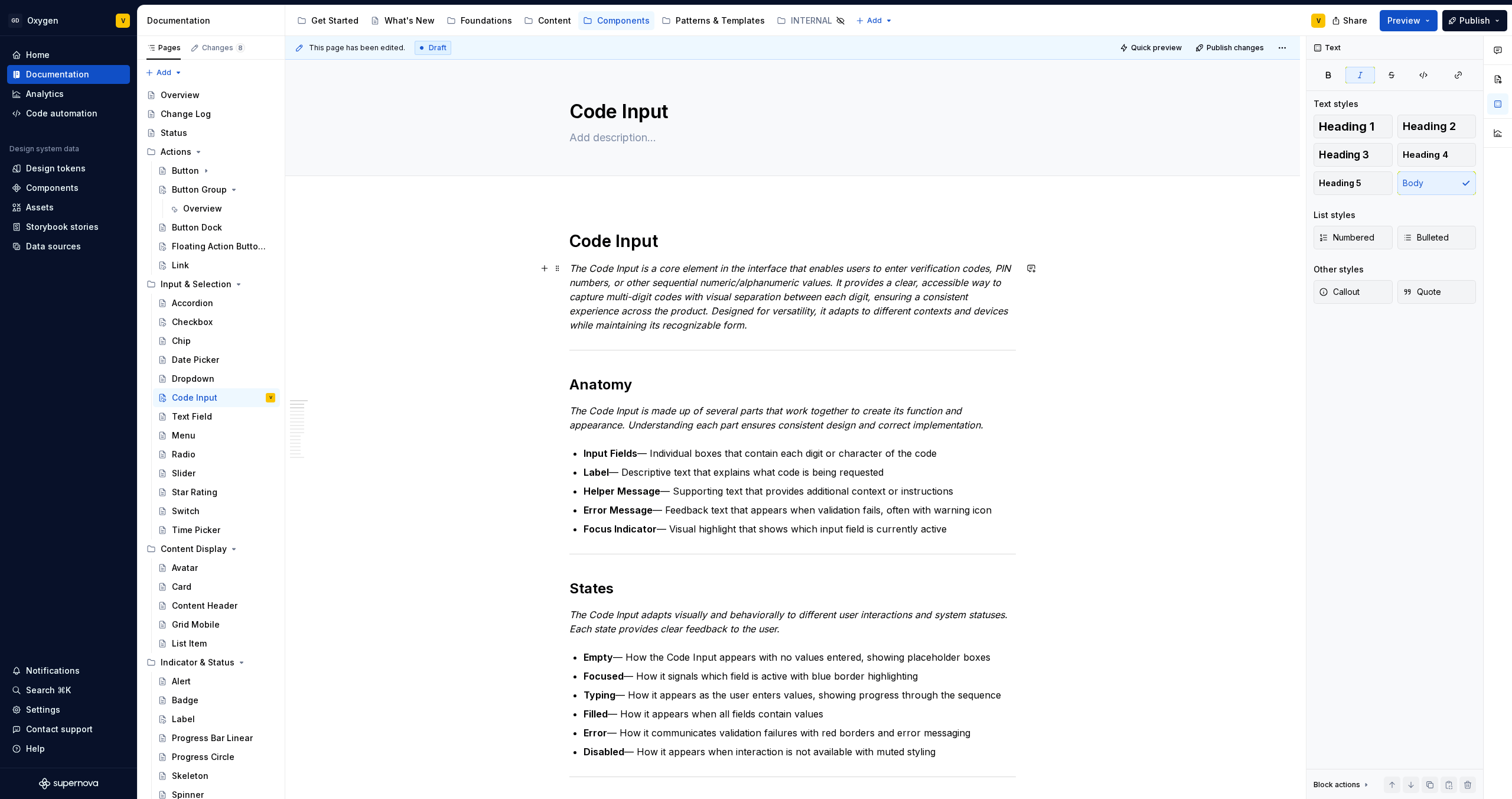
click at [676, 289] on p "The Code Input is a core element in the interface that enables users to enter v…" at bounding box center [793, 297] width 447 height 71
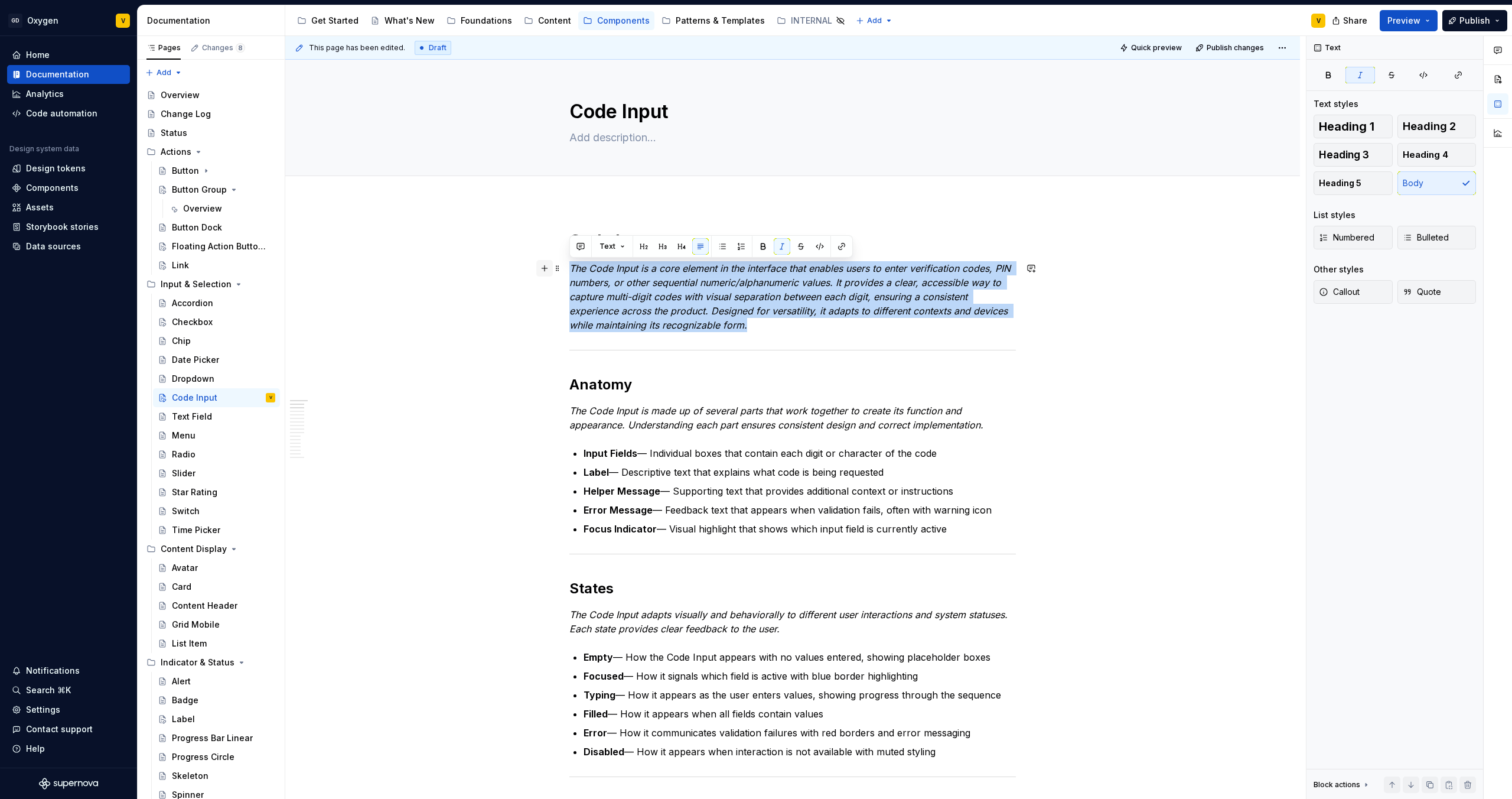
drag, startPoint x: 748, startPoint y: 321, endPoint x: 541, endPoint y: 269, distance: 213.4
copy em "The Code Input is a core element in the interface that enables users to enter v…"
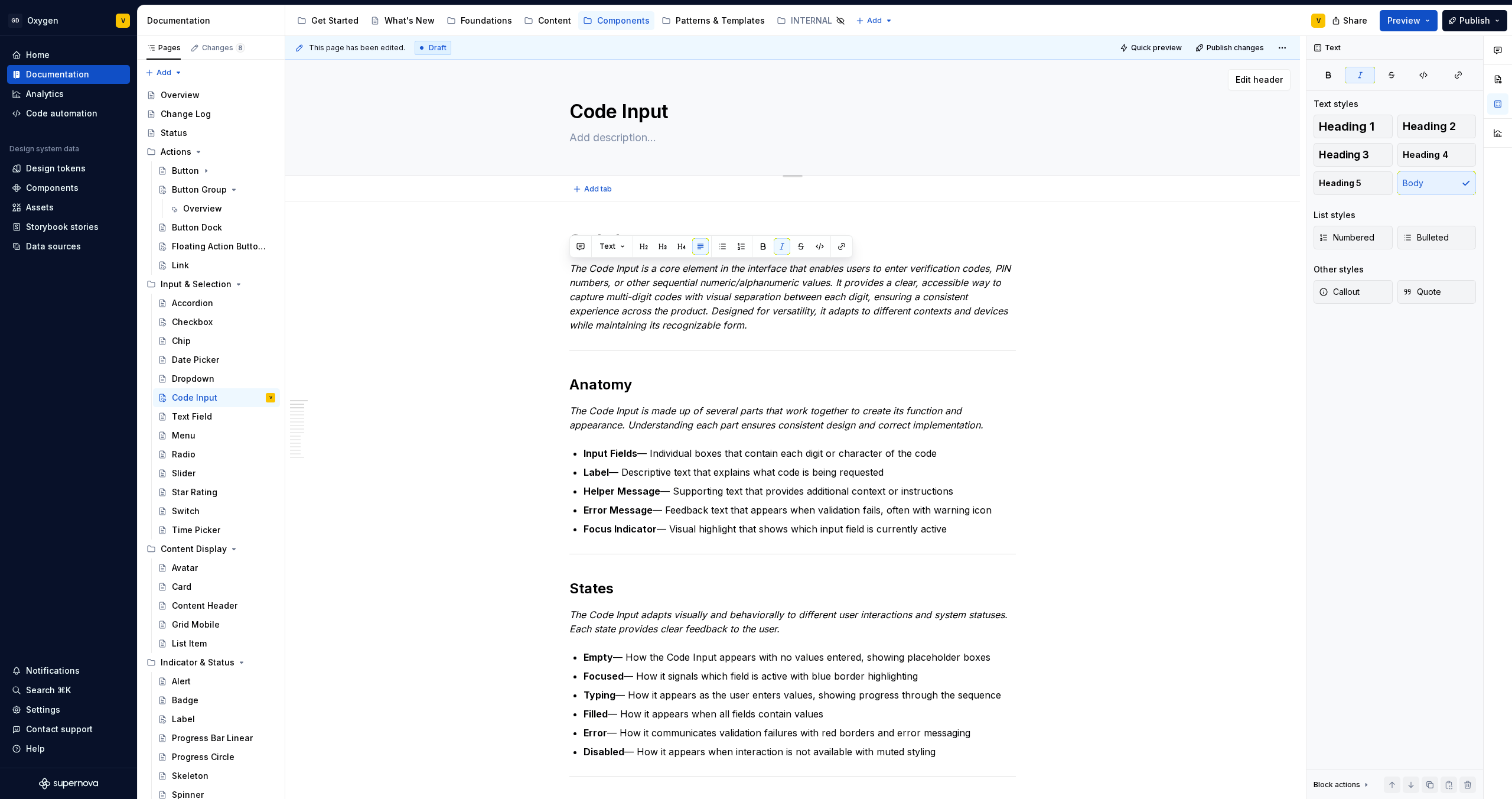
click at [607, 139] on textarea at bounding box center [790, 138] width 447 height 19
click at [614, 141] on textarea at bounding box center [790, 138] width 447 height 19
paste textarea "The Code Input is a core element in the interface that enables users to enter v…"
type textarea "*"
type textarea "The Code Input is a core element in the interface that enables users to enter v…"
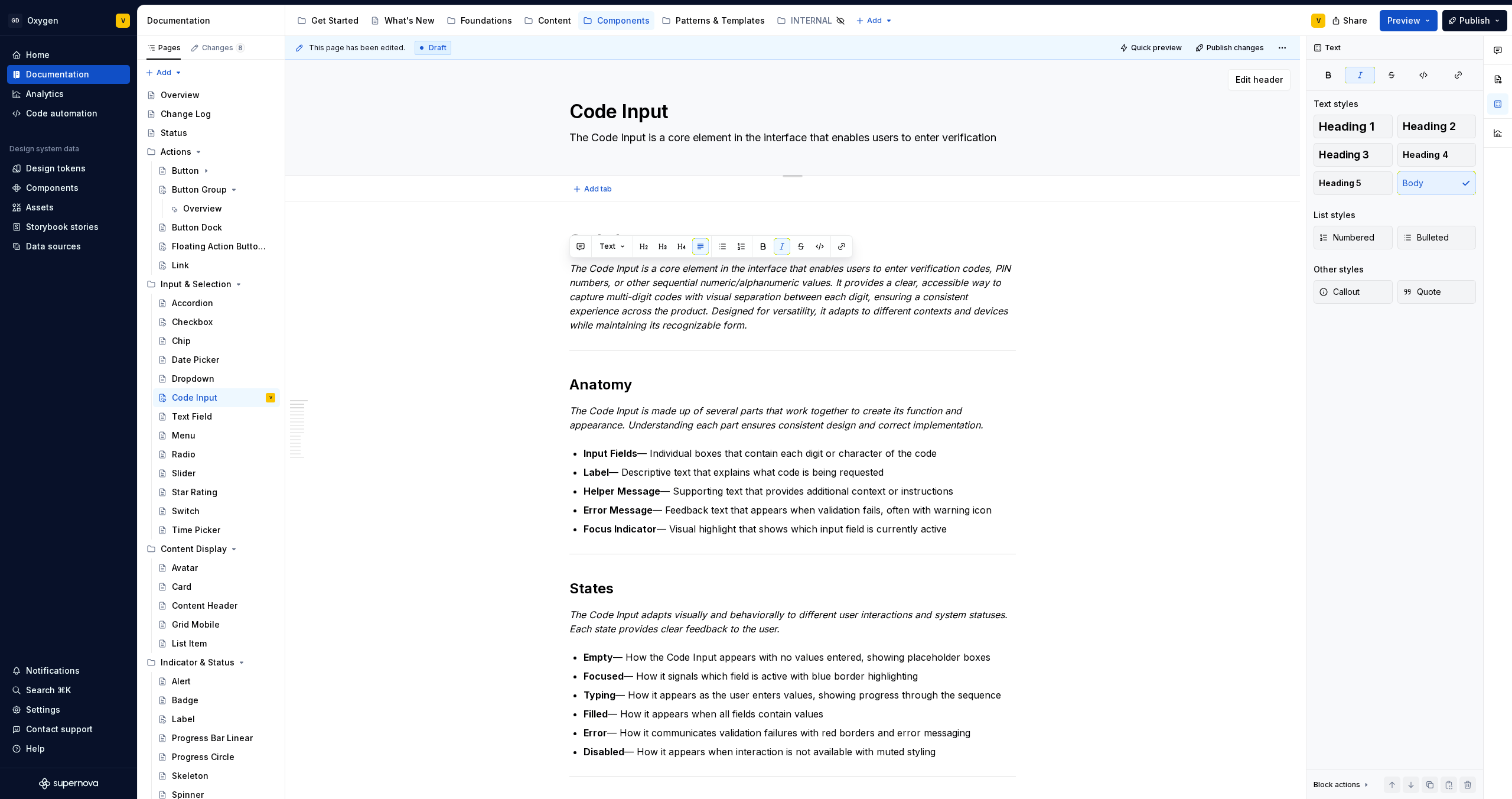
scroll to position [10, 0]
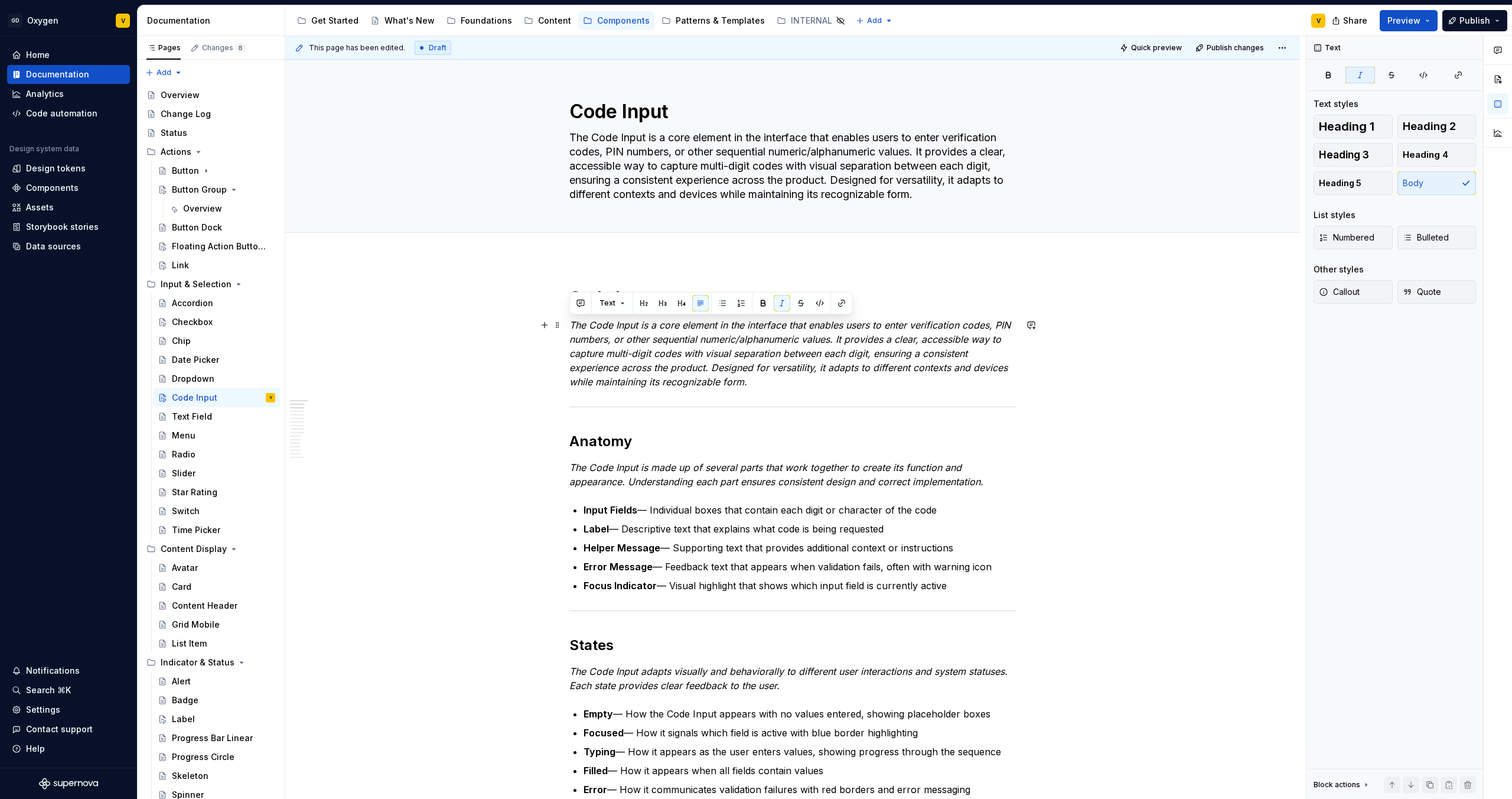
type textarea "*"
type textarea "The Code Input is a core element in the interface that enables users to enter v…"
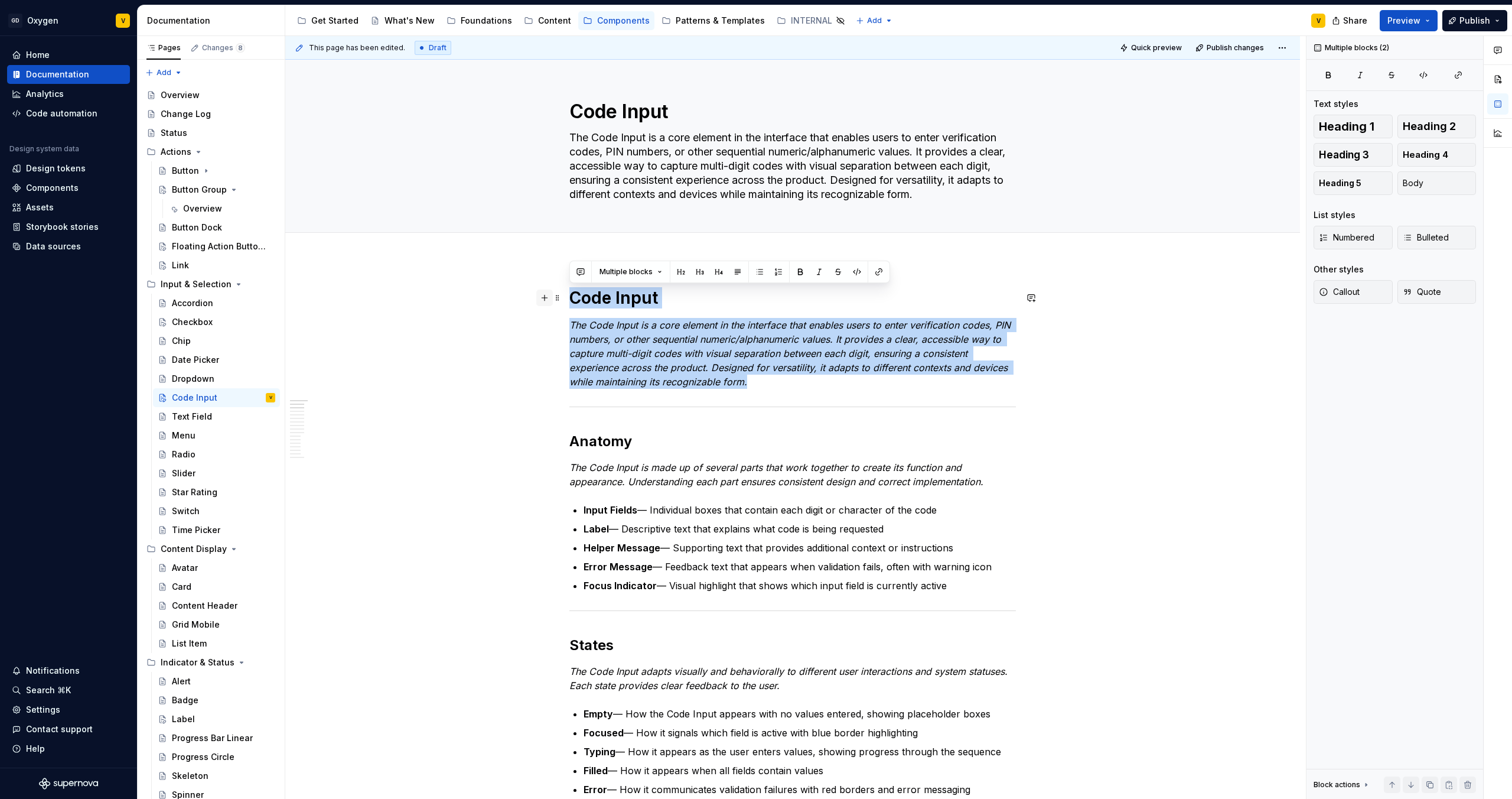
drag, startPoint x: 762, startPoint y: 386, endPoint x: 544, endPoint y: 304, distance: 232.9
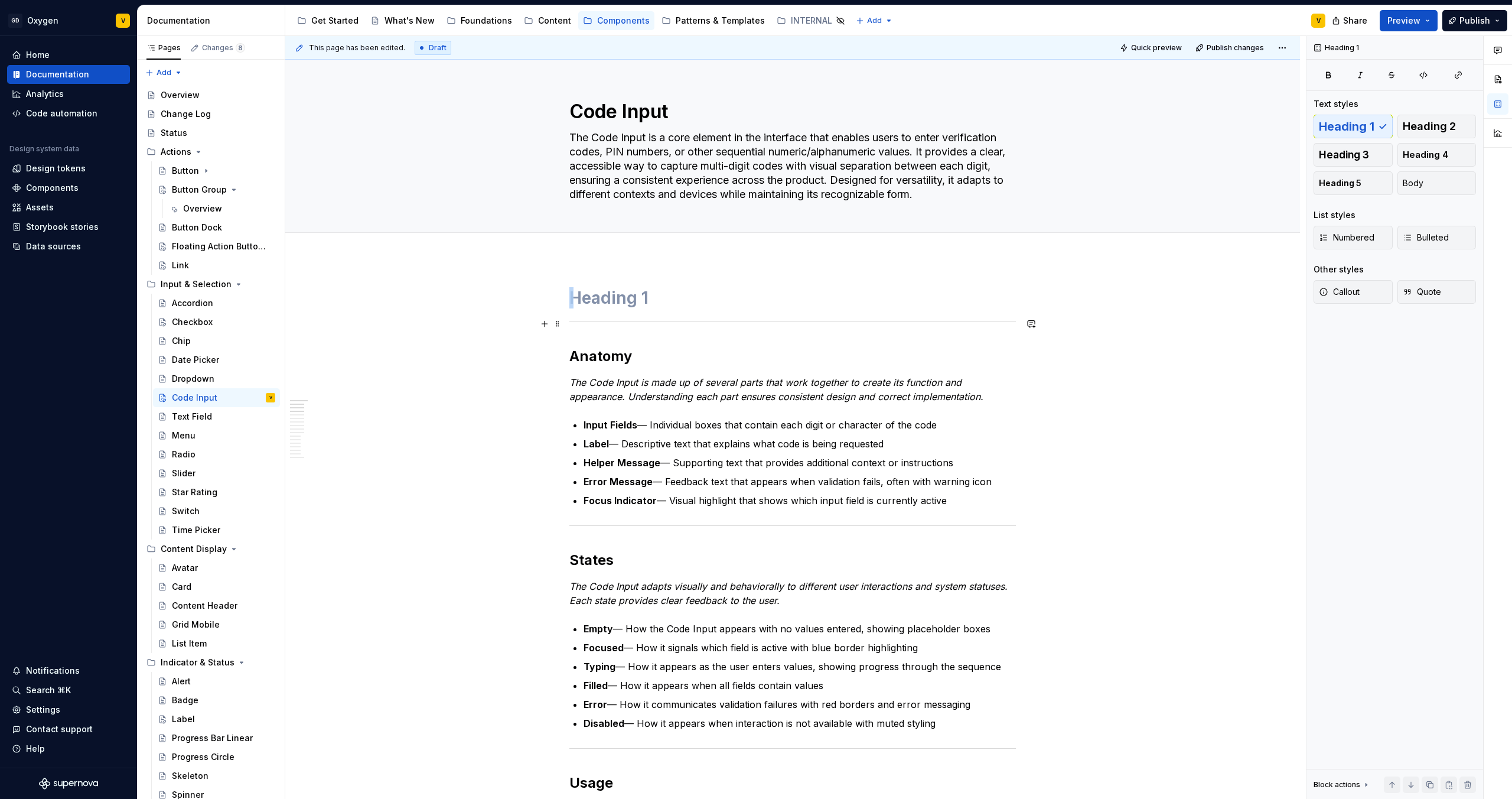
click at [669, 324] on div at bounding box center [793, 321] width 447 height 7
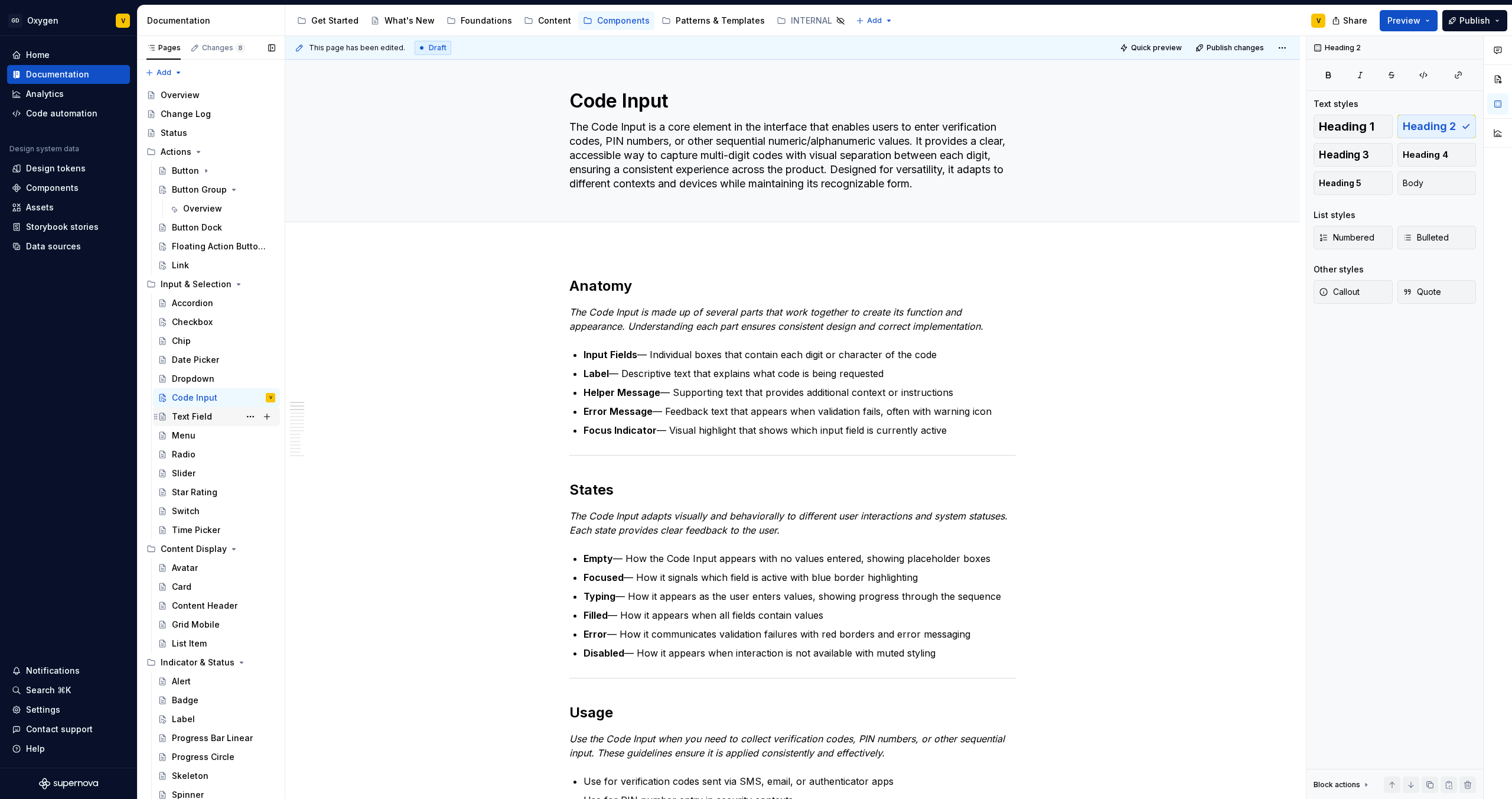
click at [203, 413] on div "Text Field" at bounding box center [191, 416] width 40 height 12
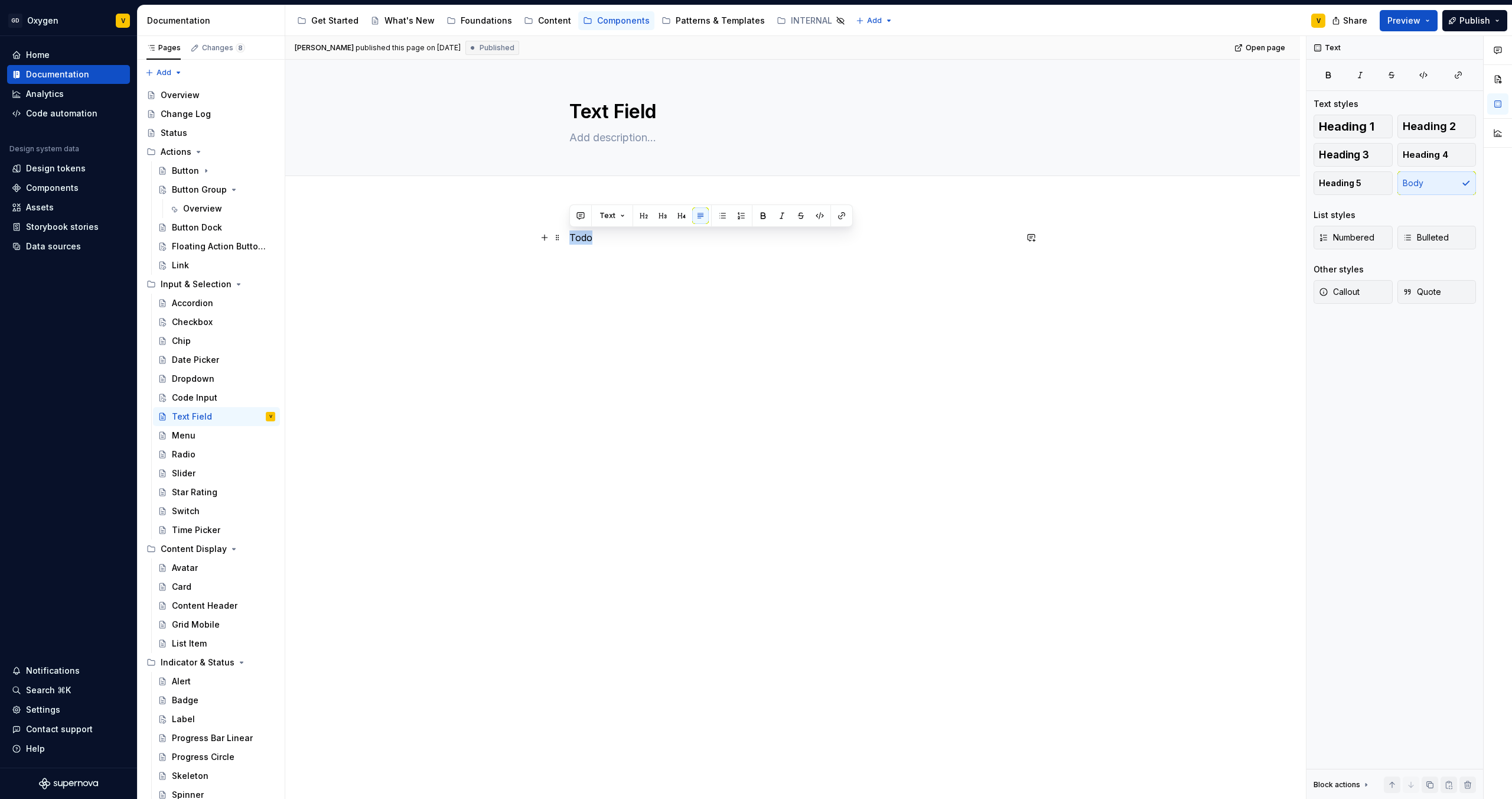
drag, startPoint x: 602, startPoint y: 236, endPoint x: 562, endPoint y: 233, distance: 40.1
click at [562, 233] on div "Todo" at bounding box center [793, 365] width 1015 height 327
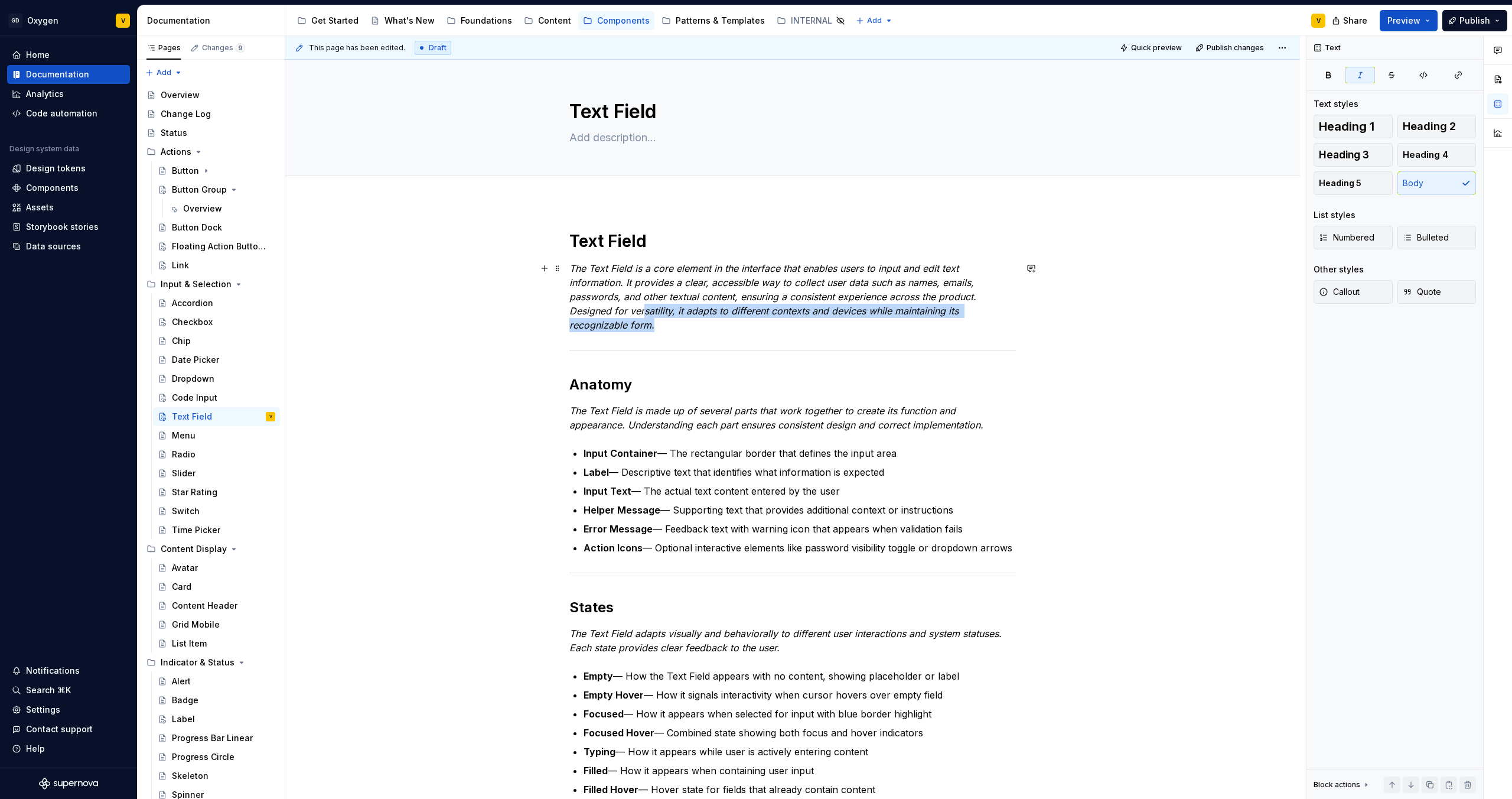
drag, startPoint x: 681, startPoint y: 328, endPoint x: 605, endPoint y: 306, distance: 79.1
click at [645, 317] on p "The Text Field is a core element in the interface that enables users to input a…" at bounding box center [793, 297] width 447 height 71
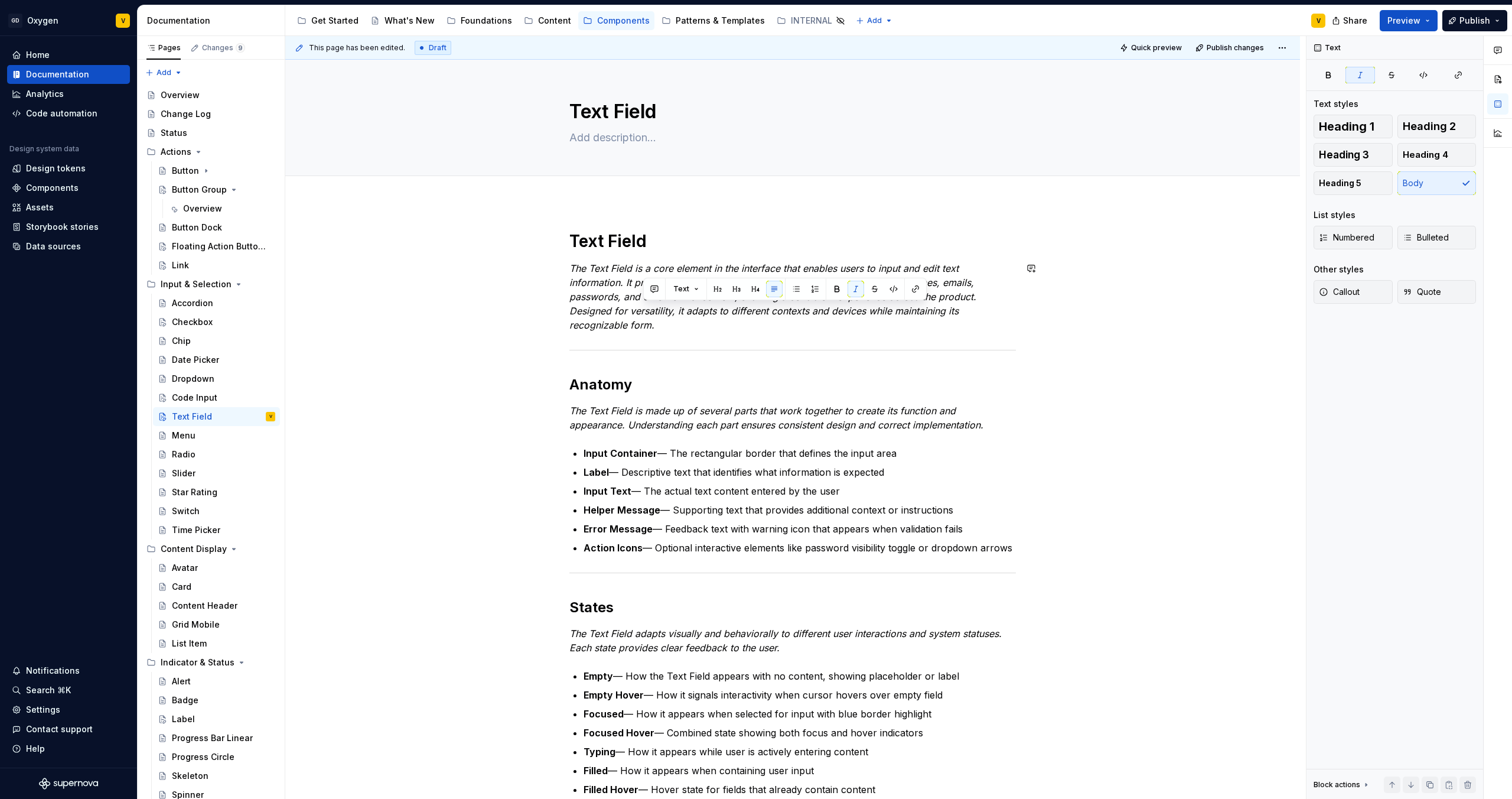
click at [592, 292] on em "The Text Field is a core element in the interface that enables users to input a…" at bounding box center [775, 296] width 410 height 68
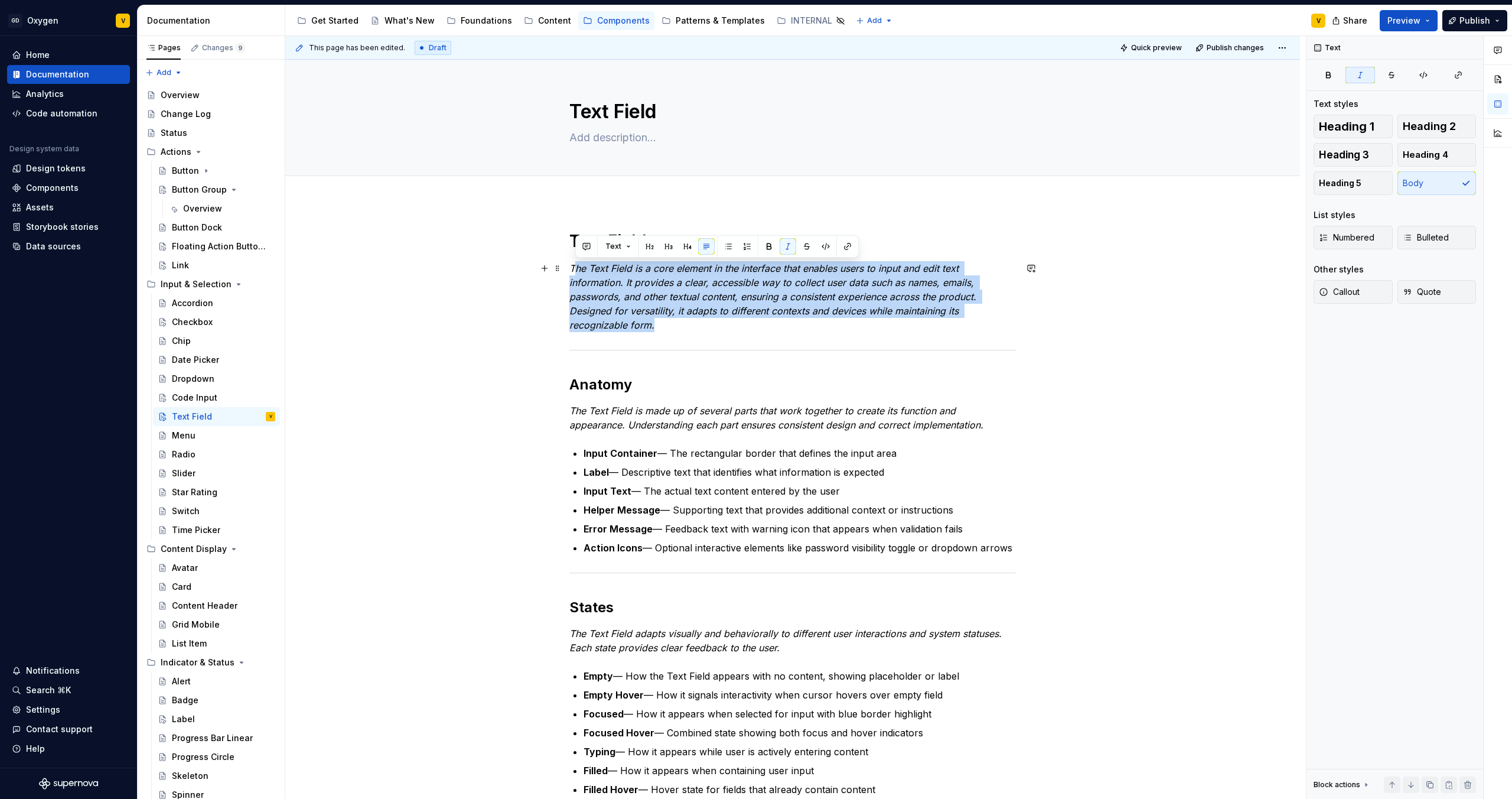
drag, startPoint x: 665, startPoint y: 331, endPoint x: 576, endPoint y: 261, distance: 113.2
click at [576, 261] on p "The Text Field is a core element in the interface that enables users to input a…" at bounding box center [793, 297] width 447 height 71
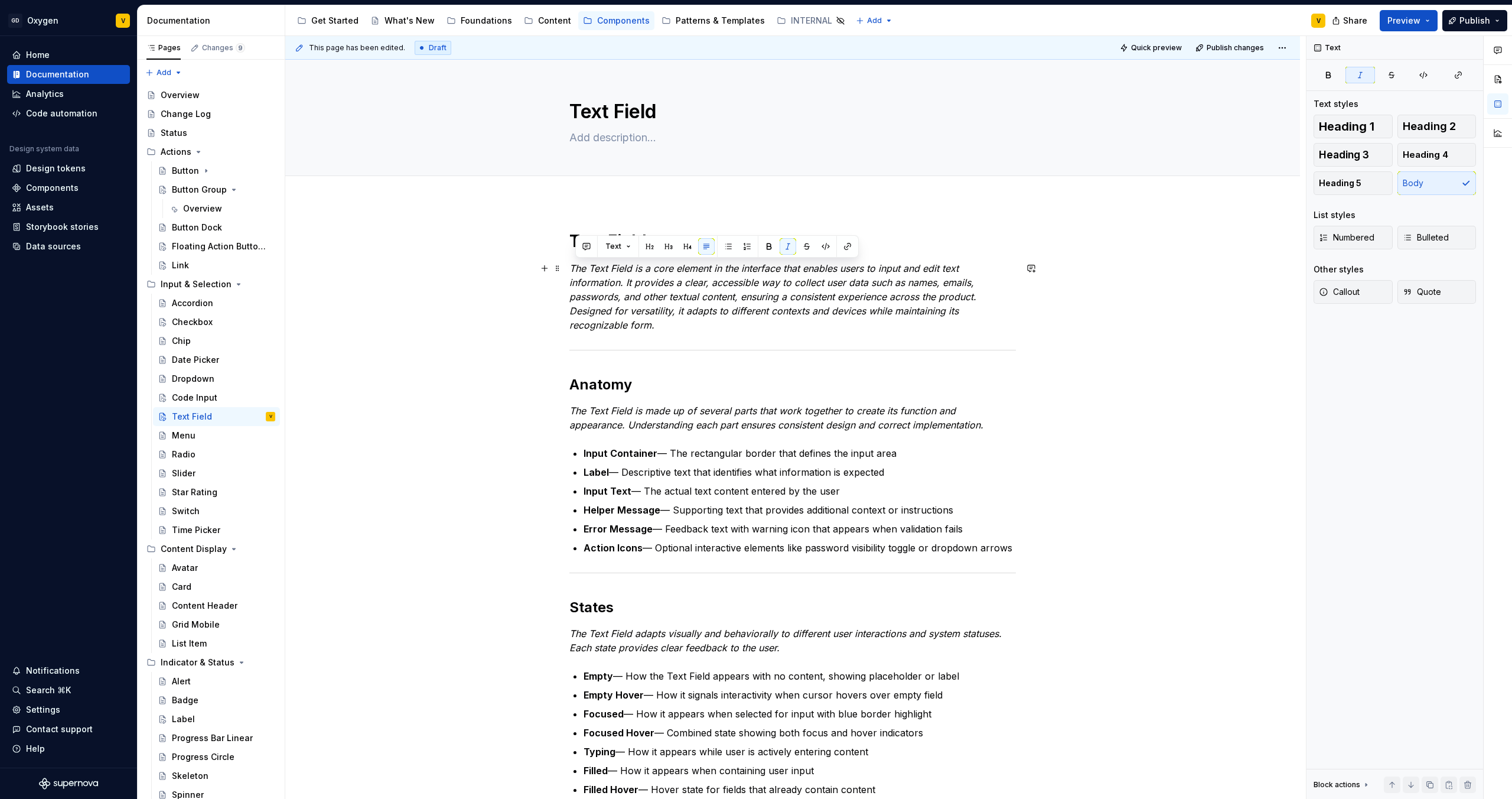
drag, startPoint x: 756, startPoint y: 298, endPoint x: 758, endPoint y: 291, distance: 7.3
click at [758, 293] on em "The Text Field is a core element in the interface that enables users to input a…" at bounding box center [775, 296] width 410 height 68
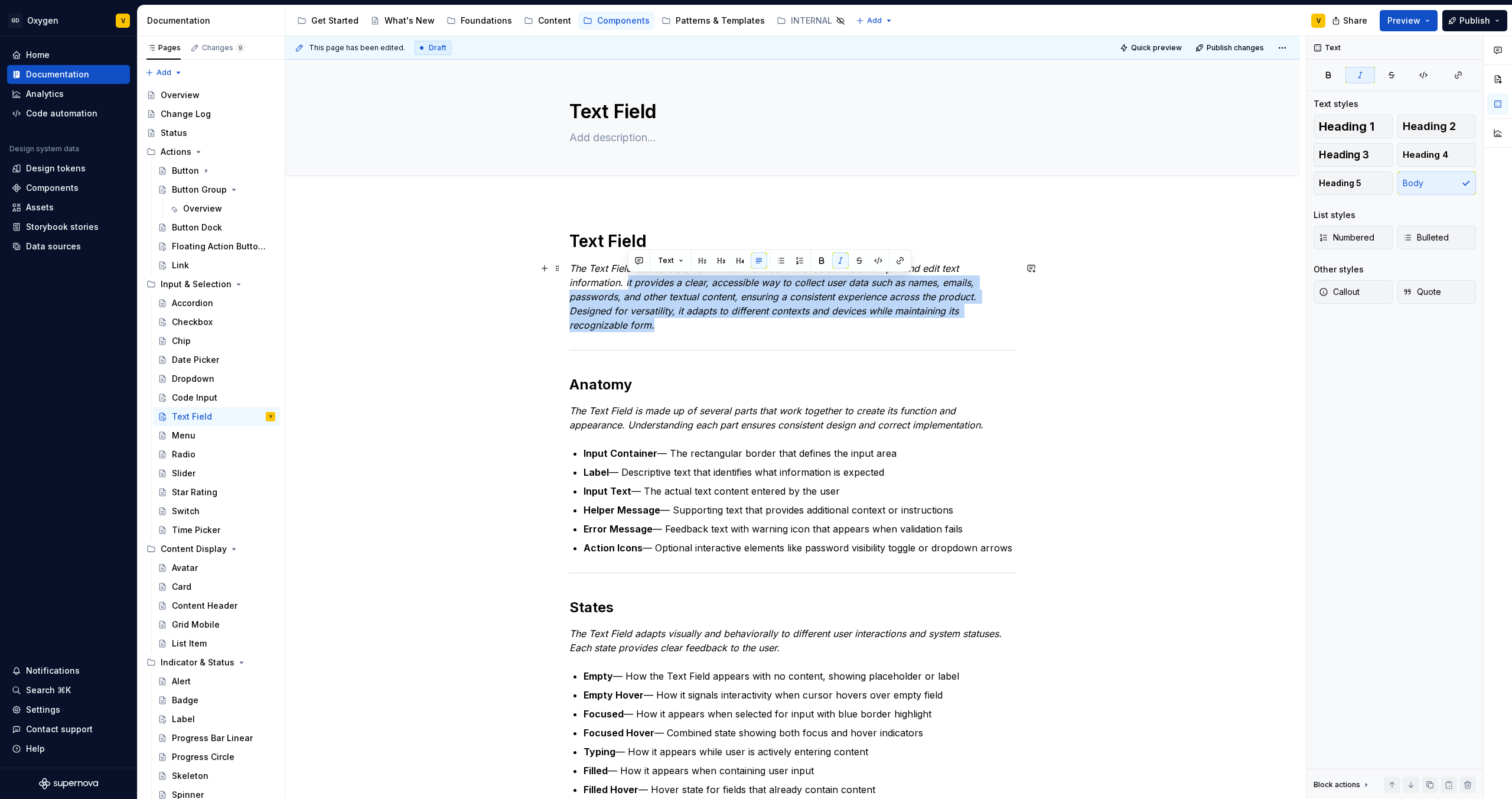
drag, startPoint x: 629, startPoint y: 284, endPoint x: 658, endPoint y: 327, distance: 51.9
click at [658, 327] on p "The Text Field is a core element in the interface that enables users to input a…" at bounding box center [793, 297] width 447 height 71
click at [740, 326] on p "The Text Field is a core element in the interface that enables users to input a…" at bounding box center [793, 297] width 447 height 71
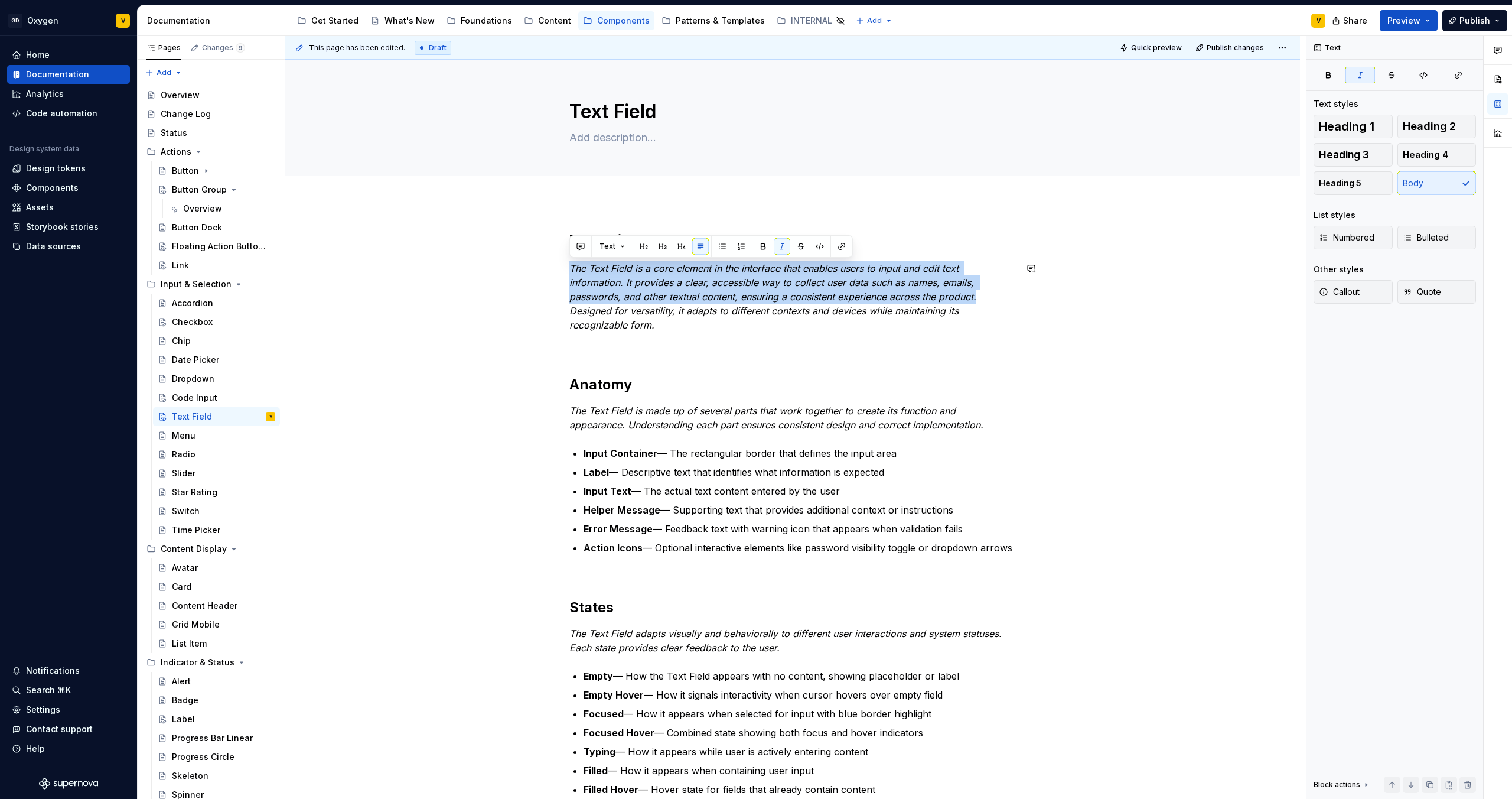
drag, startPoint x: 978, startPoint y: 297, endPoint x: 529, endPoint y: 255, distance: 451.0
copy em "The Text Field is a core element in the interface that enables users to input a…"
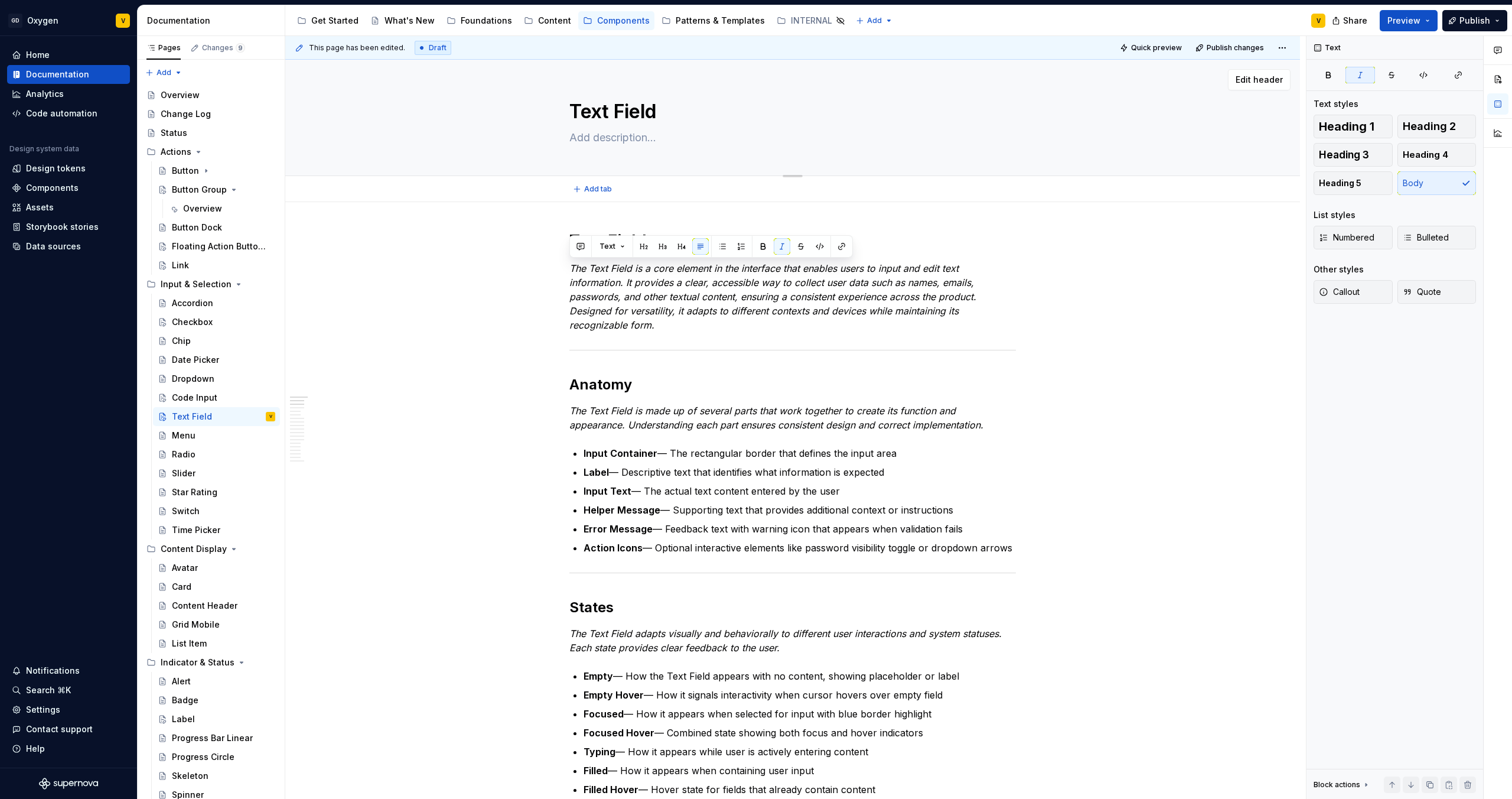
click at [628, 132] on textarea at bounding box center [790, 138] width 447 height 19
paste textarea "The Text Field is a core element in the interface that enables users to input a…"
type textarea "*"
type textarea "The Text Field is a core element in the interface that enables users to input a…"
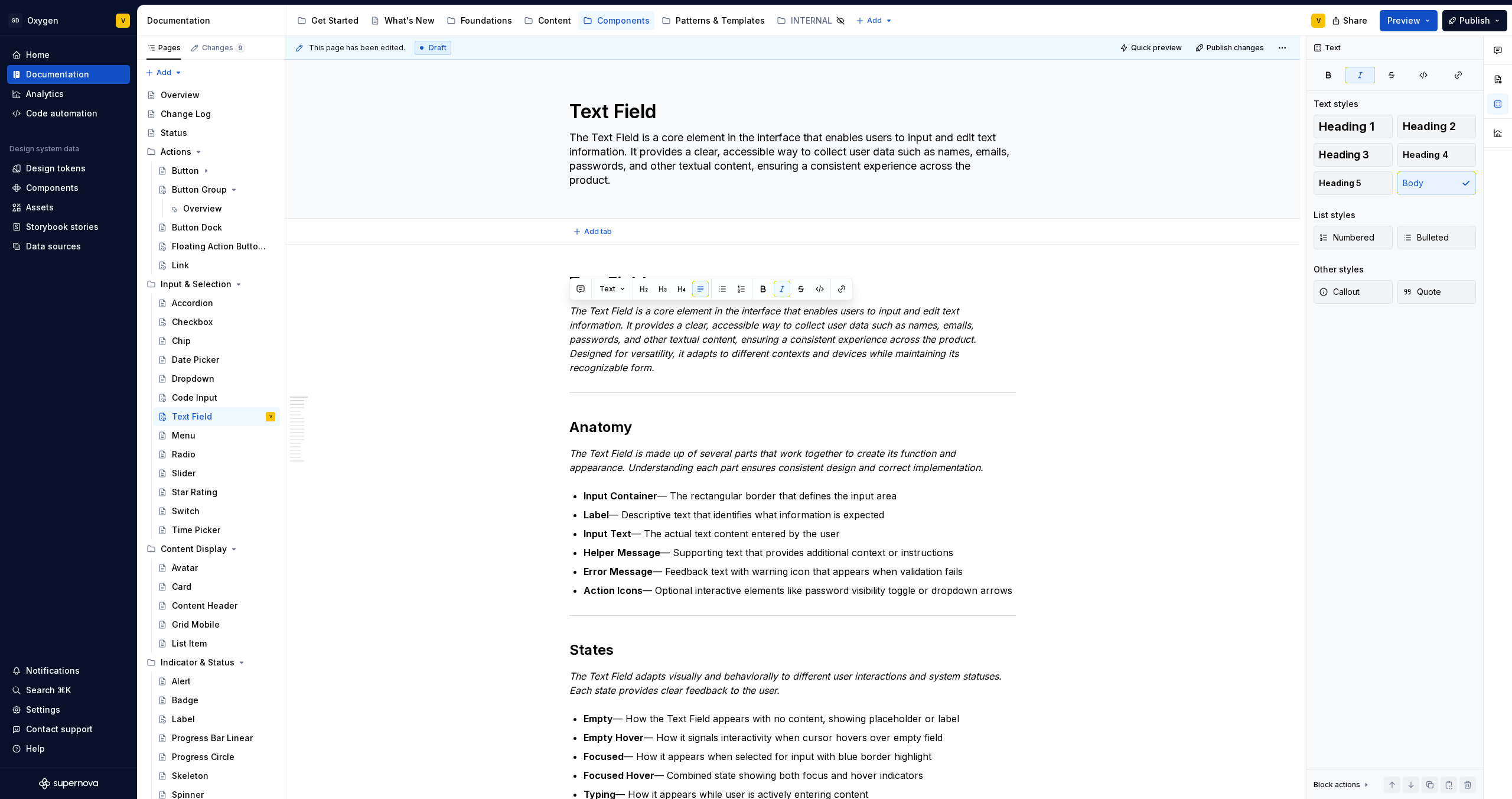
type textarea "*"
type textarea "The Text Field is a core element in the interface that enables users to input a…"
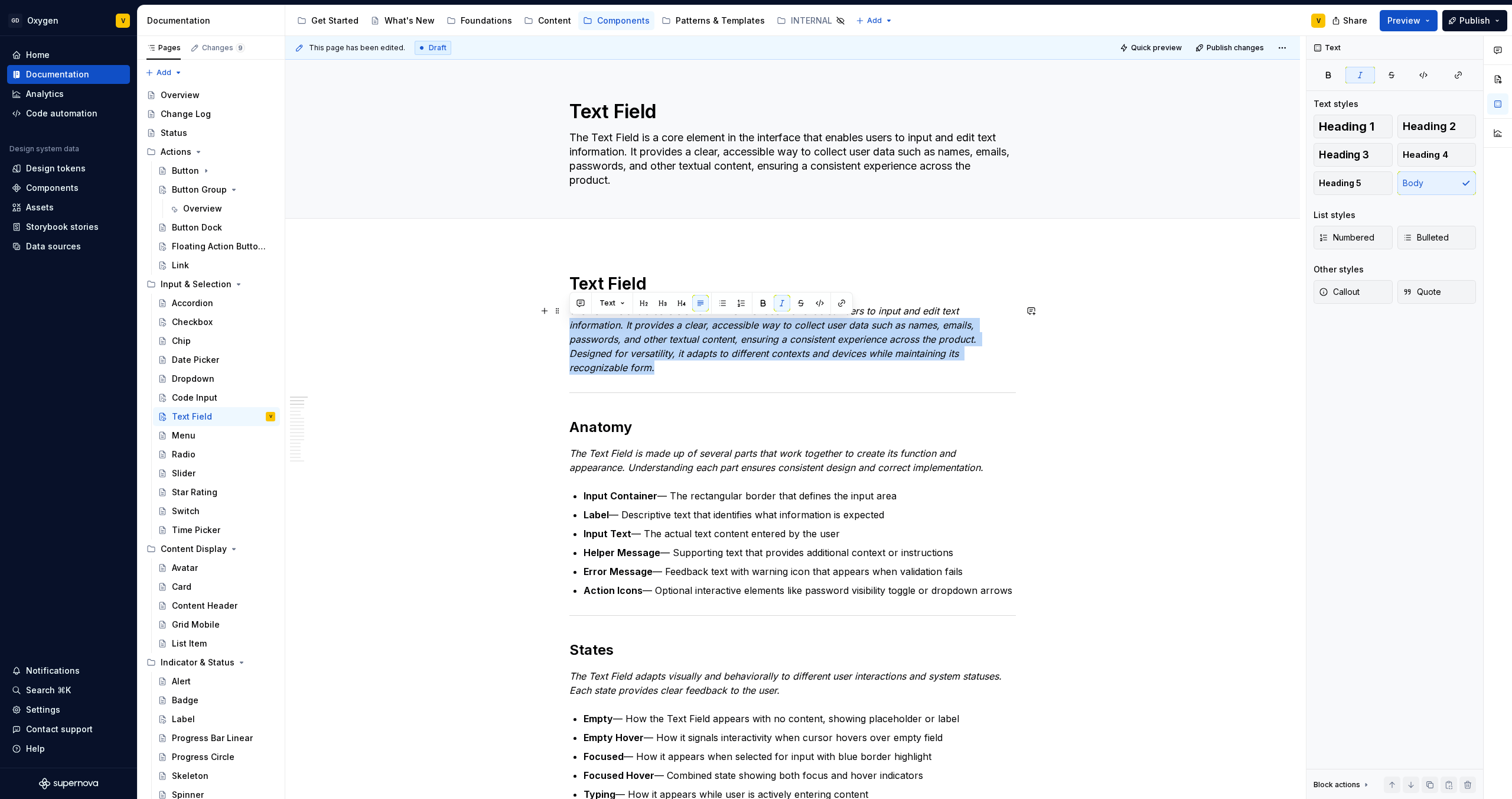
drag, startPoint x: 685, startPoint y: 369, endPoint x: 555, endPoint y: 320, distance: 138.9
type textarea "*"
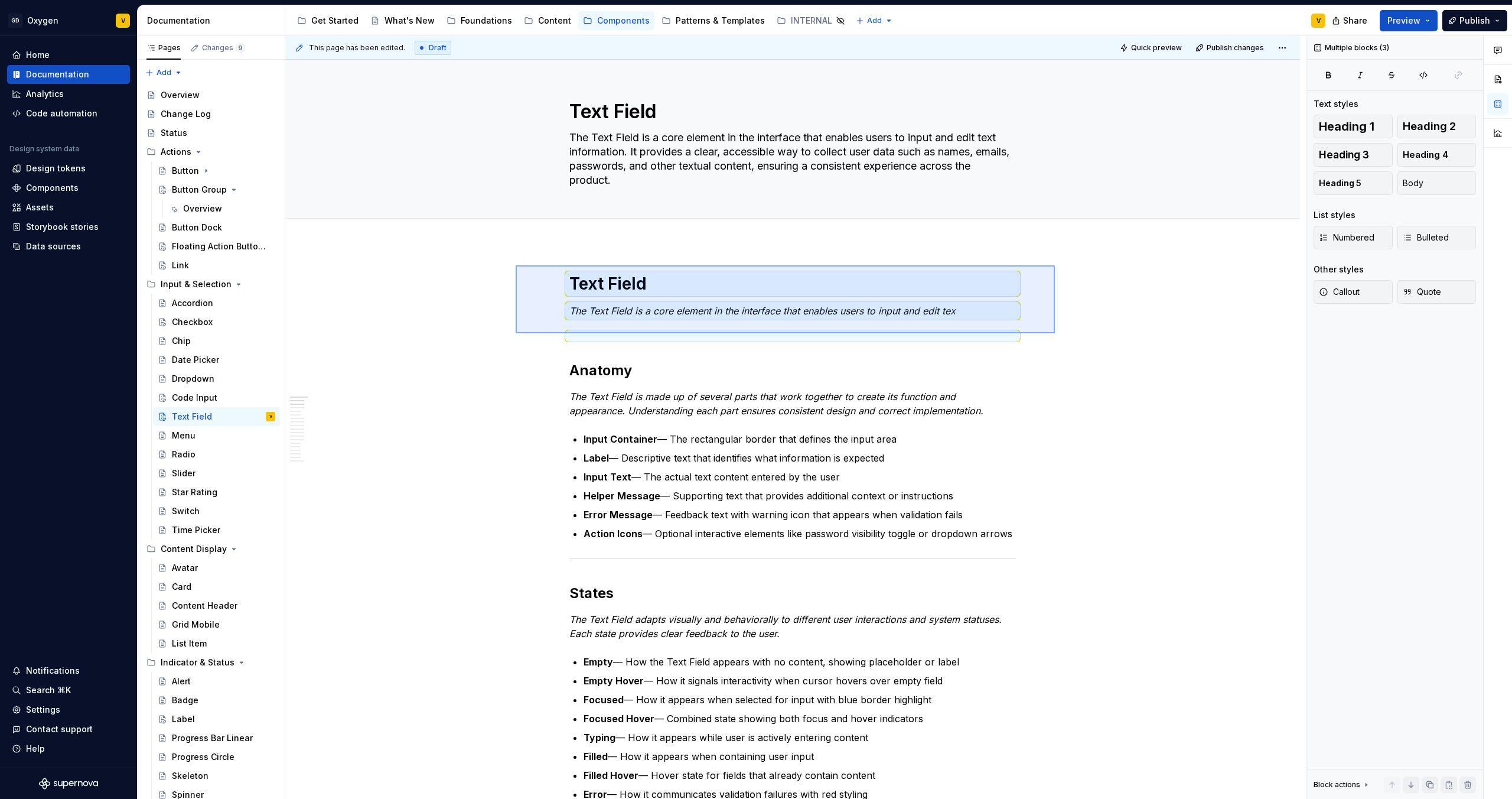
drag, startPoint x: 970, startPoint y: 316, endPoint x: 514, endPoint y: 265, distance: 458.8
click at [515, 266] on div "This page has been edited. Draft Quick preview Publish changes Text Field The T…" at bounding box center [796, 417] width 1021 height 763
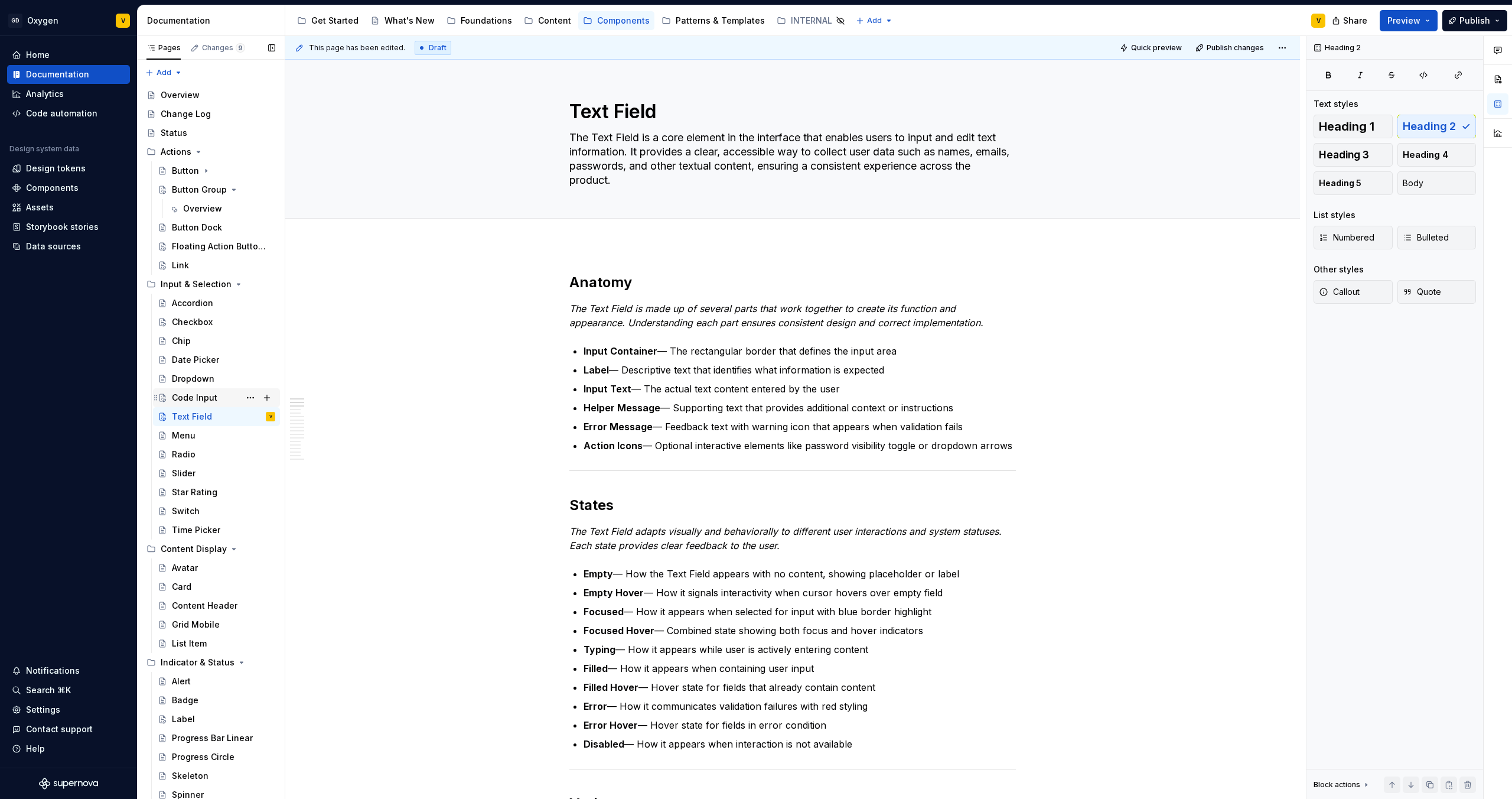
click at [203, 394] on div "Code Input" at bounding box center [194, 397] width 46 height 12
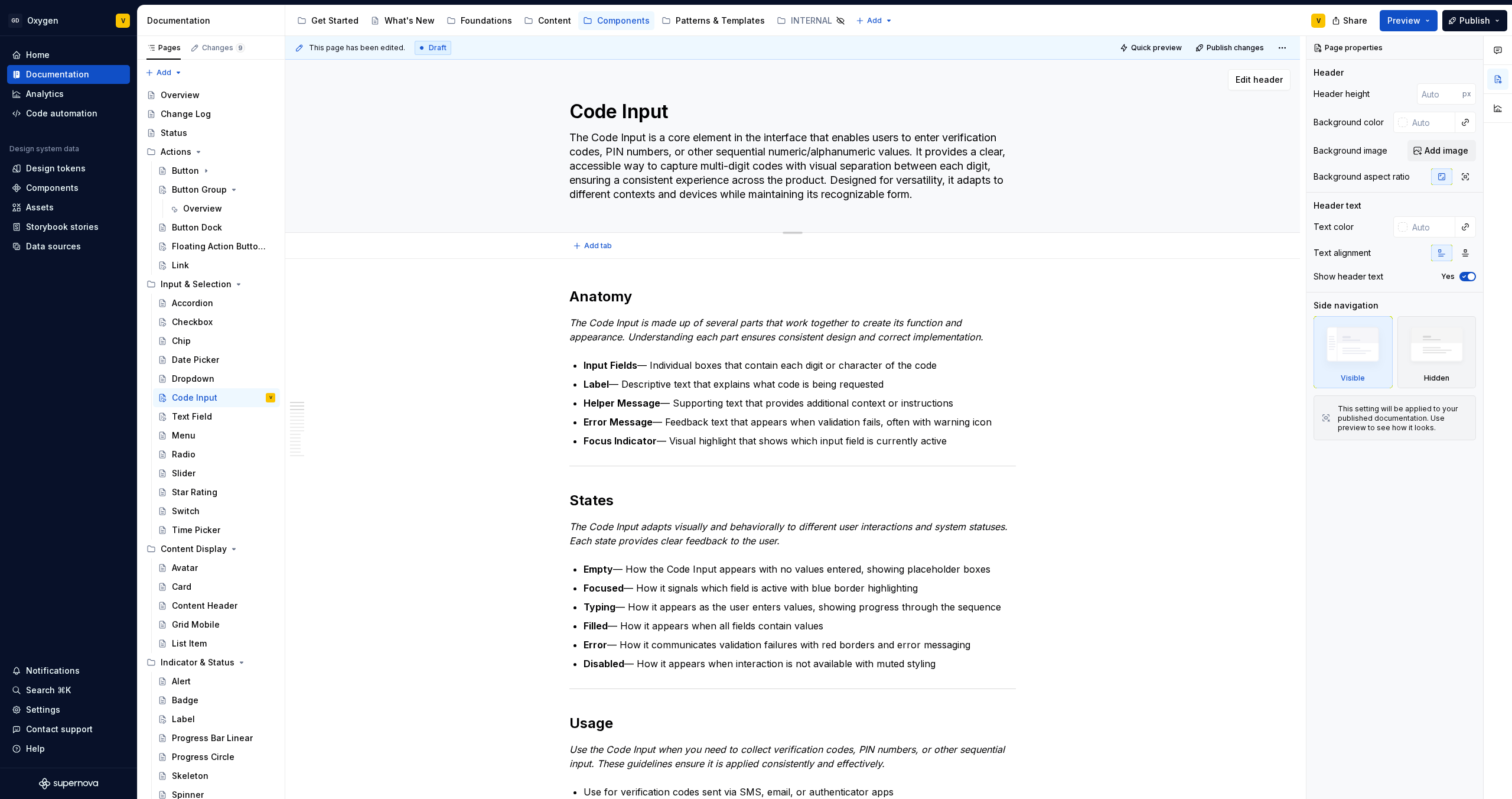
type textarea "*"
click at [967, 181] on textarea "The Code Input is a core element in the interface that enables users to enter v…" at bounding box center [790, 166] width 447 height 76
drag, startPoint x: 941, startPoint y: 166, endPoint x: 958, endPoint y: 182, distance: 23.3
click at [946, 169] on textarea "The Code Input is a core element in the interface that enables users to enter v…" at bounding box center [790, 166] width 447 height 76
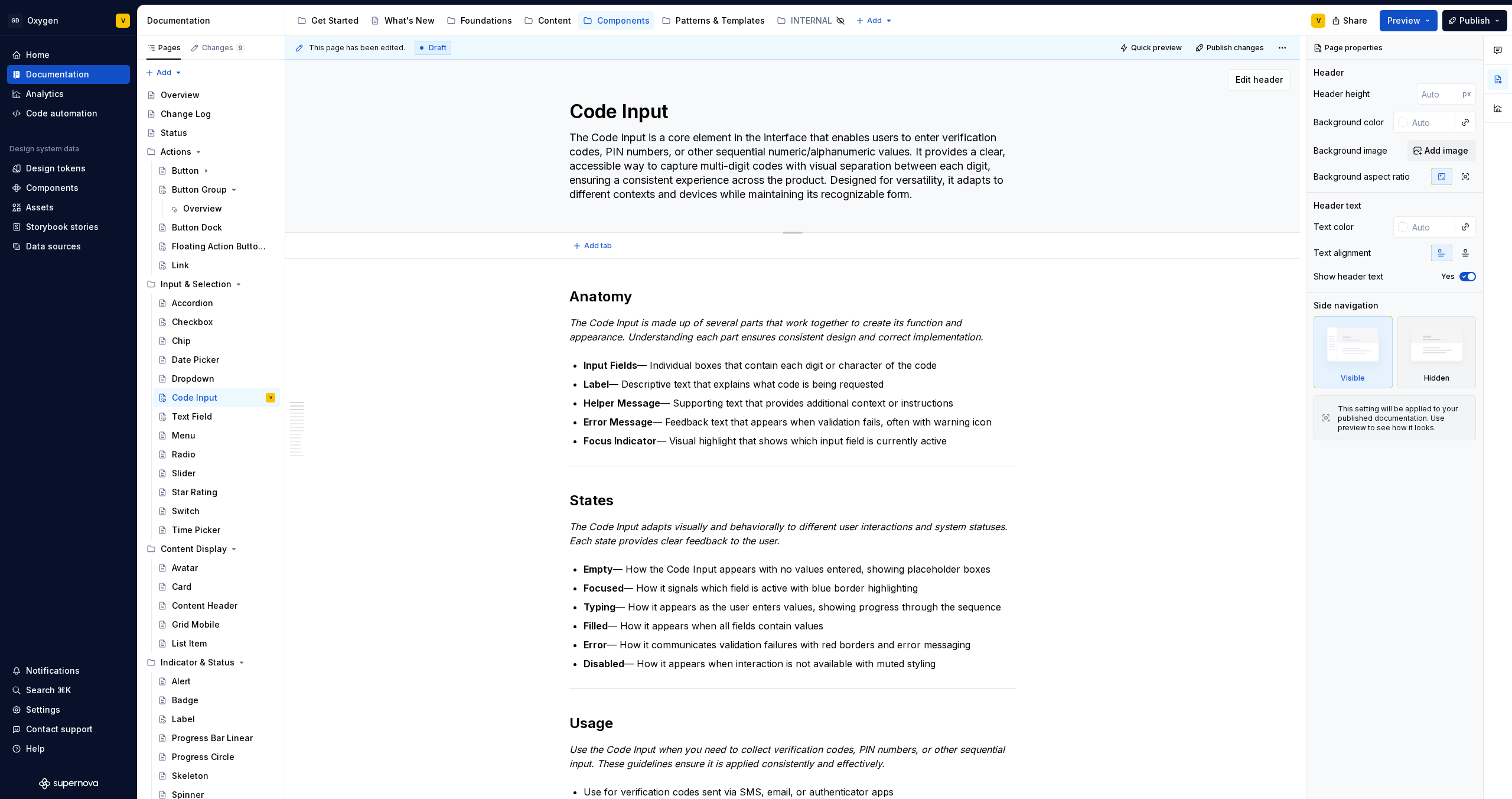
click at [958, 182] on textarea "The Code Input is a core element in the interface that enables users to enter v…" at bounding box center [790, 166] width 447 height 76
drag, startPoint x: 940, startPoint y: 164, endPoint x: 968, endPoint y: 190, distance: 38.2
click at [968, 190] on textarea "The Code Input is a core element in the interface that enables users to enter v…" at bounding box center [790, 166] width 447 height 76
type textarea "The Code Input is a core element in the interface that enables users to enter v…"
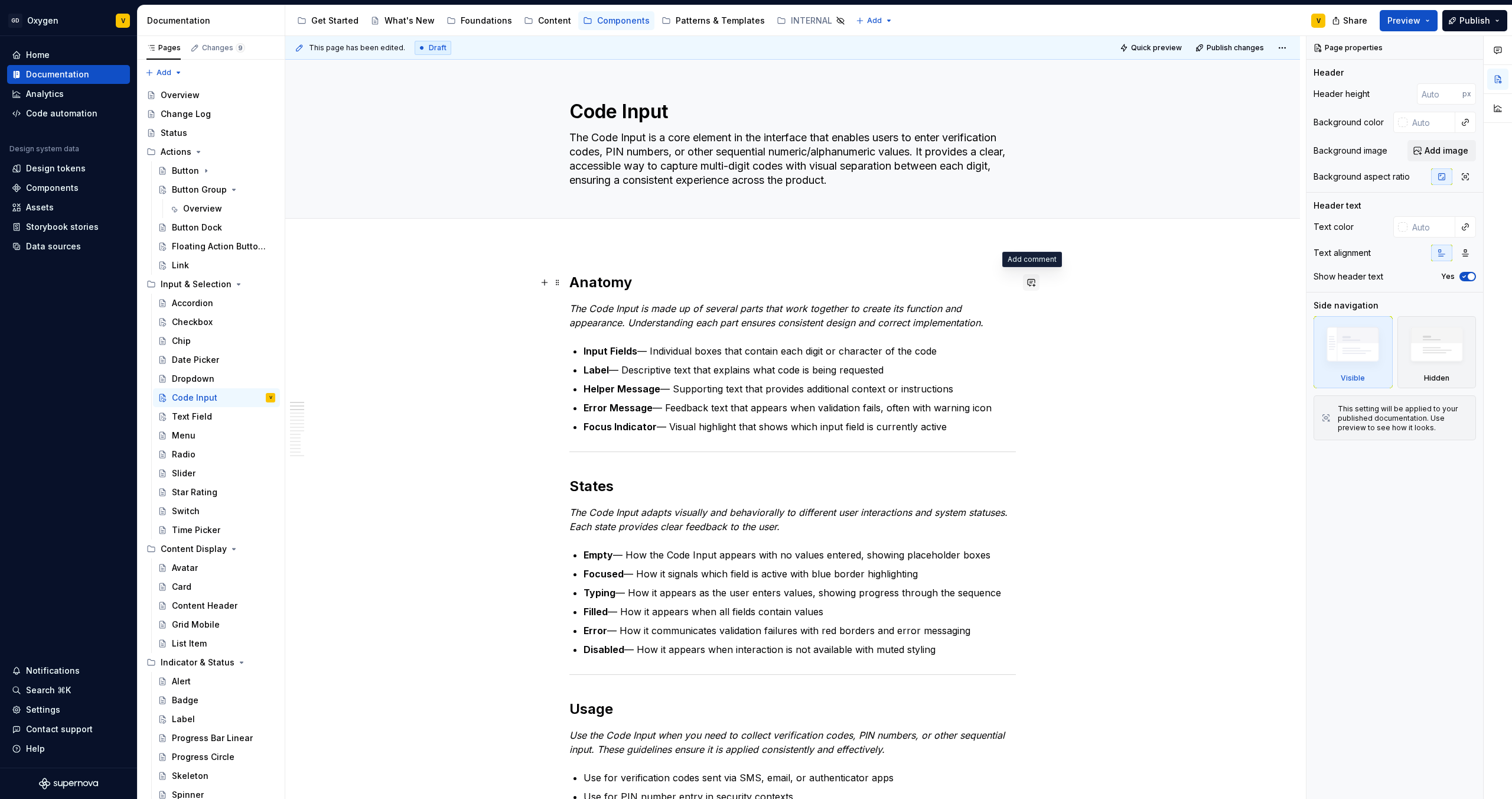
type textarea "*"
type textarea "The Code Input is a core element in the interface that enables users to enter v…"
type textarea "*"
type textarea "The Code Input is a core element in the interface that enables users to enter v…"
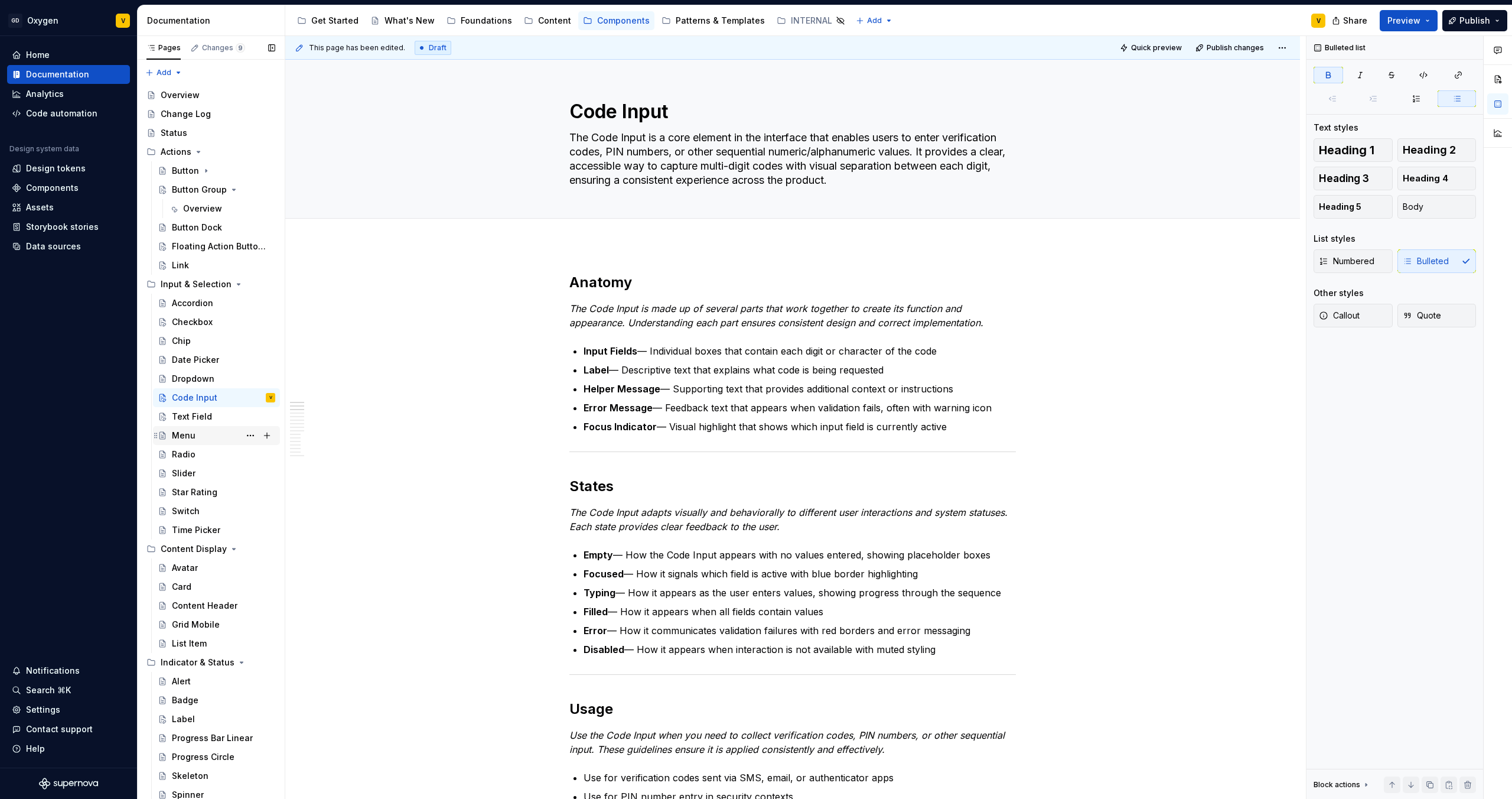
click at [204, 429] on div "Menu" at bounding box center [223, 436] width 103 height 17
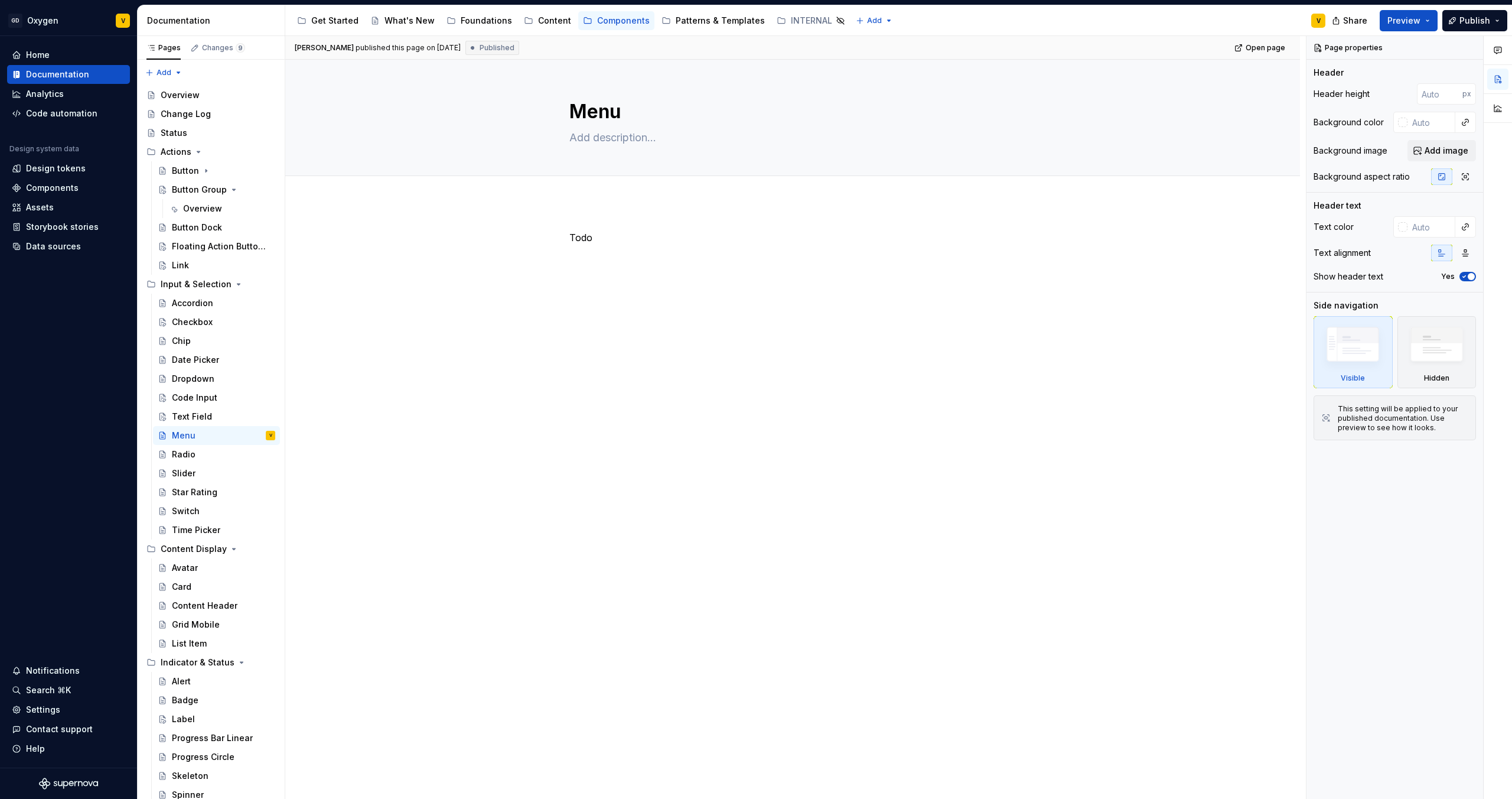
type textarea "*"
